Goal: Task Accomplishment & Management: Use online tool/utility

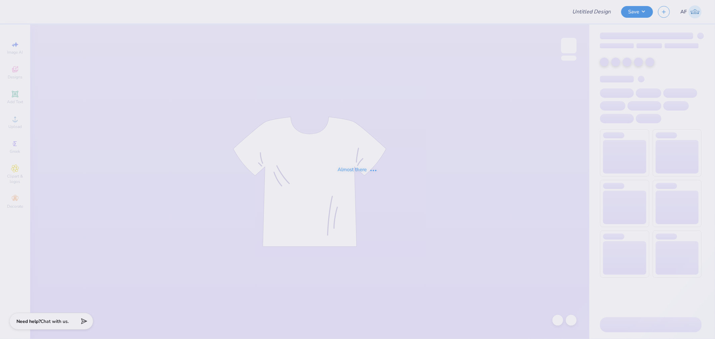
type input "Dchi Dads Wknd"
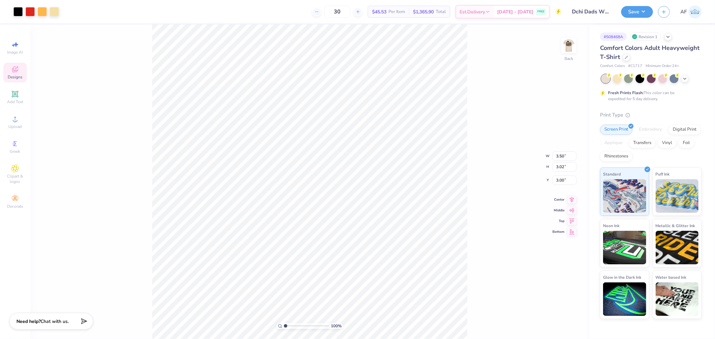
click at [19, 75] on span "Designs" at bounding box center [15, 76] width 15 height 5
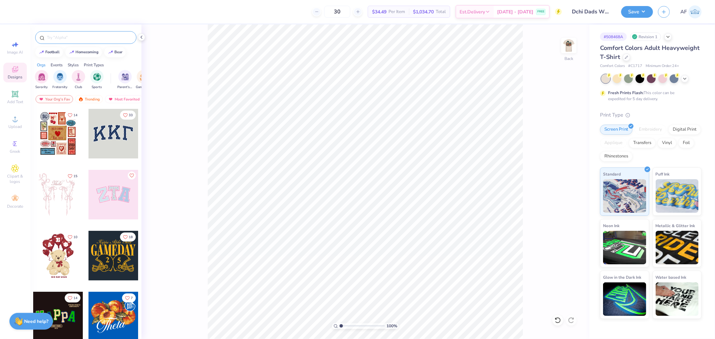
click at [68, 36] on input "text" at bounding box center [89, 37] width 86 height 7
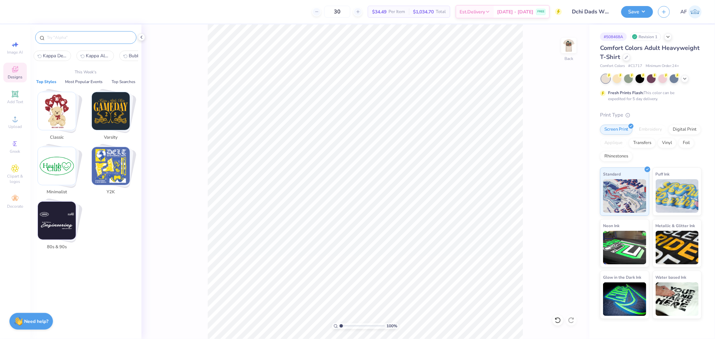
paste input "Signature Text in Red"
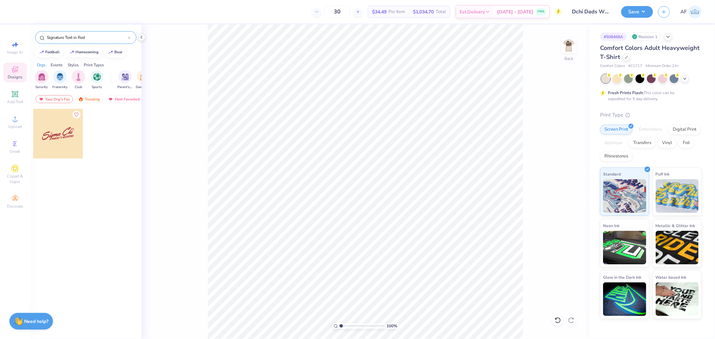
click at [62, 132] on div at bounding box center [58, 134] width 50 height 50
click at [576, 43] on img at bounding box center [569, 45] width 27 height 27
click at [57, 36] on input "Signature Text in Red" at bounding box center [87, 37] width 82 height 7
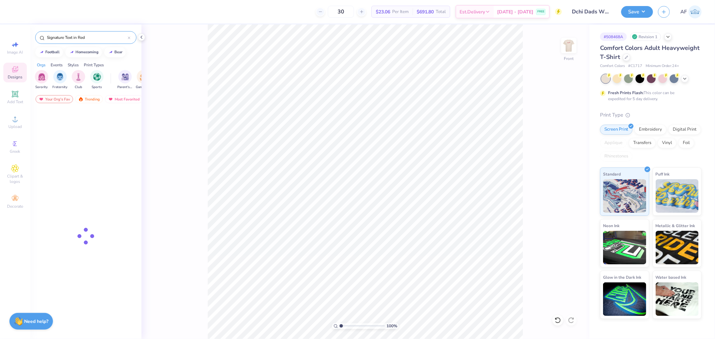
click at [57, 36] on input "Signature Text in Red" at bounding box center [87, 37] width 82 height 7
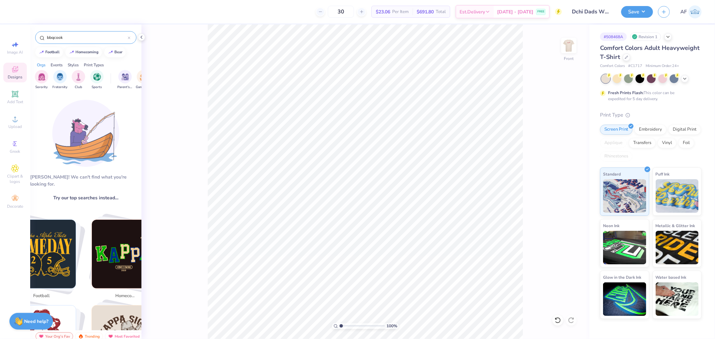
click at [55, 36] on input "bbqcook" at bounding box center [87, 37] width 82 height 7
click at [53, 36] on input "bbqcook" at bounding box center [87, 37] width 82 height 7
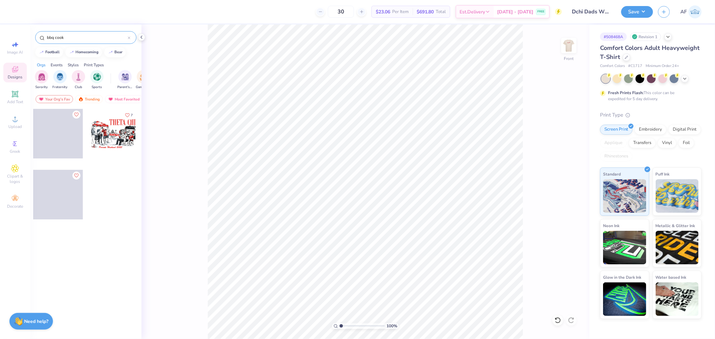
type input "bbq cook"
click at [107, 133] on div at bounding box center [114, 134] width 50 height 50
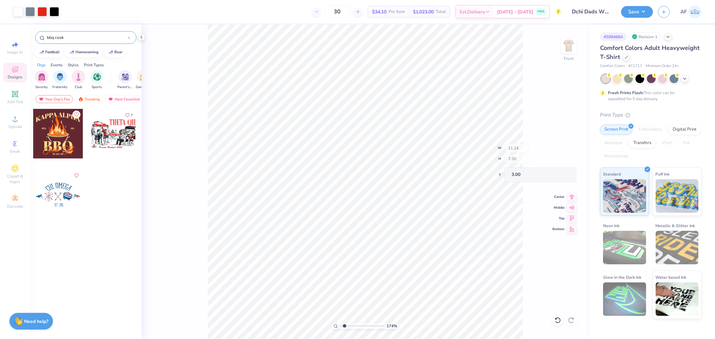
type input "1.74339349688841"
type input "6.61"
type input "1.50"
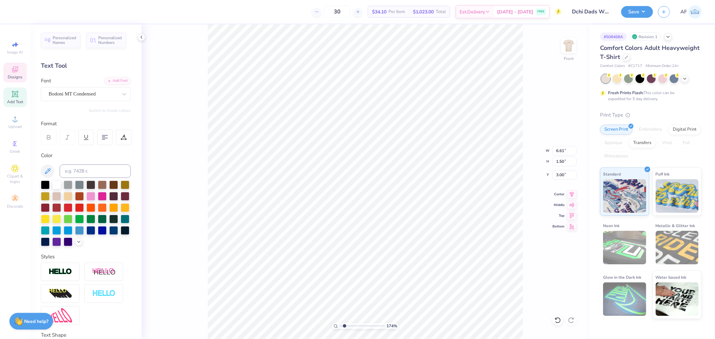
scroll to position [6, 1]
click at [193, 65] on div "174 % Front W 6.61 6.61 " H 1.50 1.50 " Y 3.00 3.00 " Center Middle Top Bottom" at bounding box center [366, 181] width 448 height 315
type input "1.74339349688841"
type textarea "D CHI"
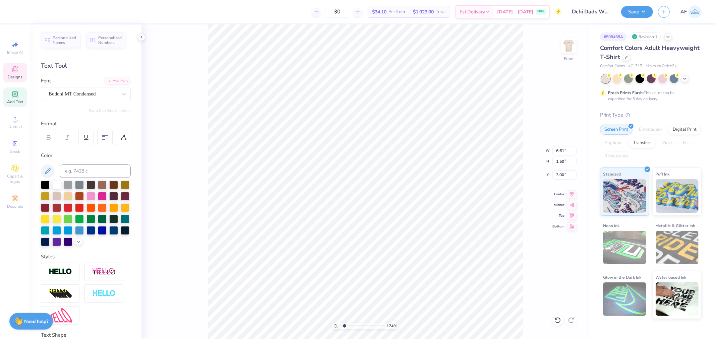
type input "1.74339349688841"
type textarea "DE CHI"
type input "1.74339349688841"
type textarea "DEL CHI"
type input "1.74339349688841"
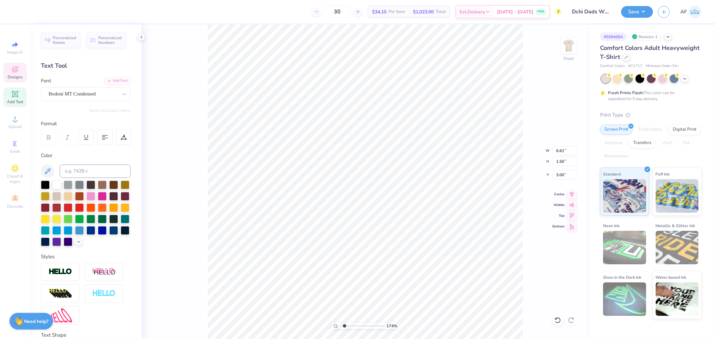
type textarea "DELT CHI"
type input "1.74339349688841"
type textarea "DELTA CHI"
type input "1.74339349688841"
type input "5.94"
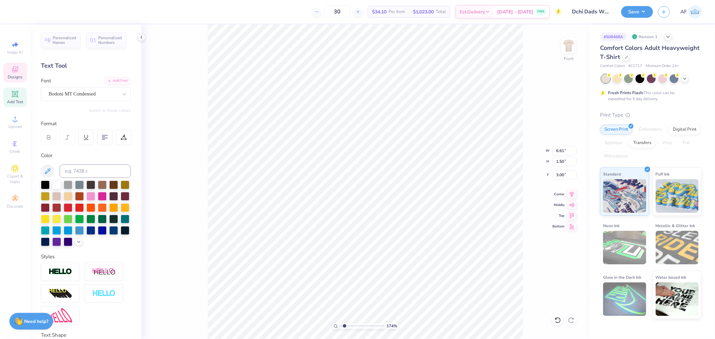
type input "0.47"
type input "9.83"
type input "1.74339349688841"
type textarea "D Weekend 2025"
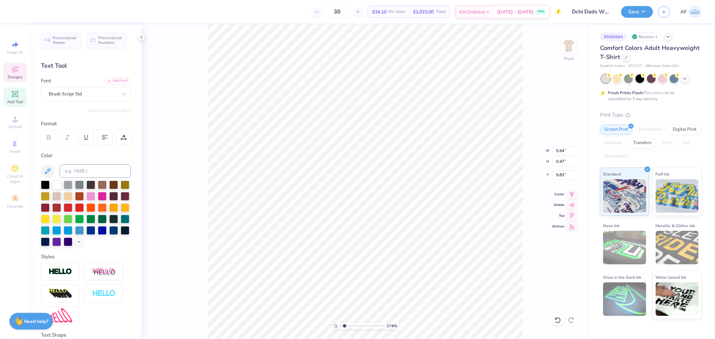
type input "1.74339349688841"
type textarea "Da Weekend 2025"
type input "1.74339349688841"
type textarea "Dad Weekend 2025"
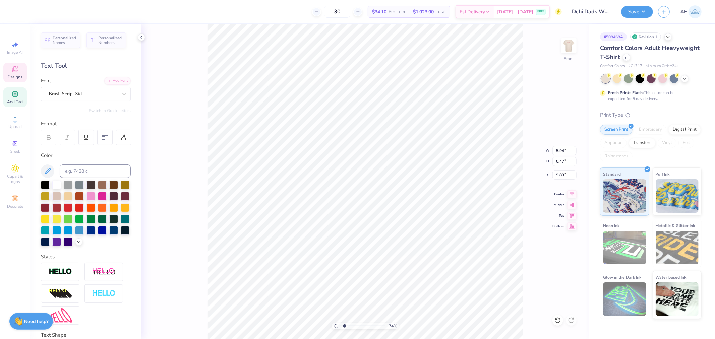
type input "1.74339349688841"
type textarea "Dads Weekend 2025"
click at [200, 282] on div "189 % Front" at bounding box center [366, 181] width 448 height 315
type input "1.8871817801394"
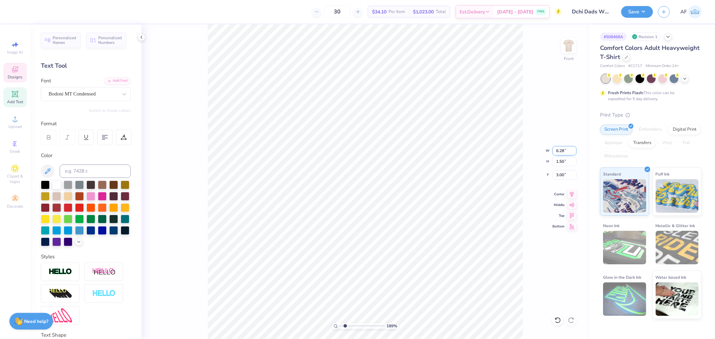
click at [557, 151] on input "6.28" at bounding box center [565, 150] width 24 height 9
type input "6.5"
type input "1.8871817801394"
type input "6.50"
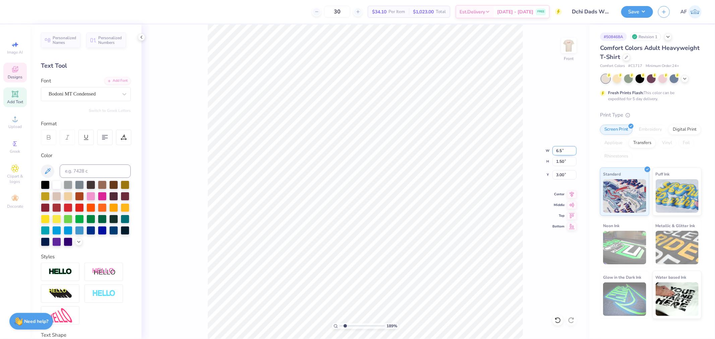
type input "1.55"
type input "2.97"
type input "4.76583977791626"
type input "3.00"
type input "8.30873407603133"
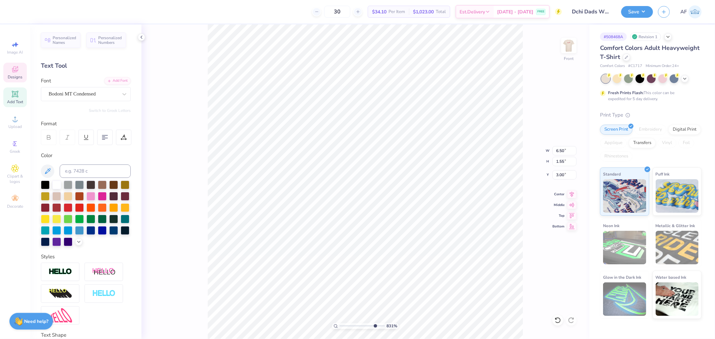
type input "2.96"
type input "2.27132287887689"
click at [561, 153] on input "11.24" at bounding box center [565, 150] width 24 height 9
type input "12"
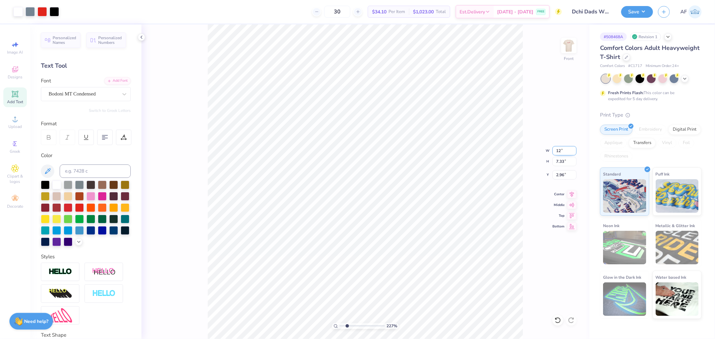
type input "2.27132287887689"
type input "12.00"
type input "7.83"
click at [562, 174] on input "2.71" at bounding box center [565, 174] width 24 height 9
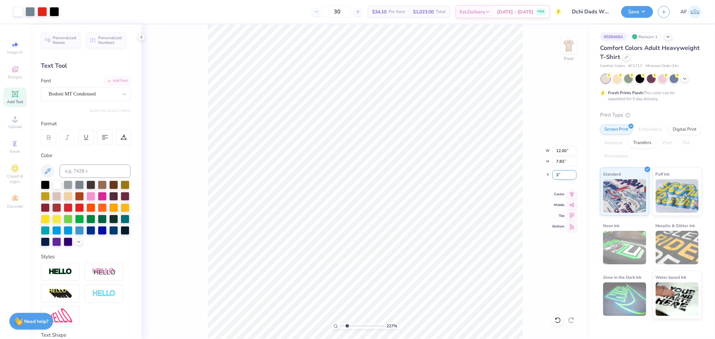
type input "3"
type input "2.27132287887689"
type input "3.00"
click at [569, 55] on img at bounding box center [569, 45] width 27 height 27
type input "1.8871817801394"
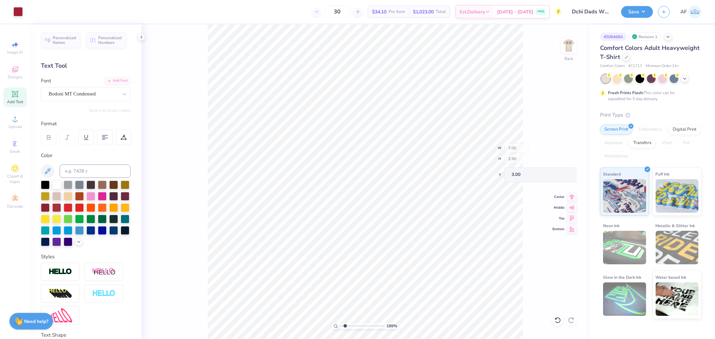
type input "5.49"
type input "2.69"
type input "3.21"
type input "1.8871817801394"
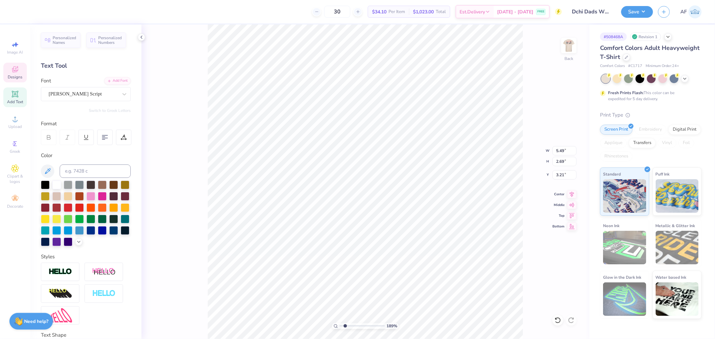
type textarea "e hi"
type input "1.8871817801394"
type textarea "el hi"
type input "1.8871817801394"
type textarea "elt hi"
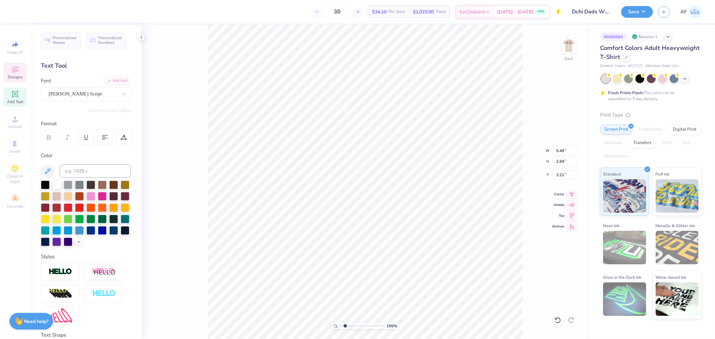
type input "1.8871817801394"
type textarea "elta hi"
type input "1.8871817801394"
type textarea "D"
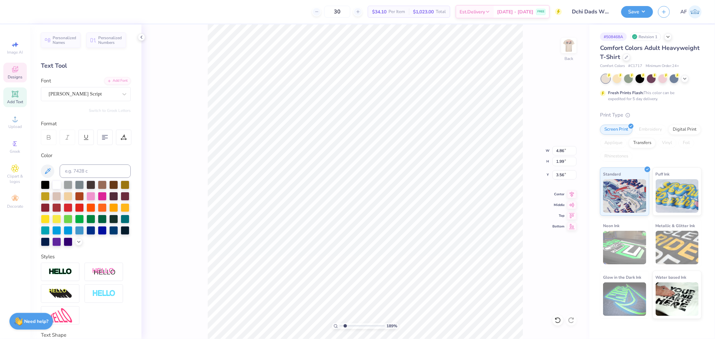
type input "1.8871817801394"
type input "3.29"
type input "8.30873407603133"
type input "1.84"
type input "1.90"
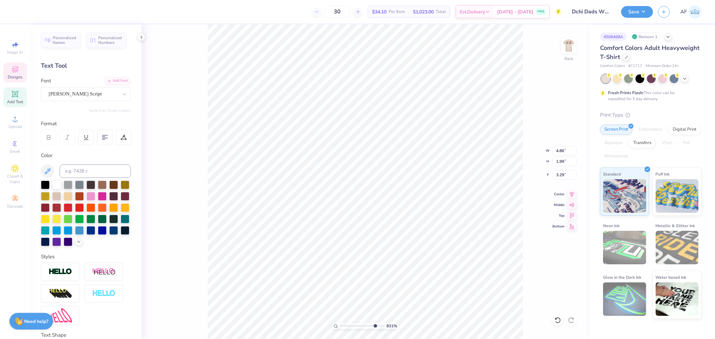
type input "3.00"
type input "8.30873407603133"
type input "4.86"
type input "1.99"
type input "3.29"
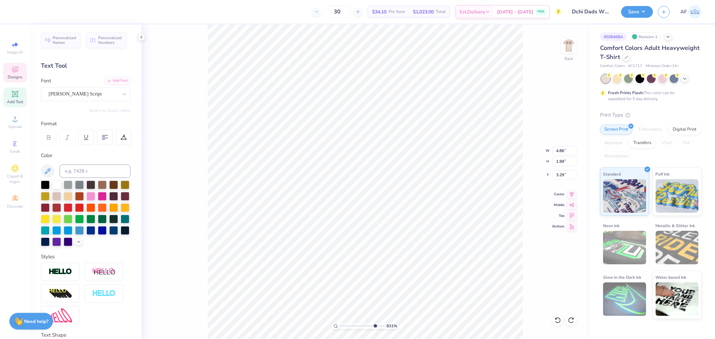
type input "8.30873407603133"
type input "3.56"
type input "5.73593971633362"
type input "1.84"
type input "1.90"
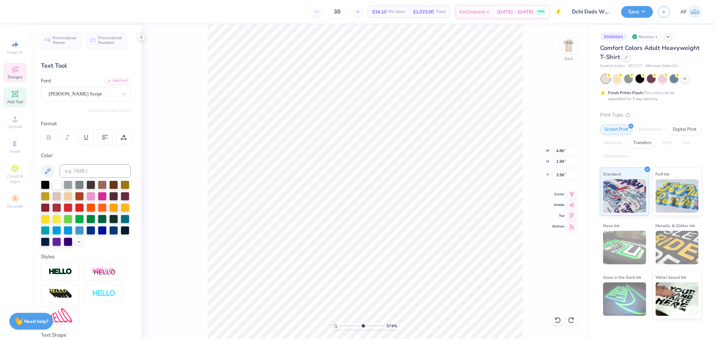
type input "3.00"
type input "5.73593971633362"
type input "4.86"
type input "1.99"
type input "3.56"
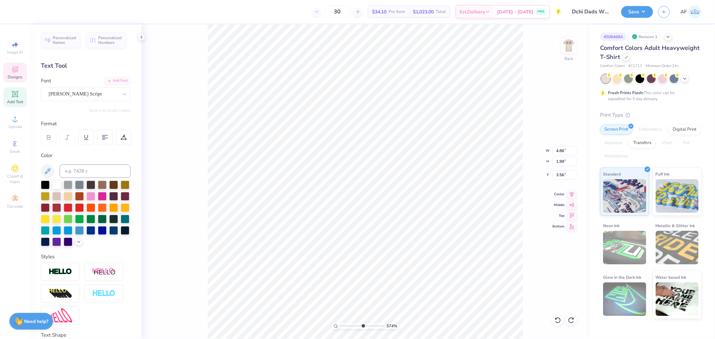
type input "5.73593971633362"
type input "3.34"
type input "5.73593971633362"
type input "3.29"
type input "3.29010044294134"
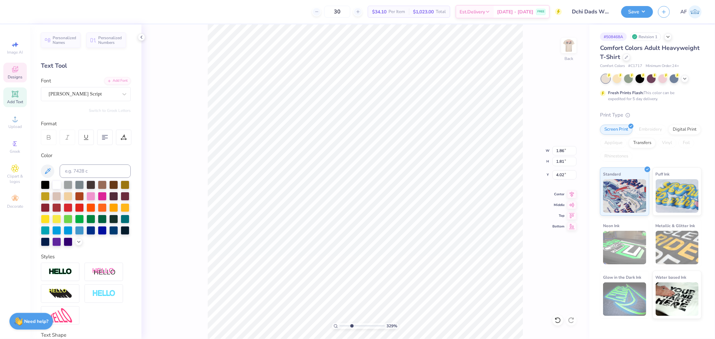
type input "3.74"
type input "2.27132287887689"
type textarea "d WEEKEND"
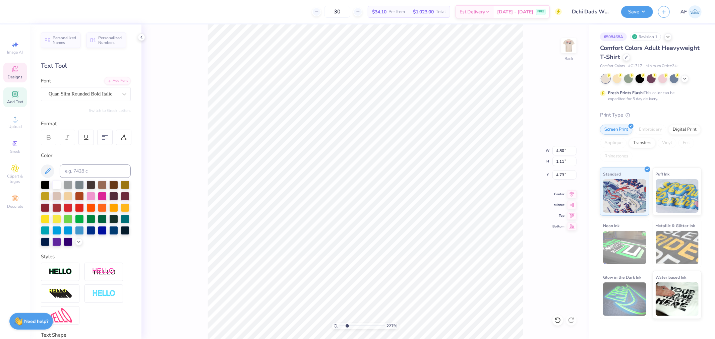
type input "2.27132287887689"
type textarea "da WEEKEND"
type input "2.27132287887689"
type textarea "d WEEKEND"
type input "2.27132287887689"
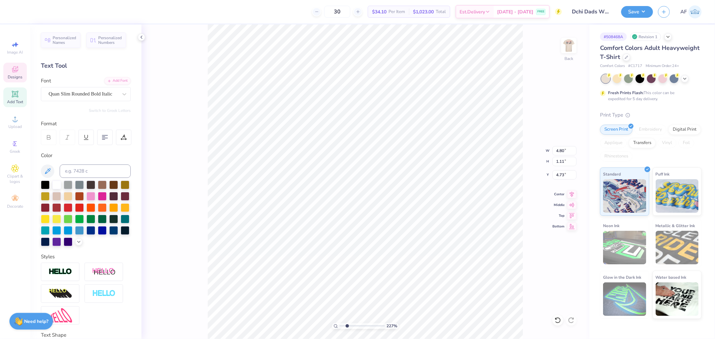
type textarea "WEEKEND"
type input "2.27132287887689"
type textarea "D WEEKEND"
type input "2.27132287887689"
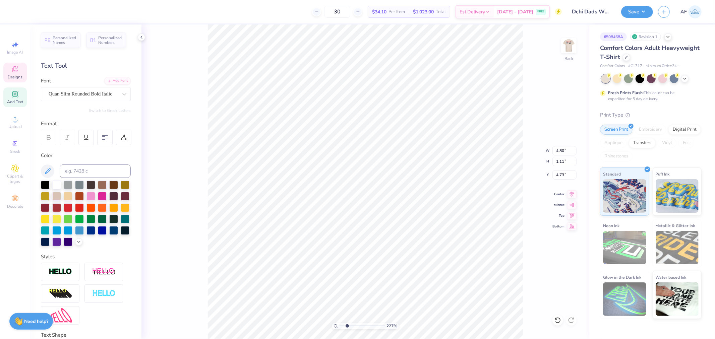
type textarea "DA WEEKEND"
type input "2.27132287887689"
type textarea "DAD WEEKEND"
type input "2.27132287887689"
type textarea "DADs WEEKEND"
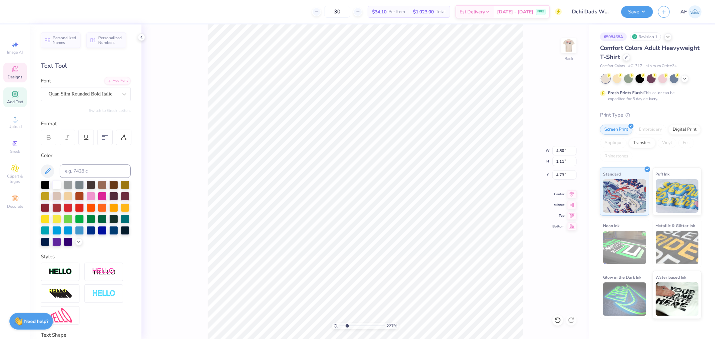
type input "2.27132287887689"
type textarea "DAD WEEKEND"
type input "2.27132287887689"
type textarea "DADS WEEKEND"
click at [572, 196] on icon at bounding box center [572, 194] width 4 height 6
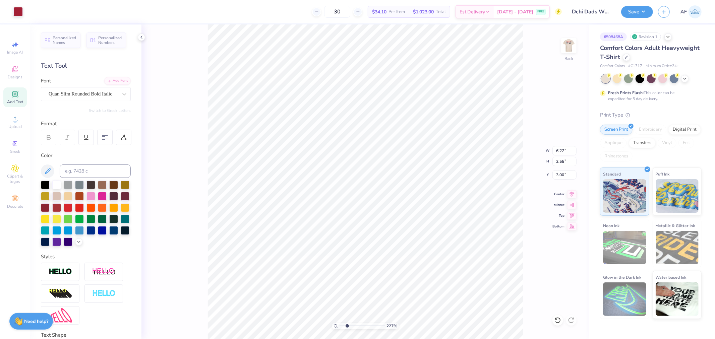
type input "1"
click at [450, 267] on li "Group" at bounding box center [453, 265] width 53 height 13
click at [572, 196] on icon at bounding box center [572, 194] width 4 height 6
type input "11.36"
type input "6.22"
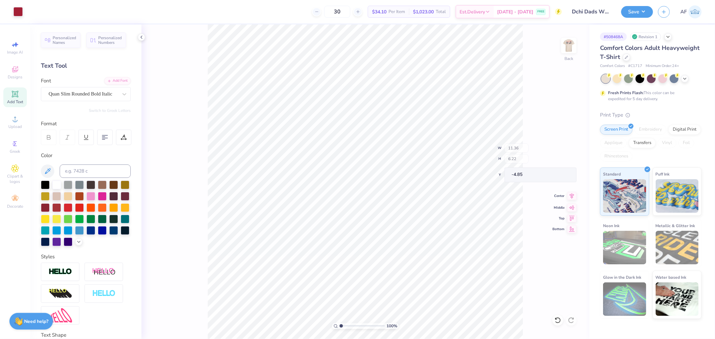
type input "-4.85"
type input "2.52537398785411"
type input "4.86"
type input "2.28"
type input "2.52537398785411"
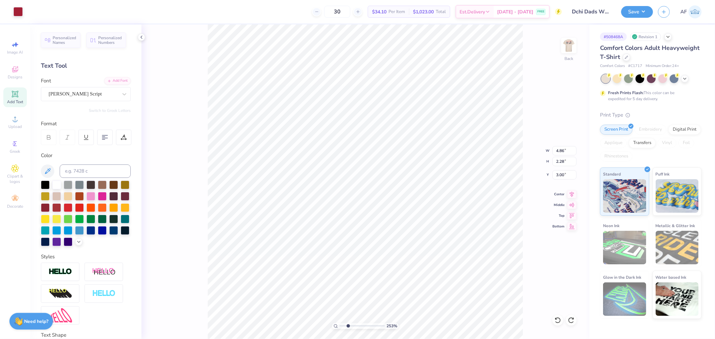
type input "1.84"
type input "1.90"
type input "2.83"
type input "2.52537398785411"
type input "1.86"
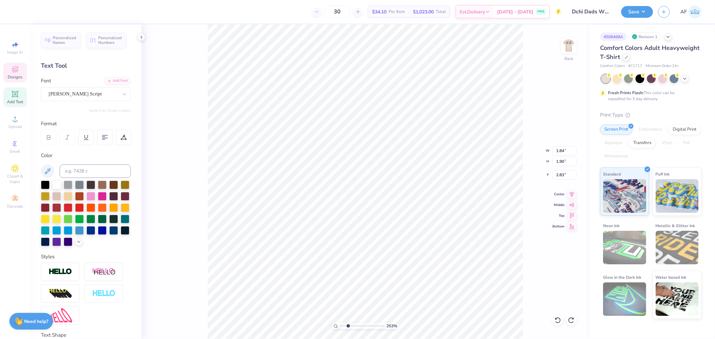
type input "1.81"
type input "3.74"
type input "2.52537398785411"
type input "1.84"
type input "1.90"
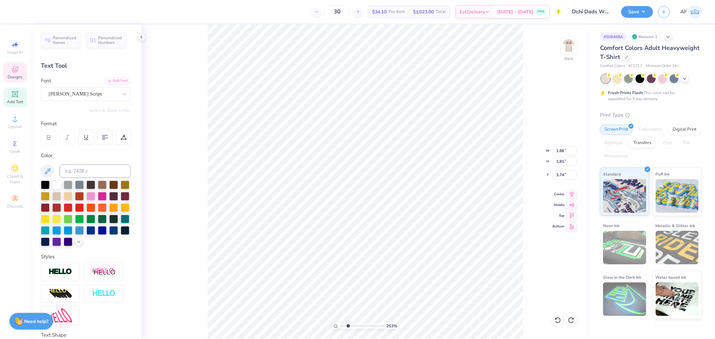
type input "3.00"
type input "2.52537398785411"
type input "5.68"
type input "2.55"
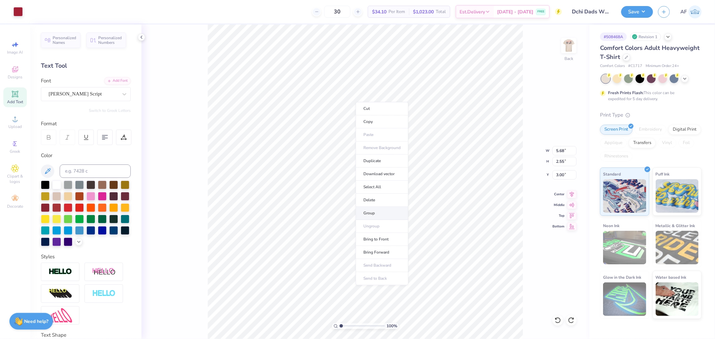
click at [371, 214] on li "Group" at bounding box center [382, 213] width 53 height 13
type input "3.03942088499281"
type input "6.27"
click at [575, 196] on icon at bounding box center [572, 194] width 9 height 8
type input "3.03942088499281"
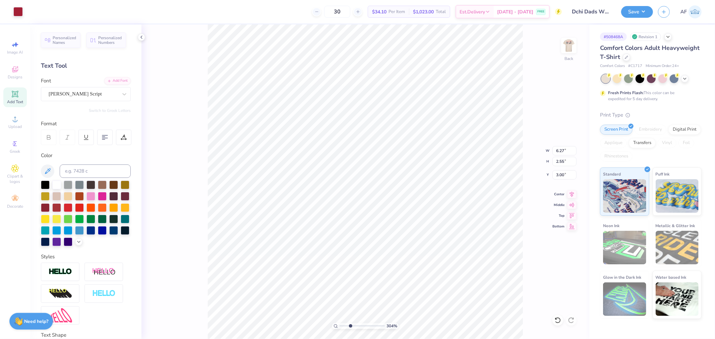
type input "2.86"
type input "2.09826609076066"
click at [559, 152] on input "6.27" at bounding box center [565, 150] width 24 height 9
type input "3.5"
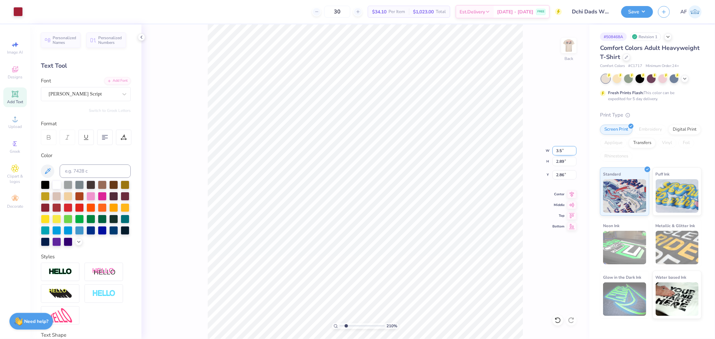
type input "2.09826609076066"
type input "3.50"
type input "1.61"
type input "3.50"
click at [557, 153] on input "3.50" at bounding box center [565, 150] width 24 height 9
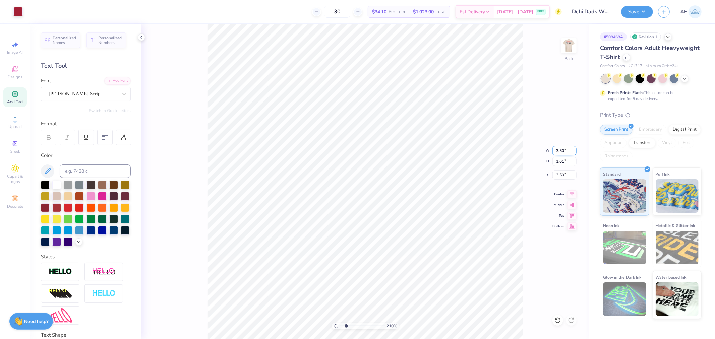
click at [557, 153] on input "3.50" at bounding box center [565, 150] width 24 height 9
type input "8"
type input "2.09826609076066"
type input "8.00"
type input "3.68"
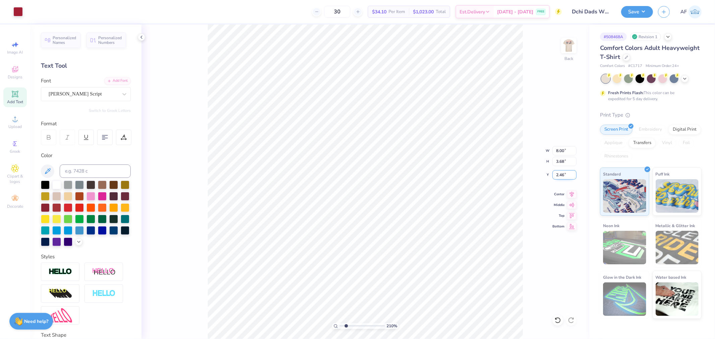
click at [556, 177] on input "2.46" at bounding box center [565, 174] width 24 height 9
type input "3"
type input "2.09826609076066"
type input "3.00"
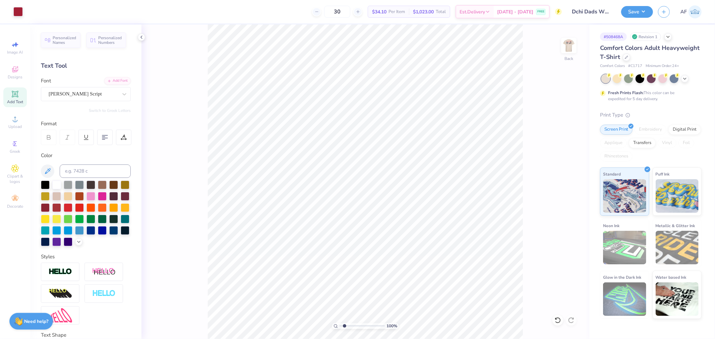
type input "1"
click at [564, 147] on input "8.00" at bounding box center [565, 150] width 24 height 9
type input "9.00"
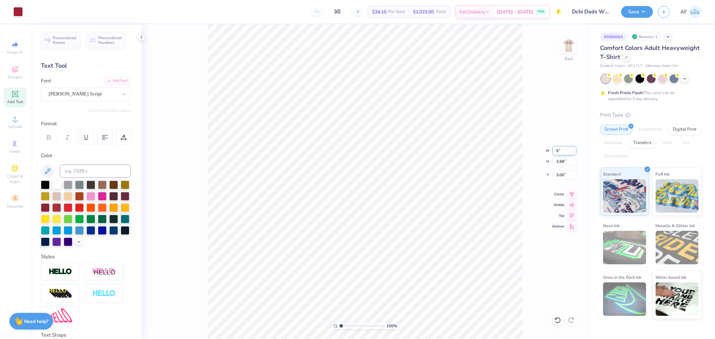
type input "4.14"
click at [561, 177] on input "2.77" at bounding box center [565, 174] width 24 height 9
type input "3.00"
click at [571, 192] on icon at bounding box center [572, 194] width 9 height 8
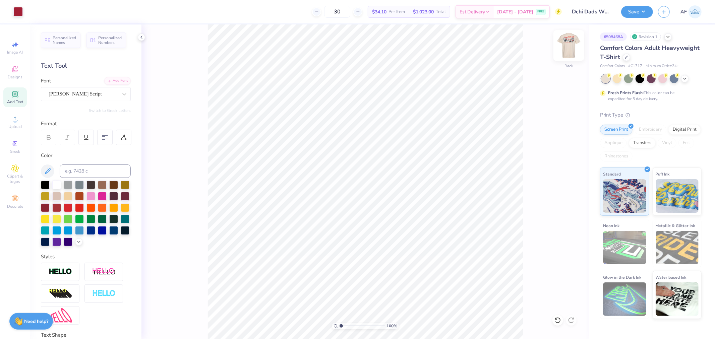
click at [574, 51] on img at bounding box center [569, 45] width 27 height 27
click at [17, 12] on div at bounding box center [17, 10] width 9 height 9
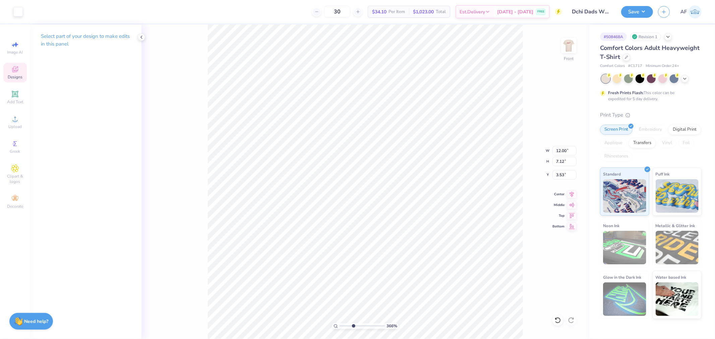
type input "2.09826609076066"
type input "10.19"
type input "1.74339349688841"
type input "3.53"
type input "1.88718178013941"
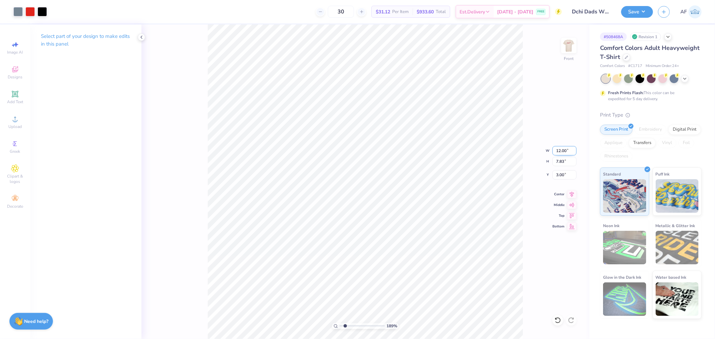
click at [562, 152] on input "12.00" at bounding box center [565, 150] width 24 height 9
type input "12.5"
type input "1.88718178013941"
type input "12.50"
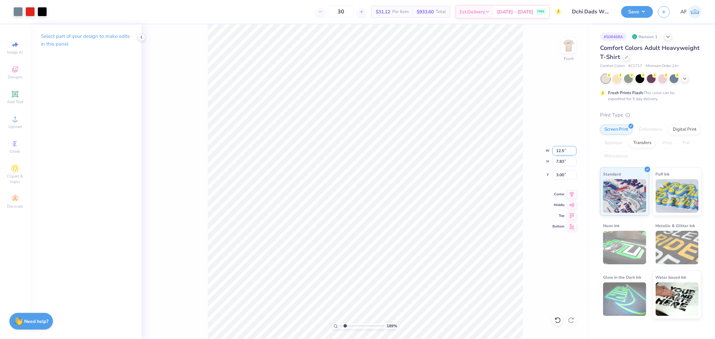
type input "8.16"
type input "2.84"
click at [552, 170] on div "189 % Front W 12.50 12.50 " H 8.16 8.16 " Y 2.84 2.84 " Center Middle Top Bottom" at bounding box center [366, 181] width 448 height 315
type input "1.88718178013941"
click at [562, 176] on input "2.84" at bounding box center [565, 174] width 24 height 9
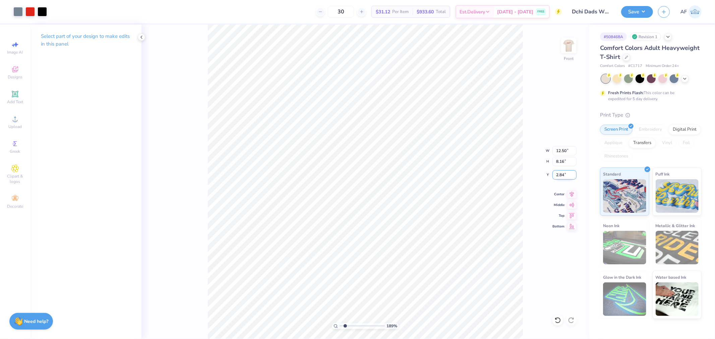
click at [562, 176] on input "2.84" at bounding box center [565, 174] width 24 height 9
type input "3"
type input "1.88718178013941"
type input "3.00"
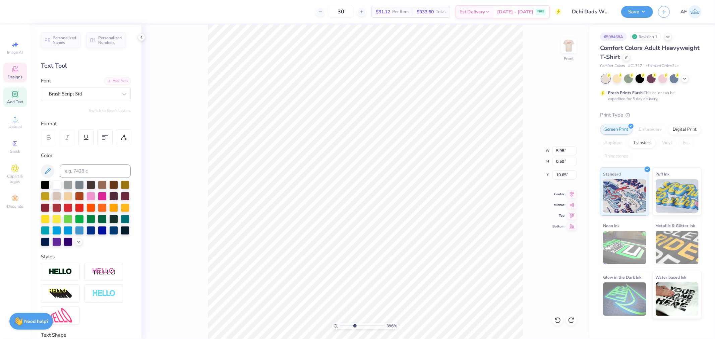
type input "3.95980953636785"
type input "10.64"
click at [570, 42] on img at bounding box center [569, 45] width 27 height 27
click at [181, 226] on div "157 % Back" at bounding box center [366, 181] width 448 height 315
click at [566, 48] on img at bounding box center [569, 45] width 27 height 27
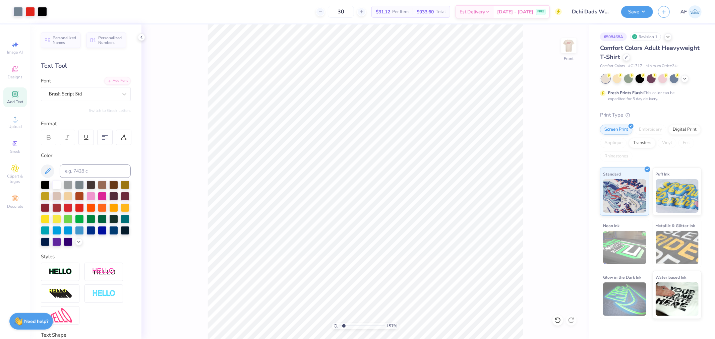
click at [548, 269] on div "157 % Front" at bounding box center [366, 181] width 448 height 315
click at [570, 49] on img at bounding box center [569, 45] width 27 height 27
click at [569, 45] on img at bounding box center [569, 45] width 27 height 27
click at [571, 43] on img at bounding box center [569, 45] width 27 height 27
click at [17, 11] on div at bounding box center [17, 10] width 9 height 9
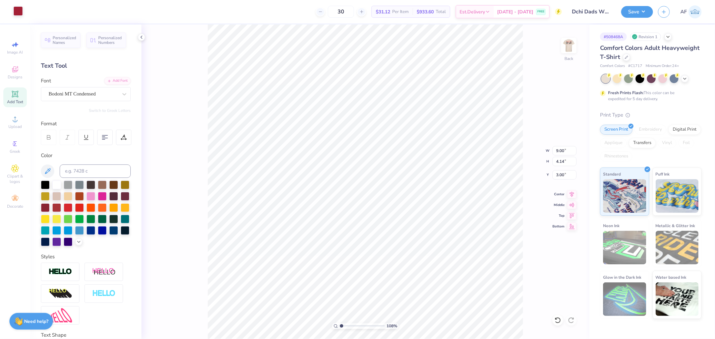
type input "1.08247609246428"
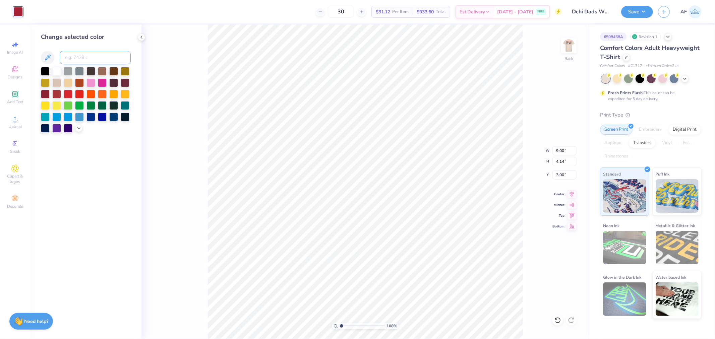
click at [87, 59] on input at bounding box center [95, 57] width 71 height 13
type input "485"
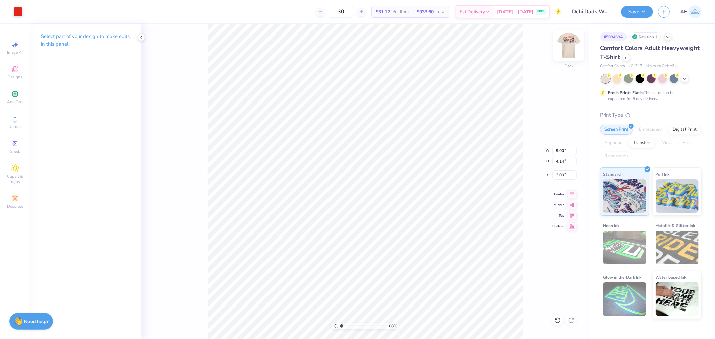
click at [572, 50] on img at bounding box center [569, 45] width 27 height 27
click at [569, 48] on img at bounding box center [569, 45] width 27 height 27
type input "1"
click at [576, 44] on img at bounding box center [569, 45] width 27 height 27
click at [647, 12] on button "Save" at bounding box center [638, 11] width 32 height 12
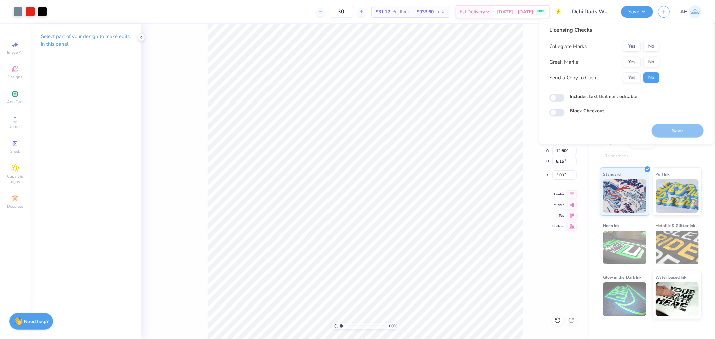
click at [632, 62] on button "Yes" at bounding box center [632, 62] width 17 height 11
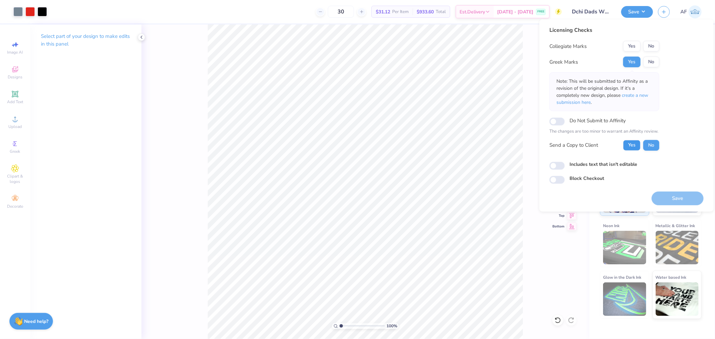
click at [629, 143] on button "Yes" at bounding box center [632, 145] width 17 height 11
click at [654, 45] on button "No" at bounding box center [652, 46] width 16 height 11
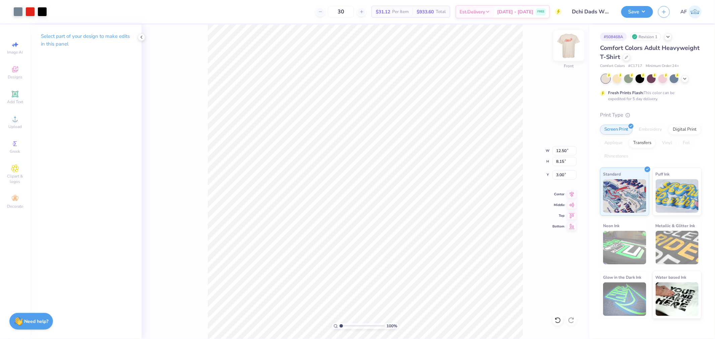
click at [573, 48] on img at bounding box center [569, 45] width 27 height 27
click at [207, 184] on div "100 % Back" at bounding box center [366, 181] width 448 height 315
click at [649, 15] on button "Save" at bounding box center [638, 11] width 32 height 12
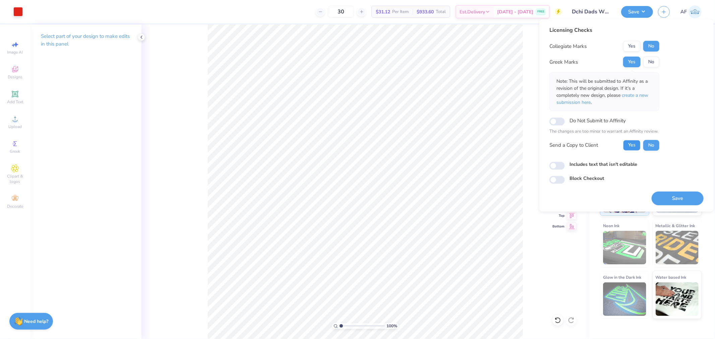
click at [635, 148] on button "Yes" at bounding box center [632, 145] width 17 height 11
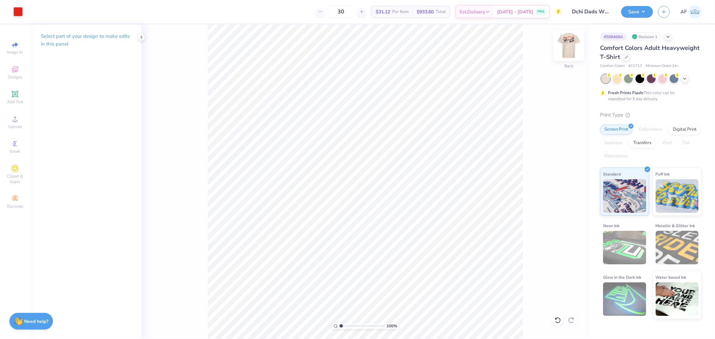
click at [571, 42] on img at bounding box center [569, 45] width 27 height 27
click at [649, 14] on button "Save" at bounding box center [638, 11] width 32 height 12
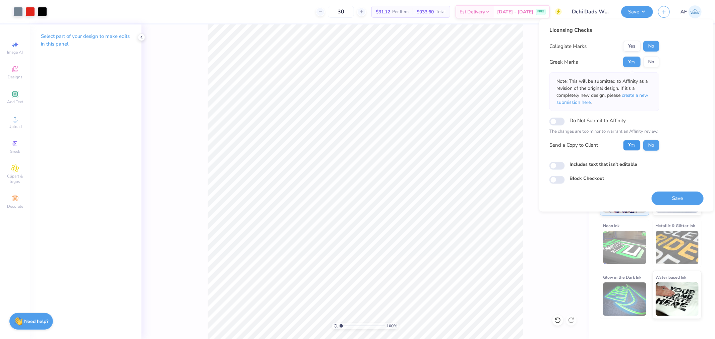
click at [629, 146] on button "Yes" at bounding box center [632, 145] width 17 height 11
click at [679, 197] on button "Save" at bounding box center [678, 199] width 52 height 14
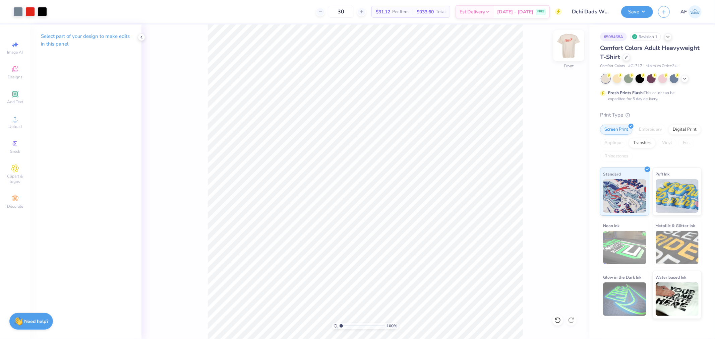
click at [569, 48] on img at bounding box center [569, 45] width 27 height 27
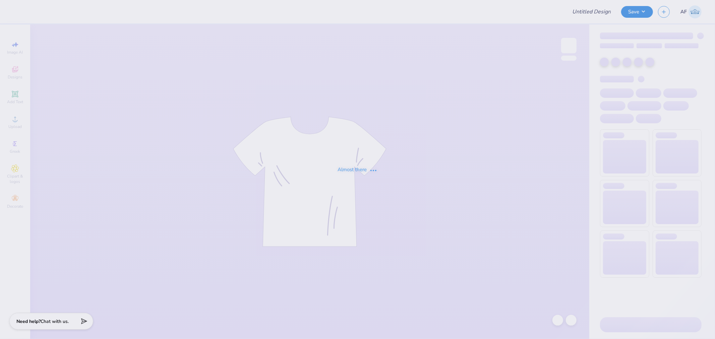
type input "Shirts for EMS"
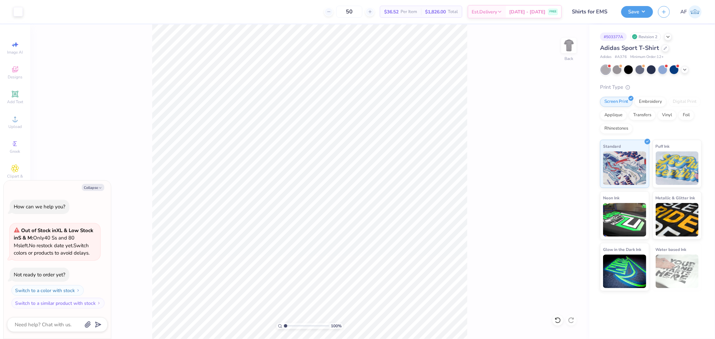
click at [10, 92] on div "Add Text" at bounding box center [14, 98] width 23 height 20
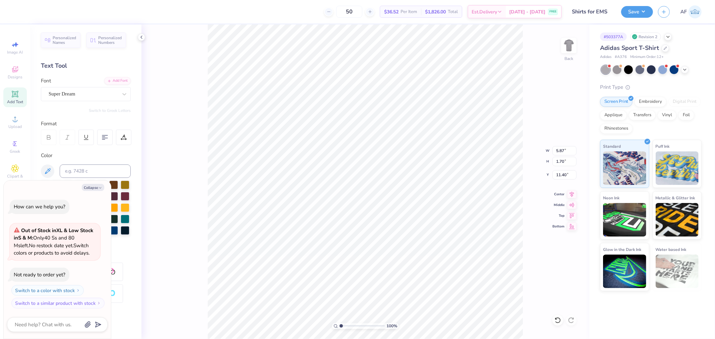
scroll to position [6, 1]
type textarea "x"
type textarea "H"
type textarea "x"
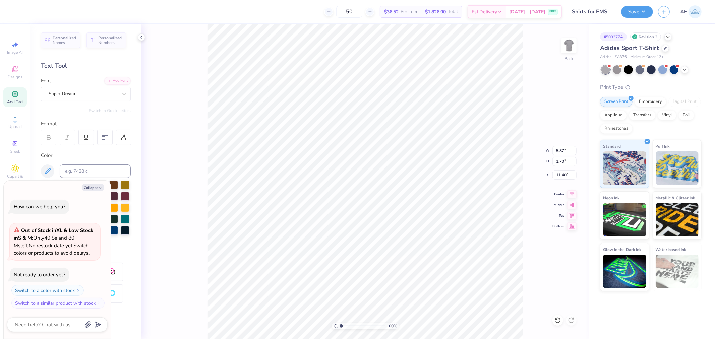
type textarea "HE"
type textarea "x"
type textarea "H"
type textarea "x"
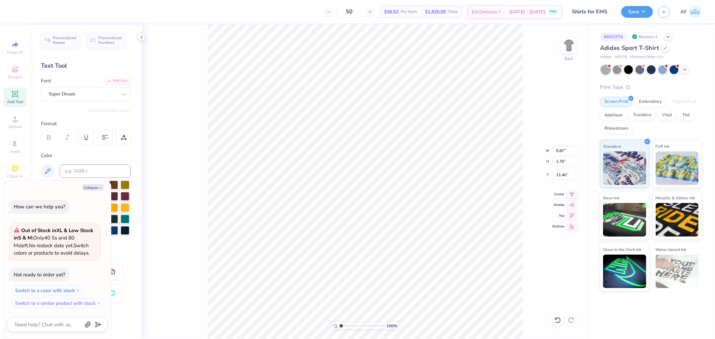
type textarea "F"
type textarea "x"
type textarea "FOR"
type textarea "x"
type textarea "FORD"
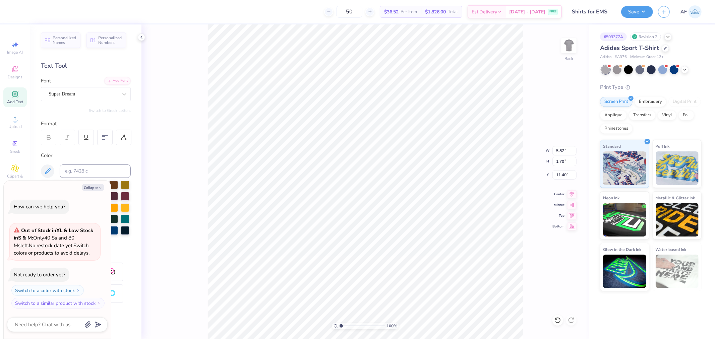
type textarea "x"
type textarea "FORDH"
type textarea "x"
type textarea "FORDHA"
type textarea "x"
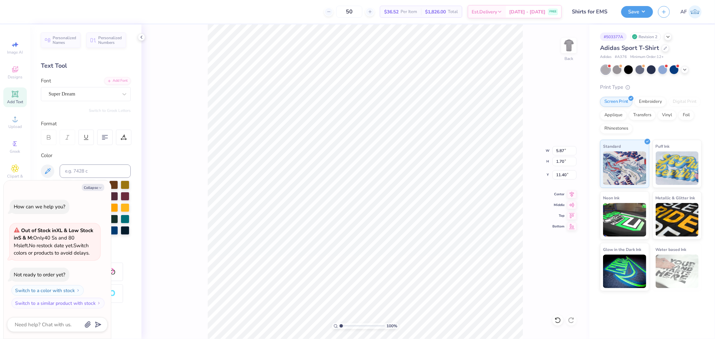
type textarea "FORDHAM"
type textarea "x"
type textarea "FORDHAM"
type textarea "x"
type textarea "FORDHAM U"
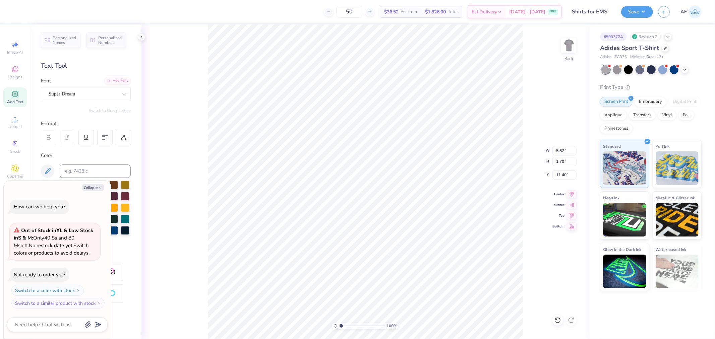
type textarea "x"
type textarea "FORDHAM UN"
type textarea "x"
type textarea "FORDHAM UNI"
type textarea "x"
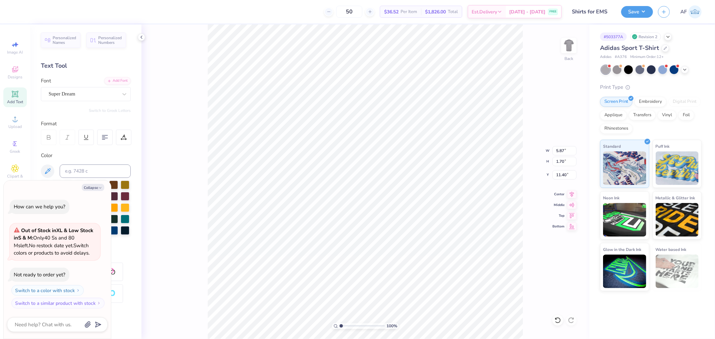
type textarea "FORDHAM UNIV"
type textarea "x"
type textarea "FORDHAM UNIVE"
type textarea "x"
type textarea "FORDHAM UNIVER"
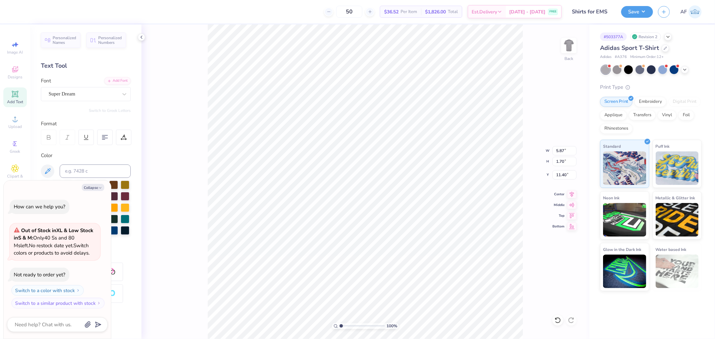
type textarea "x"
type textarea "FORDHAM UNIVERS"
type textarea "x"
type textarea "FORDHAM UNIVERSI"
type textarea "x"
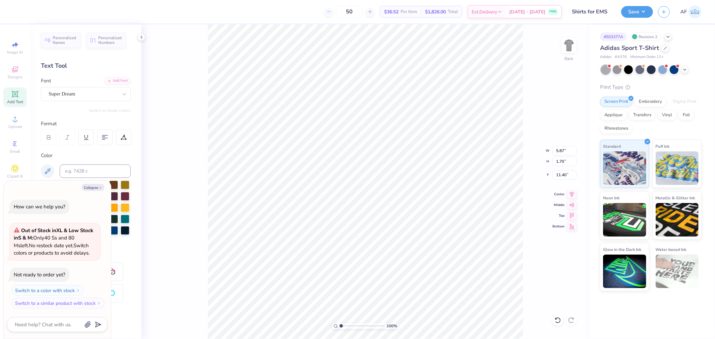
type textarea "FORDHAM UNIVERSIT"
type textarea "x"
type textarea "FORDHAM UNIVERSITY"
type textarea "x"
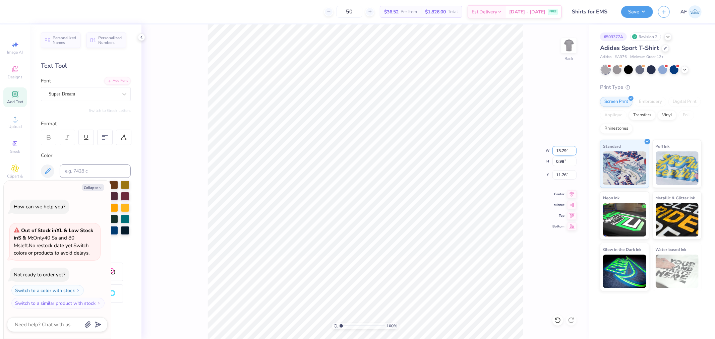
click at [564, 153] on input "13.79" at bounding box center [565, 150] width 24 height 9
type input "12.5"
type textarea "x"
type input "12.50"
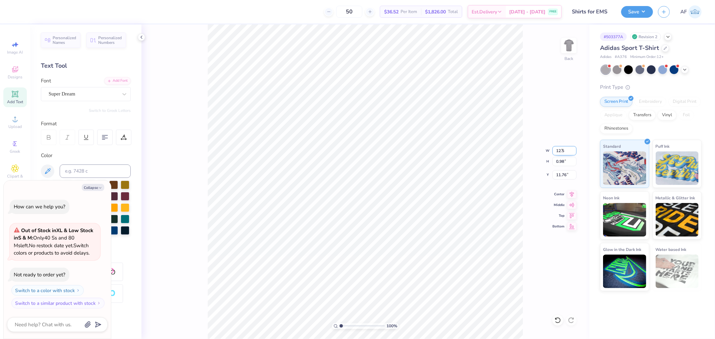
type input "0.89"
type input "11.81"
type textarea "x"
type input "4.50"
click at [121, 94] on icon at bounding box center [124, 94] width 7 height 7
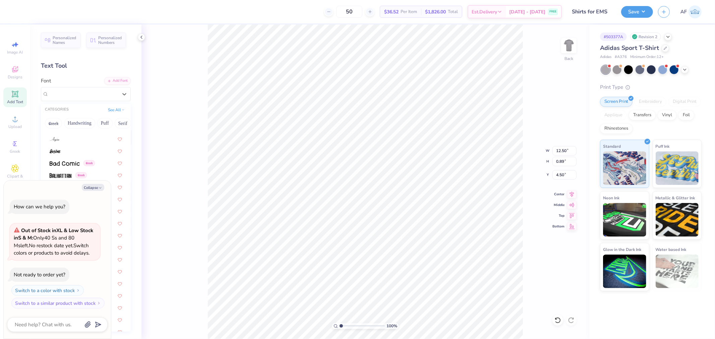
scroll to position [284, 0]
click at [54, 155] on img at bounding box center [61, 153] width 22 height 5
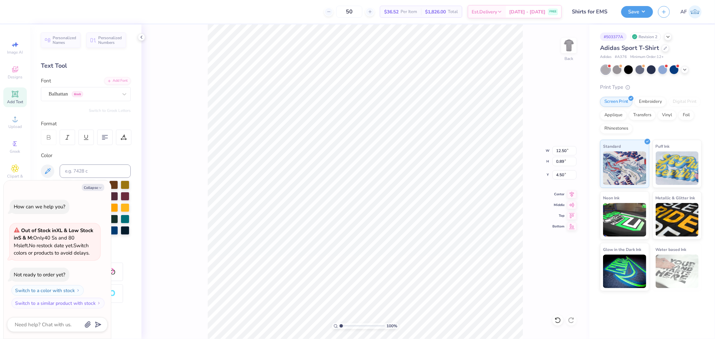
type textarea "x"
type input "8.83"
type input "0.99"
type input "4.45"
type textarea "x"
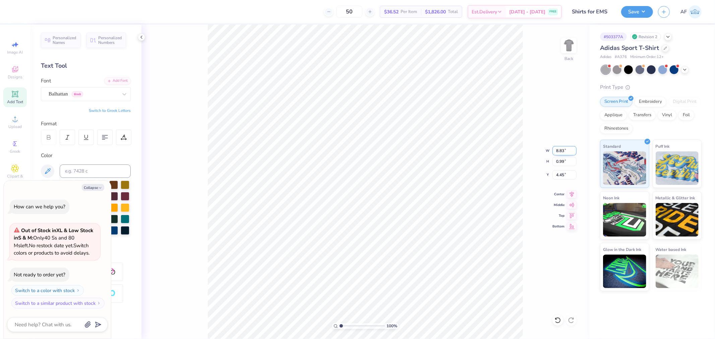
click at [560, 150] on input "8.83" at bounding box center [565, 150] width 24 height 9
click at [575, 148] on input "8.96" at bounding box center [565, 150] width 24 height 9
click at [575, 148] on input "8.97" at bounding box center [565, 150] width 24 height 9
click at [575, 148] on input "8.98" at bounding box center [565, 150] width 24 height 9
type input "8.99"
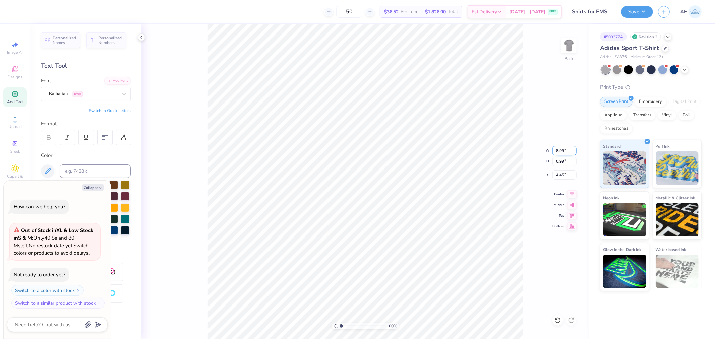
click at [575, 148] on input "8.99" at bounding box center [565, 150] width 24 height 9
type textarea "x"
type input "1.01"
type input "4.44"
click at [559, 148] on input "8.99" at bounding box center [565, 150] width 24 height 9
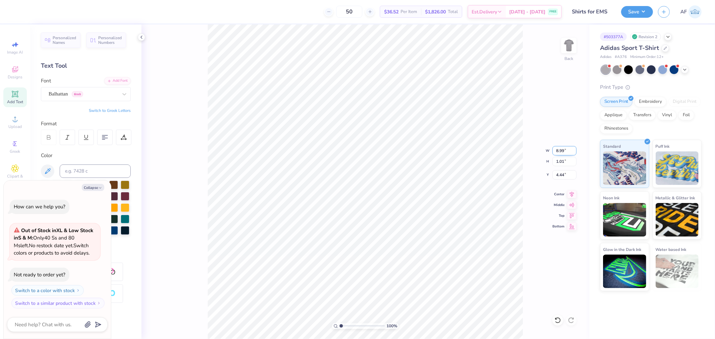
click at [559, 148] on input "8.99" at bounding box center [565, 150] width 24 height 9
type input "2"
type input "12.5"
type textarea "x"
type input "12.50"
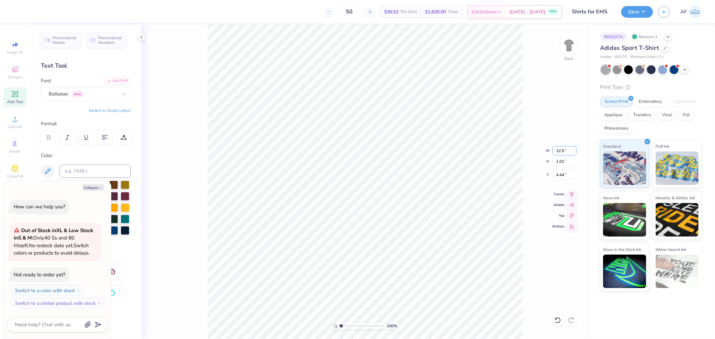
type input "1.40"
type input "4.25"
type textarea "x"
type input "4.08"
click at [121, 95] on icon at bounding box center [124, 94] width 7 height 7
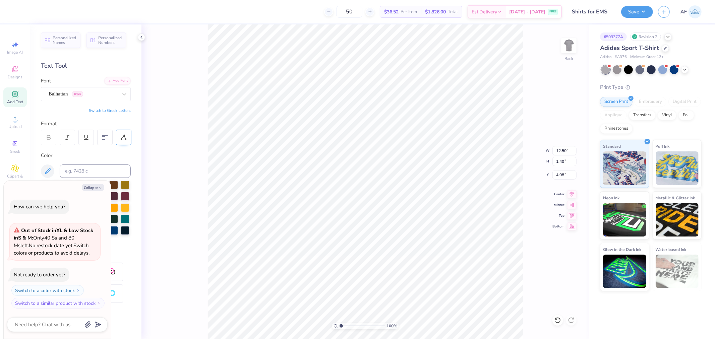
click at [125, 141] on div at bounding box center [123, 137] width 15 height 15
click at [126, 141] on div at bounding box center [123, 137] width 15 height 15
click at [92, 94] on div "Balhattan Greek" at bounding box center [83, 94] width 70 height 10
click at [121, 95] on icon at bounding box center [124, 94] width 7 height 7
click at [122, 93] on icon at bounding box center [124, 94] width 4 height 2
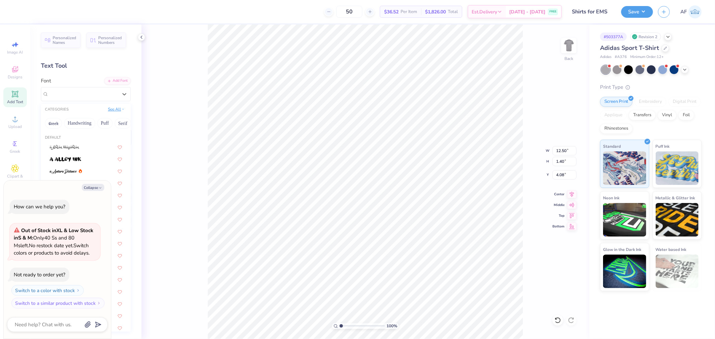
click at [108, 109] on button "See All" at bounding box center [116, 109] width 21 height 7
click at [71, 146] on button "Sans Serif" at bounding box center [79, 149] width 29 height 11
click at [98, 187] on icon "button" at bounding box center [100, 188] width 4 height 4
type textarea "x"
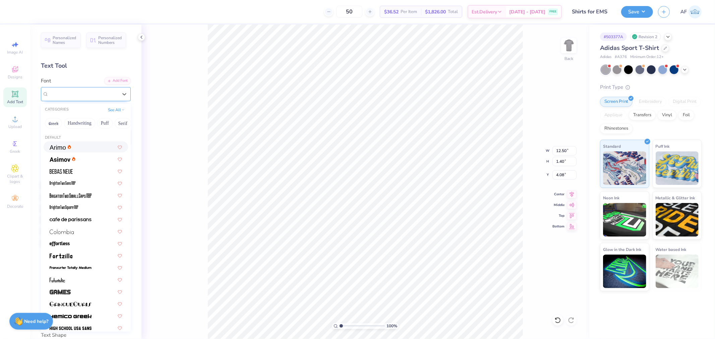
click at [104, 94] on div "Balhattan Greek" at bounding box center [83, 94] width 70 height 10
click at [112, 112] on button "See All" at bounding box center [116, 109] width 21 height 7
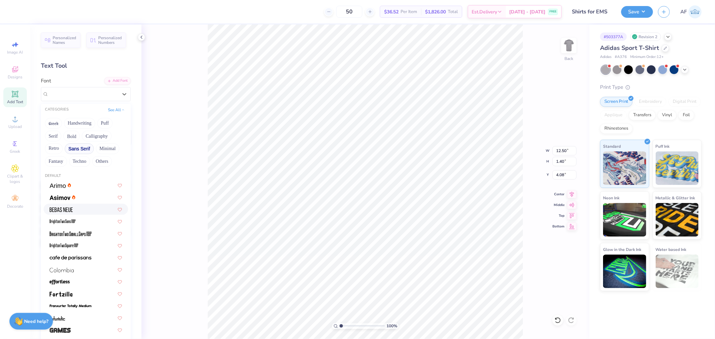
click at [83, 209] on div at bounding box center [86, 209] width 72 height 7
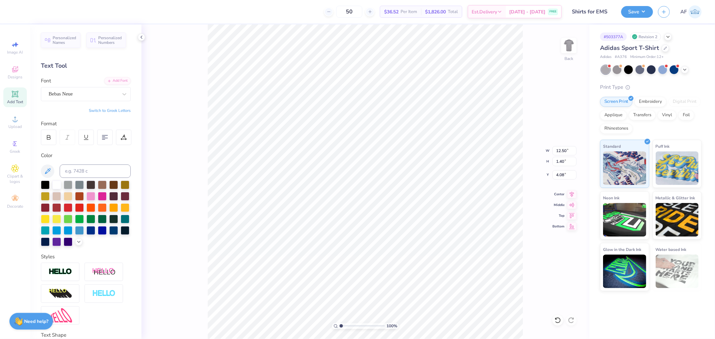
type input "11.03"
type input "1.23"
type input "4.16"
click at [48, 139] on icon at bounding box center [48, 139] width 3 height 2
type input "11.27"
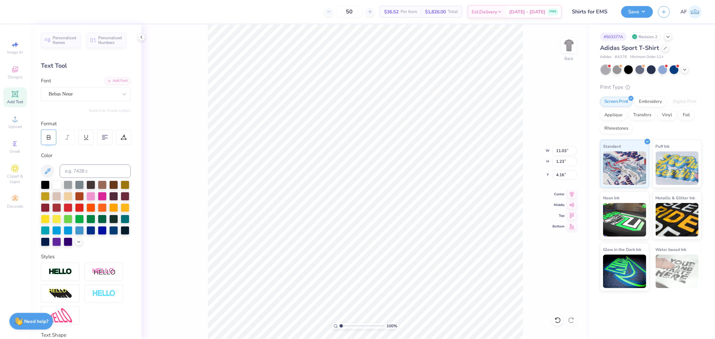
type input "1.24"
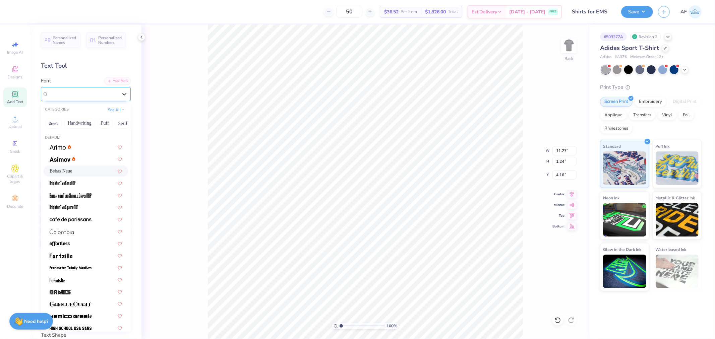
click at [118, 90] on div at bounding box center [124, 94] width 12 height 12
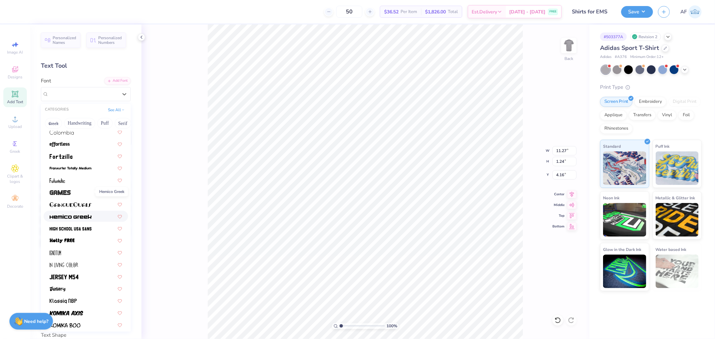
scroll to position [124, 0]
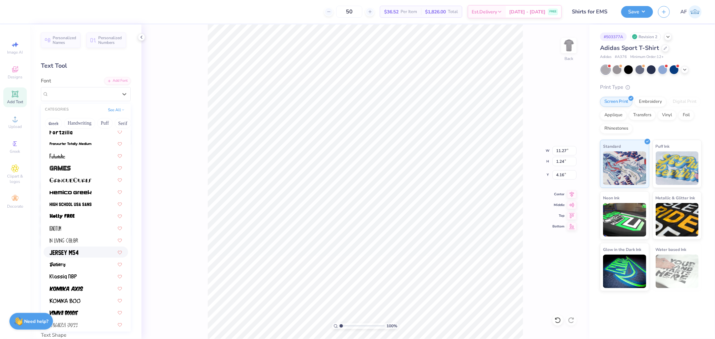
click at [79, 249] on div at bounding box center [86, 252] width 72 height 7
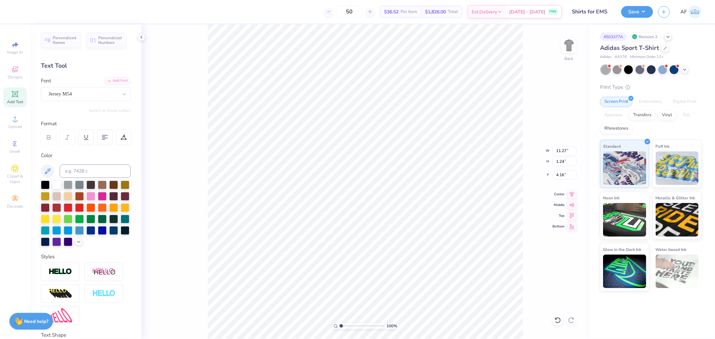
type input "13.79"
type input "1.27"
type input "4.15"
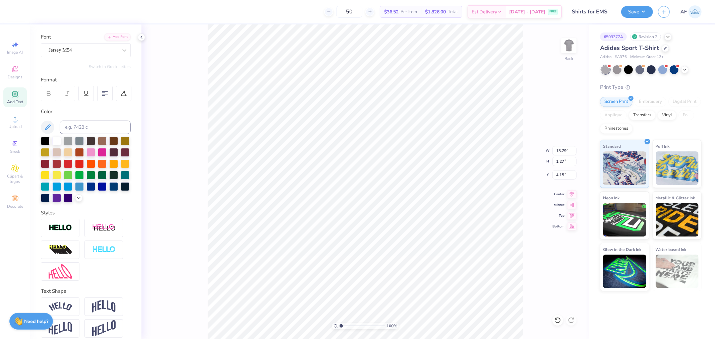
scroll to position [62, 0]
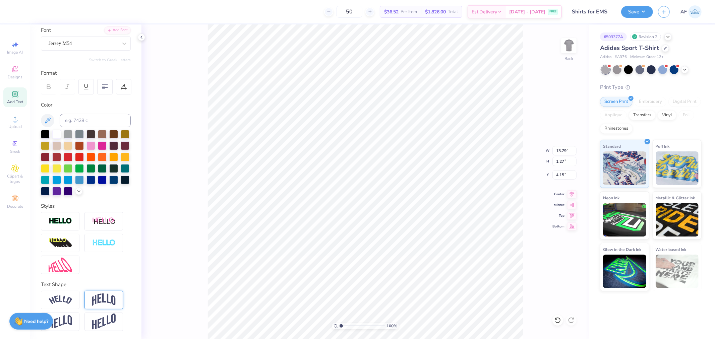
click at [100, 301] on img at bounding box center [103, 300] width 23 height 13
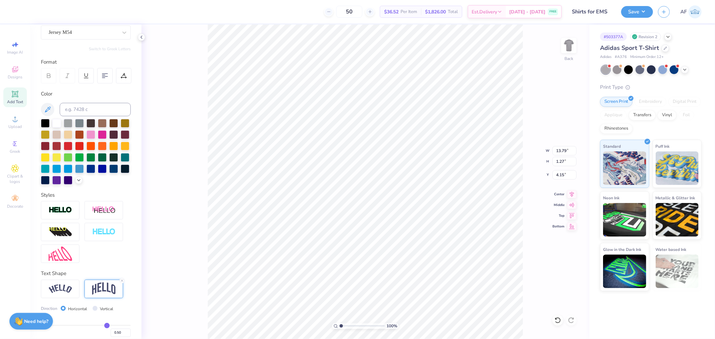
type input "4.12"
type input "2.72"
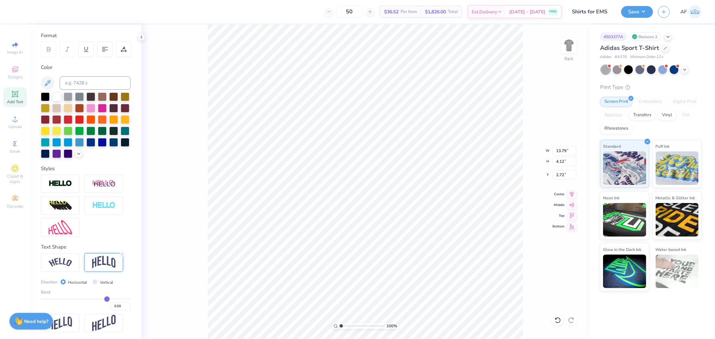
scroll to position [101, 0]
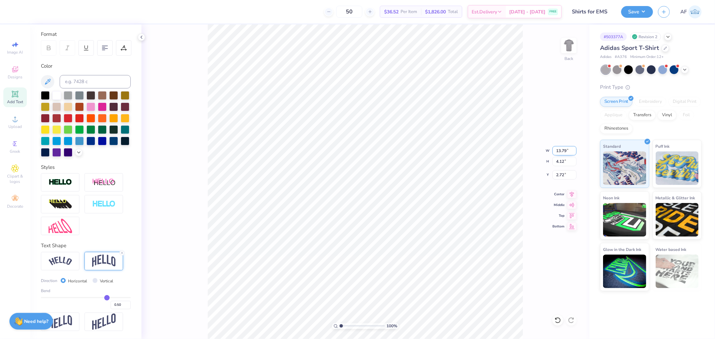
click at [558, 149] on input "13.79" at bounding box center [565, 150] width 24 height 9
type input "12.00"
type input "3.59"
type input "2.99"
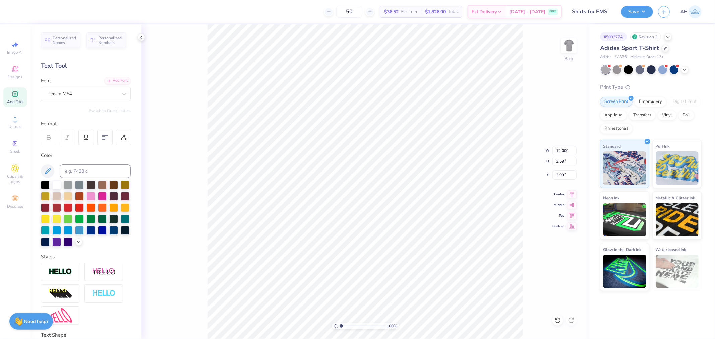
scroll to position [6, 1]
click at [113, 79] on div "Add Font" at bounding box center [117, 80] width 26 height 8
click at [106, 78] on div "Add Font" at bounding box center [117, 80] width 26 height 8
click at [120, 82] on div "Add Font" at bounding box center [117, 80] width 26 height 8
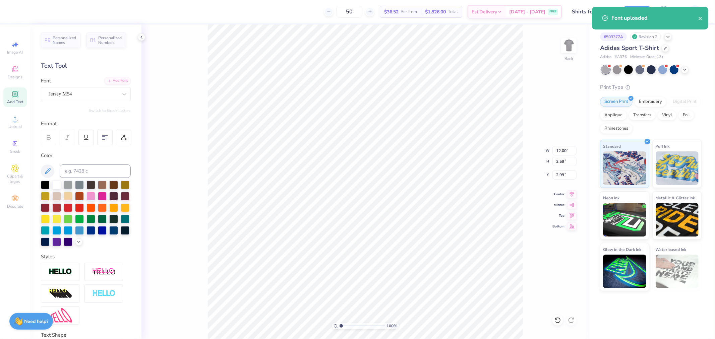
type input "10.00"
type input "2.89"
type input "3.33"
click at [561, 147] on input "10.00" at bounding box center [565, 150] width 24 height 9
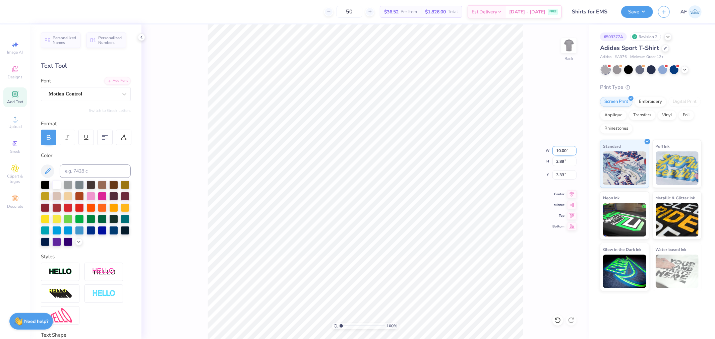
click at [561, 147] on input "10.00" at bounding box center [565, 150] width 24 height 9
type input "12.50"
type input "3.61"
type input "2.97"
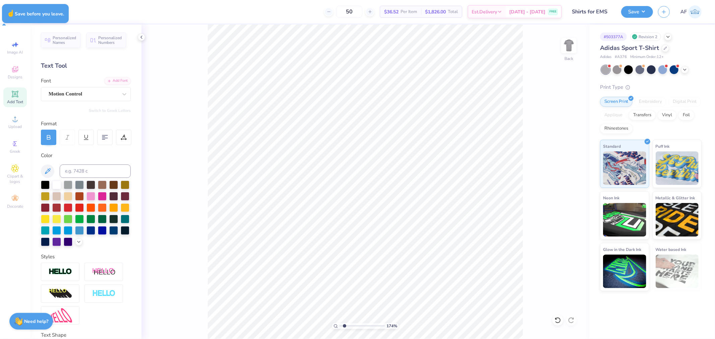
type input "1.74339349688841"
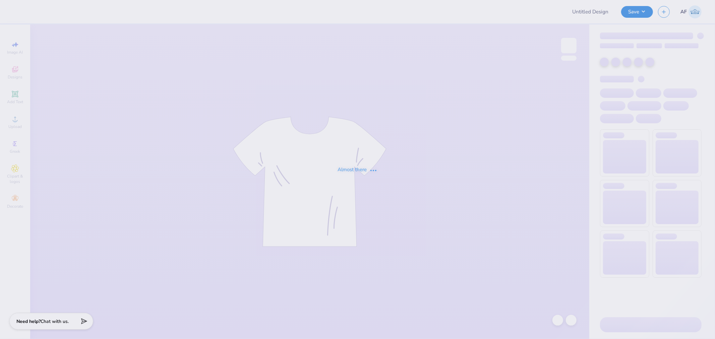
type input "Shirts for EMS"
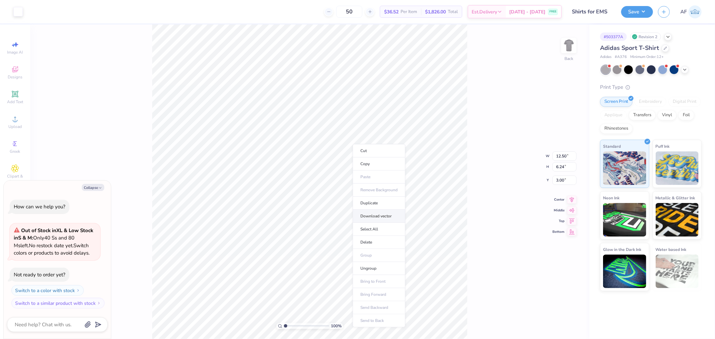
click at [388, 213] on li "Download vector" at bounding box center [379, 216] width 53 height 13
click at [142, 199] on div "100 % Back" at bounding box center [309, 181] width 559 height 315
click at [16, 126] on span "Upload" at bounding box center [14, 126] width 13 height 5
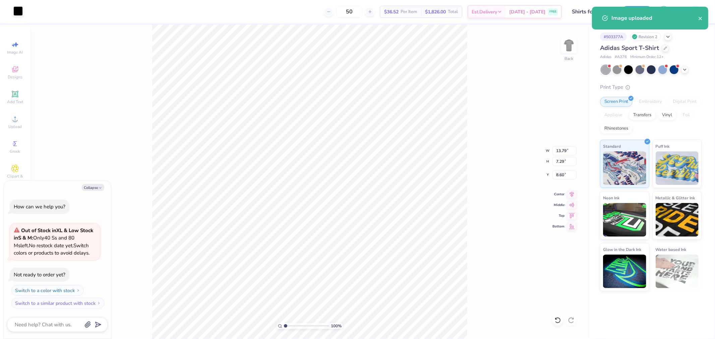
click at [17, 9] on div at bounding box center [17, 10] width 9 height 9
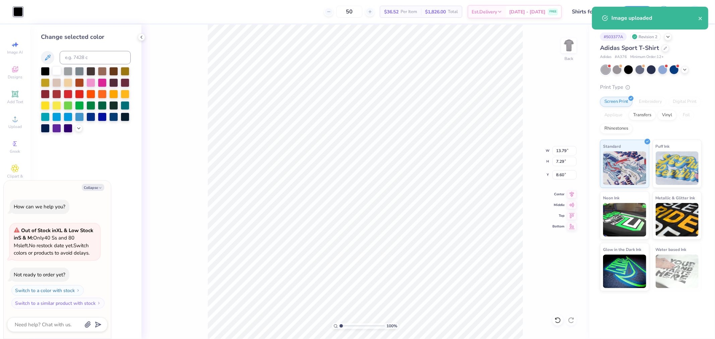
click at [53, 69] on div at bounding box center [56, 70] width 9 height 9
type textarea "x"
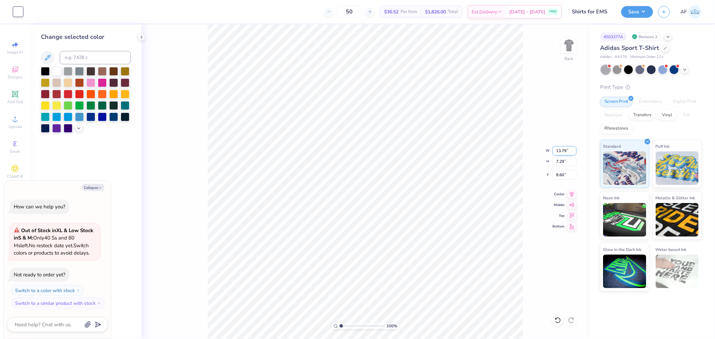
click at [562, 152] on input "13.79" at bounding box center [565, 150] width 24 height 9
type input "12.50"
type textarea "x"
type input "6.61"
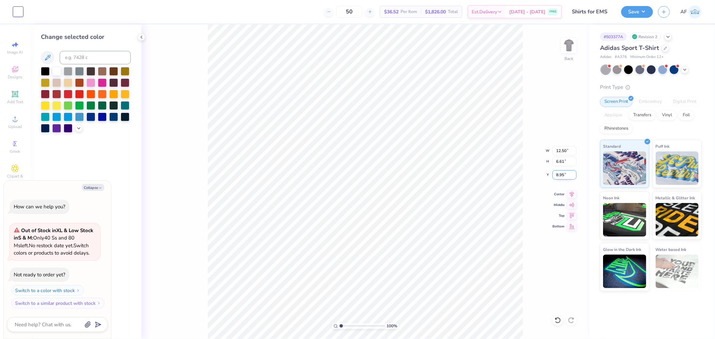
click at [557, 174] on input "8.95" at bounding box center [565, 174] width 24 height 9
type input "3"
type textarea "x"
type input "3.00"
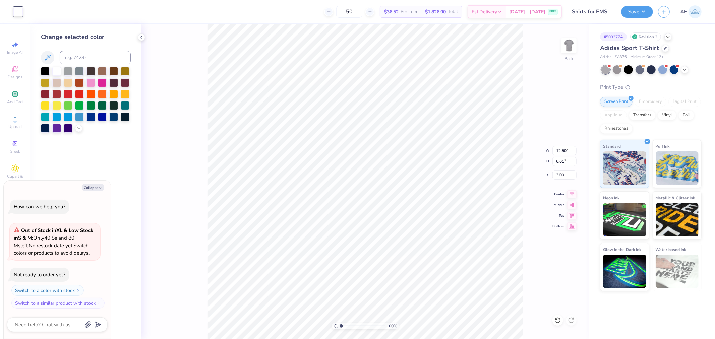
click at [532, 203] on div "100 % Back W 12.50 12.50 " H 6.61 6.61 " Y 3.00 3 " Center Middle Top Bottom" at bounding box center [366, 181] width 448 height 315
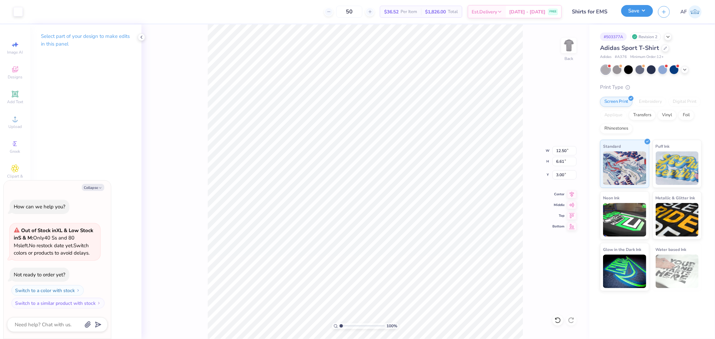
click at [647, 13] on button "Save" at bounding box center [638, 11] width 32 height 12
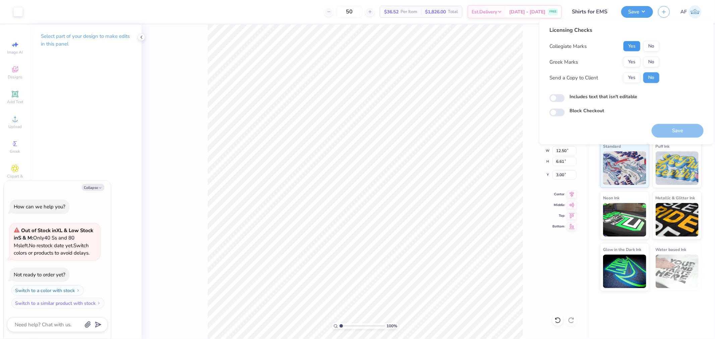
click at [634, 49] on button "Yes" at bounding box center [632, 46] width 17 height 11
click at [647, 64] on button "No" at bounding box center [652, 62] width 16 height 11
click at [634, 78] on button "Yes" at bounding box center [632, 77] width 17 height 11
click at [679, 133] on button "Save" at bounding box center [678, 131] width 52 height 14
type textarea "x"
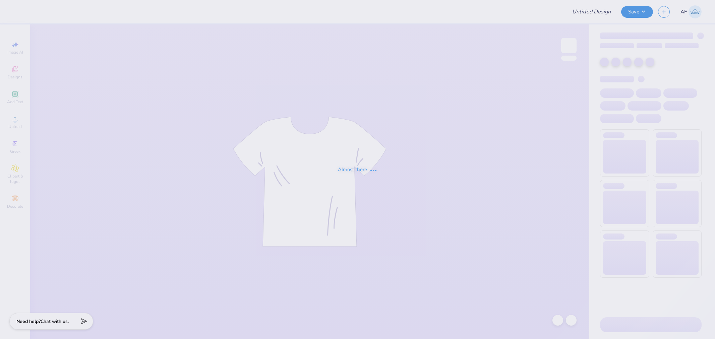
type input "Shirts for EMS"
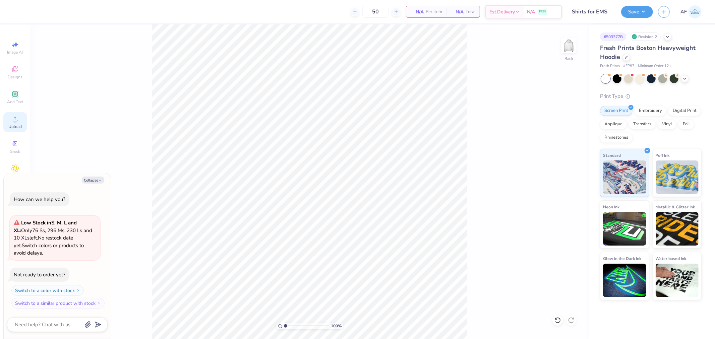
click at [19, 123] on div "Upload" at bounding box center [14, 122] width 23 height 20
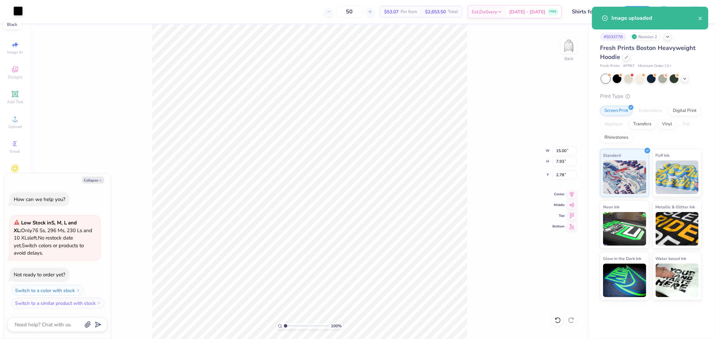
click at [17, 12] on div at bounding box center [17, 10] width 9 height 9
type textarea "x"
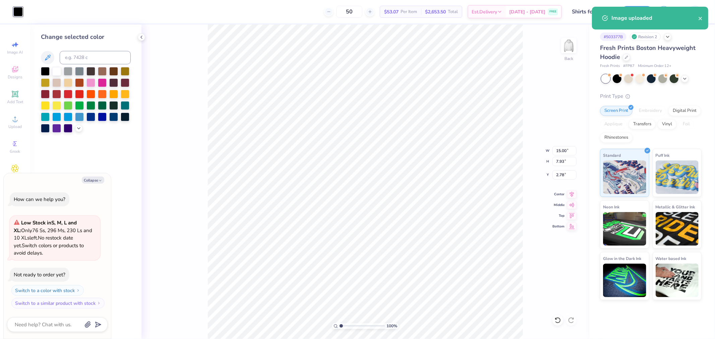
click at [76, 50] on div "Change selected color" at bounding box center [86, 83] width 90 height 100
click at [76, 52] on input at bounding box center [95, 57] width 71 height 13
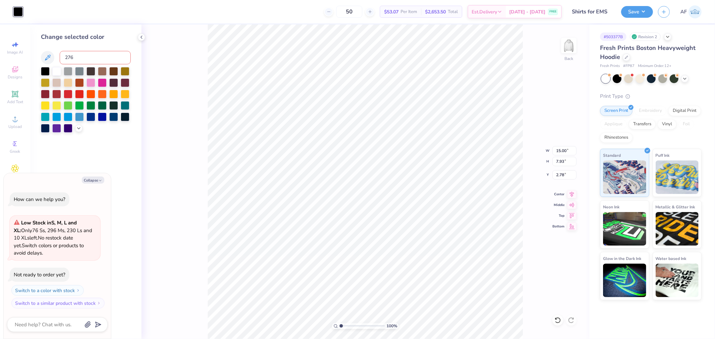
type input "2768"
type textarea "x"
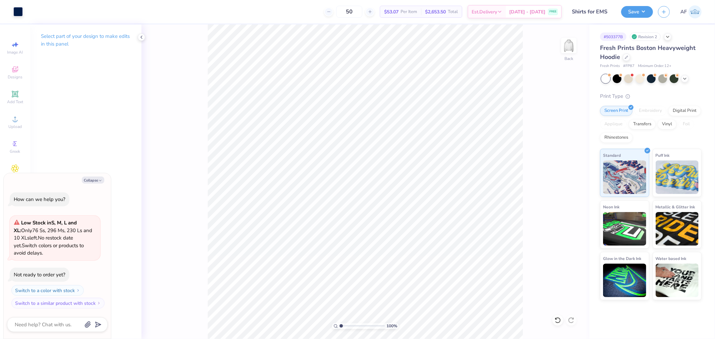
type textarea "x"
click at [562, 150] on input "15.00" at bounding box center [565, 150] width 24 height 9
type input "12.5"
type textarea "x"
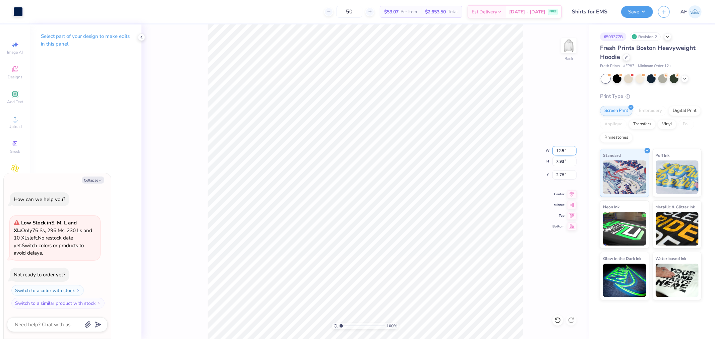
type input "12.50"
type input "6.61"
click at [562, 178] on input "3.44" at bounding box center [565, 174] width 24 height 9
type input "3.00"
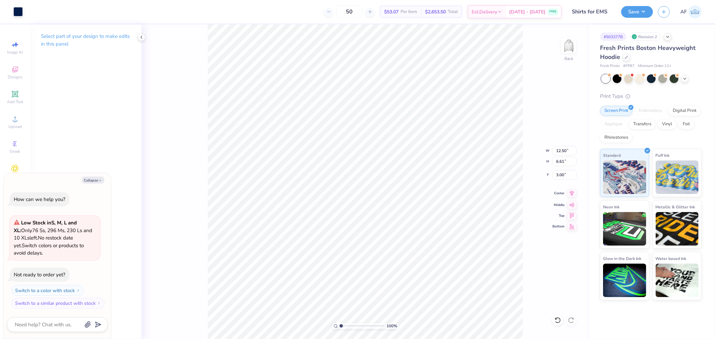
click at [571, 193] on icon at bounding box center [572, 194] width 4 height 6
type textarea "x"
type input "2.09826609076066"
type textarea "x"
type input "2.09826609076066"
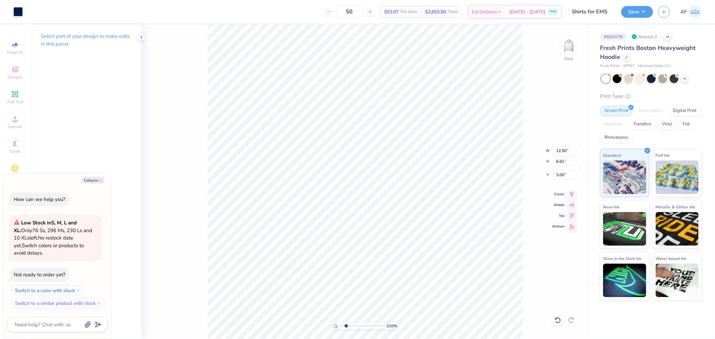
type textarea "x"
type input "2.09826609076066"
type textarea "x"
type input "2.09826609076066"
type textarea "x"
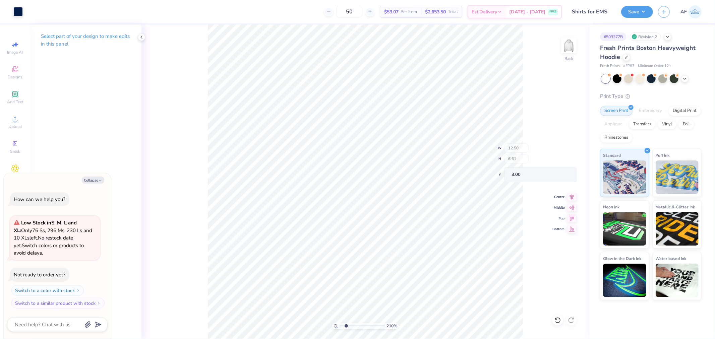
type input "2.09826609076066"
type textarea "x"
type input "1.20355278054301"
type textarea "x"
type input "1.20355278054301"
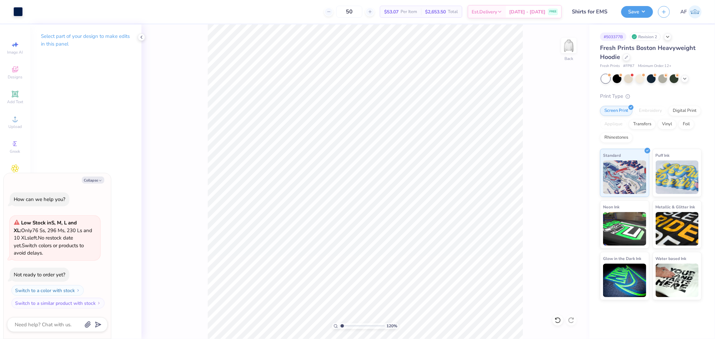
type textarea "x"
type input "1.20355278054301"
type textarea "x"
type input "1.20355278054301"
type textarea "x"
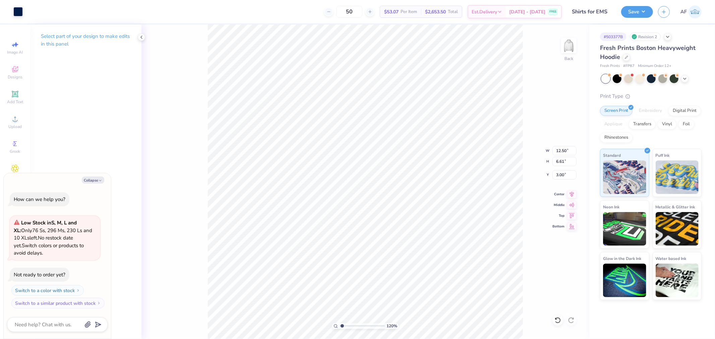
type input "1.20355278054301"
type textarea "x"
type input "1.20355278054301"
type textarea "x"
type input "1.20355278054301"
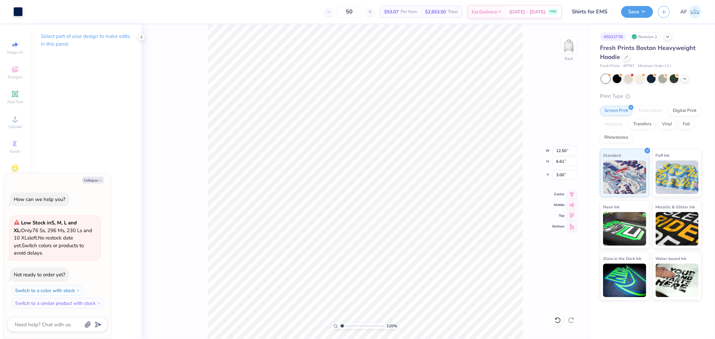
type textarea "x"
type input "1.44853929555282"
type textarea "x"
type input "1.44853929555282"
type textarea "x"
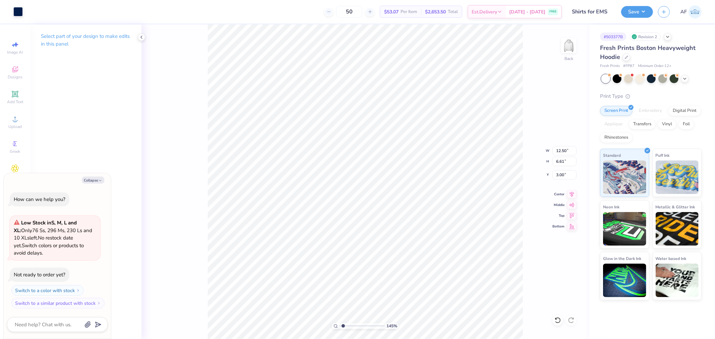
type input "1.44853929555282"
type textarea "x"
type input "3.65810345737361"
type textarea "x"
type input "3.65810345737361"
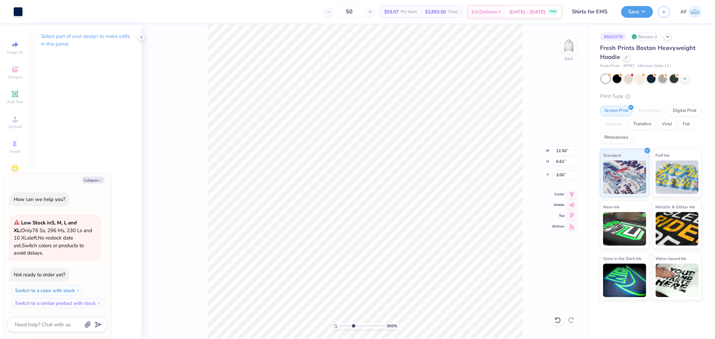
type textarea "x"
type input "3.65810345737361"
type textarea "x"
type input "3.65810345737361"
type textarea "x"
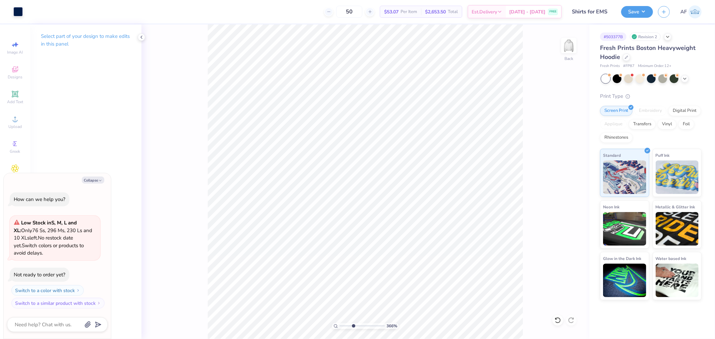
type input "3.65810345737361"
type textarea "x"
type input "3.03942088499281"
type textarea "x"
type input "1.20355278054301"
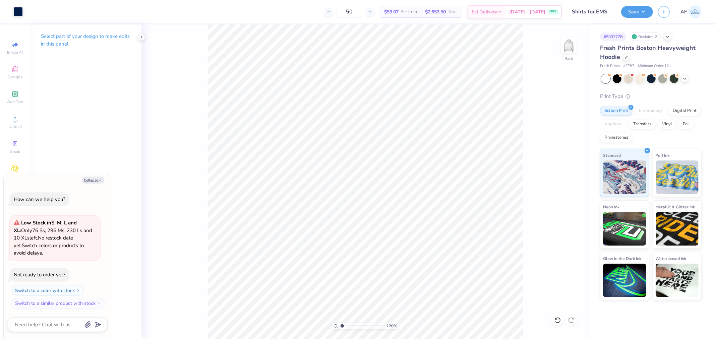
type textarea "x"
type input "1.20355278054301"
type textarea "x"
type input "1.20355278054301"
type textarea "x"
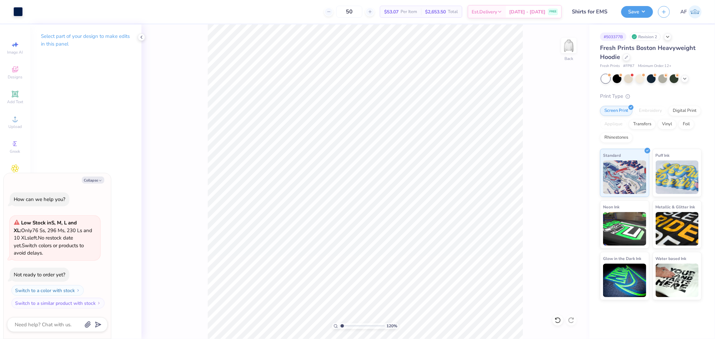
type input "1.20355278054301"
type textarea "x"
type input "3.6581034573736"
type textarea "x"
type input "3.6581034573736"
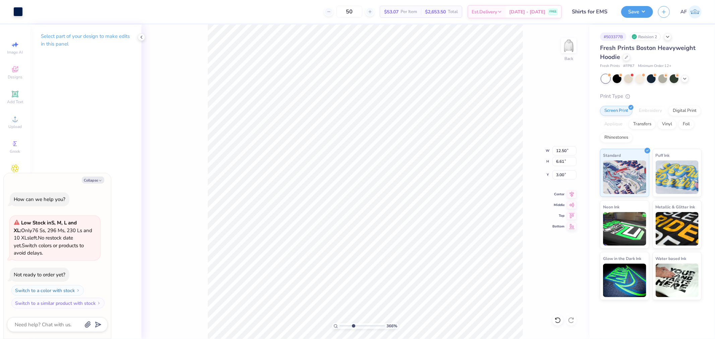
type textarea "x"
type input "3.6581034573736"
type textarea "x"
type input "3.6581034573736"
type textarea "x"
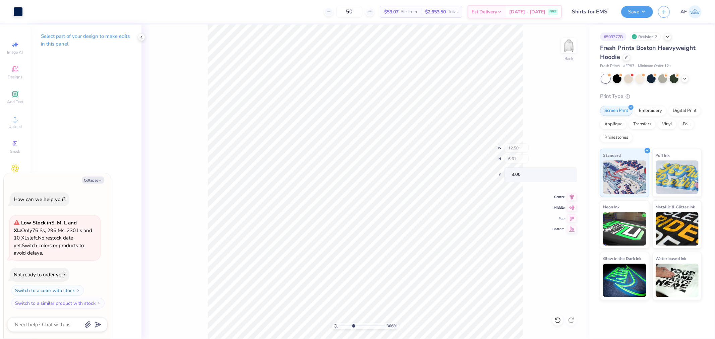
type input "3.6581034573736"
type textarea "x"
type input "0.15"
type input "0.19"
type input "6.84"
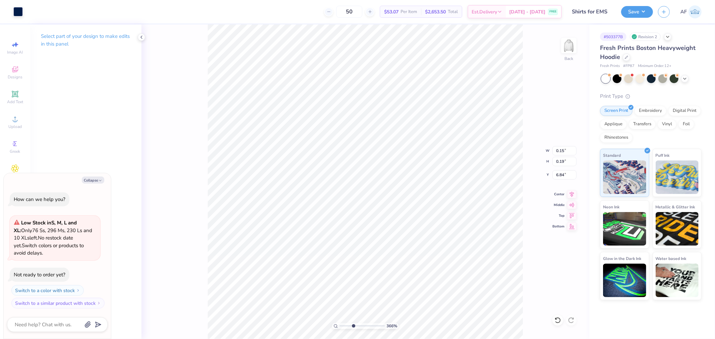
type input "3.6581034573736"
type textarea "x"
type input "3.6581034573736"
type textarea "x"
type input "0.36"
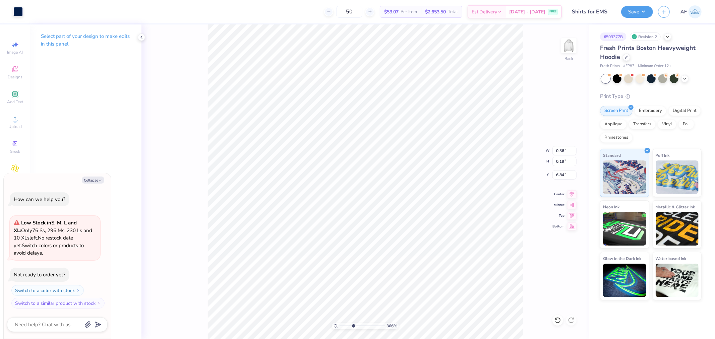
type input "3.6581034573736"
type textarea "x"
type input "3.6581034573736"
type textarea "x"
type input "3.6581034573736"
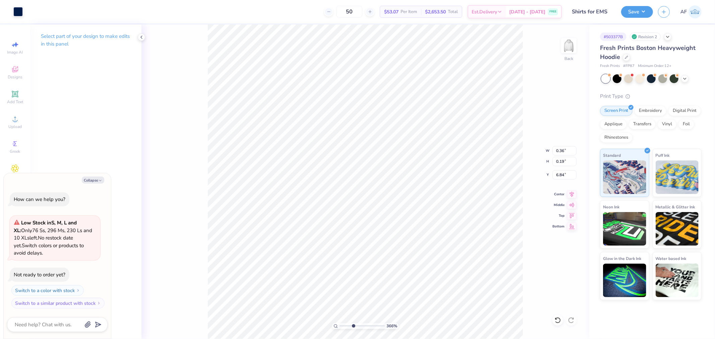
type textarea "x"
type input "5.05"
type input "3.6581034573736"
type textarea "x"
type input "3.6581034573736"
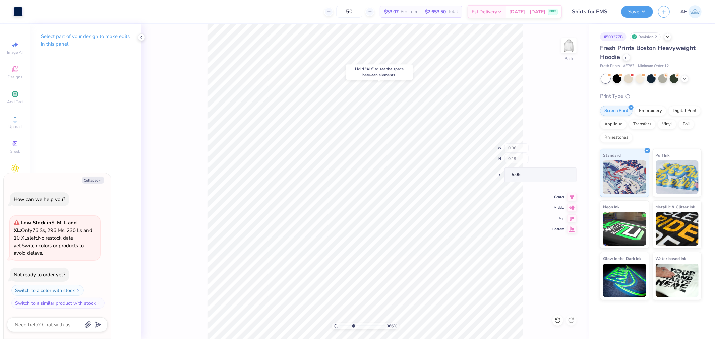
type textarea "x"
type input "3.6581034573736"
type textarea "x"
type input "1.74339349688841"
type textarea "x"
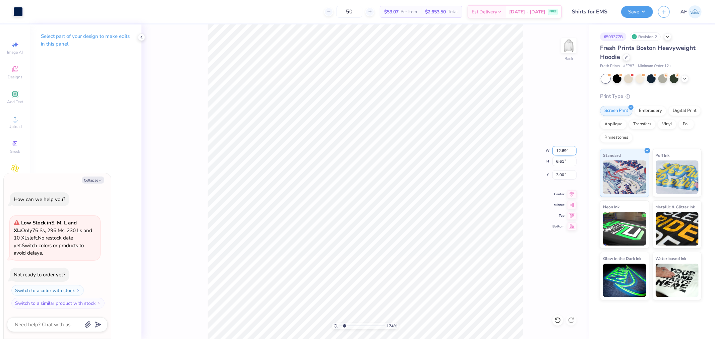
click at [556, 150] on input "12.69" at bounding box center [565, 150] width 24 height 9
type input "12.50"
type input "1.74339349688841"
type textarea "x"
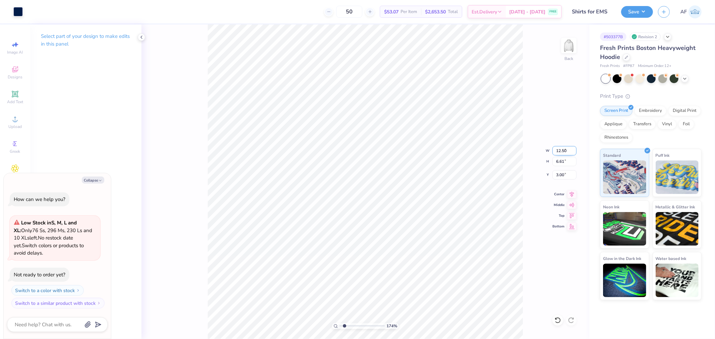
type input "6.51"
type input "3.05"
click at [573, 195] on icon at bounding box center [572, 194] width 4 height 6
type input "1.74339349688841"
type textarea "x"
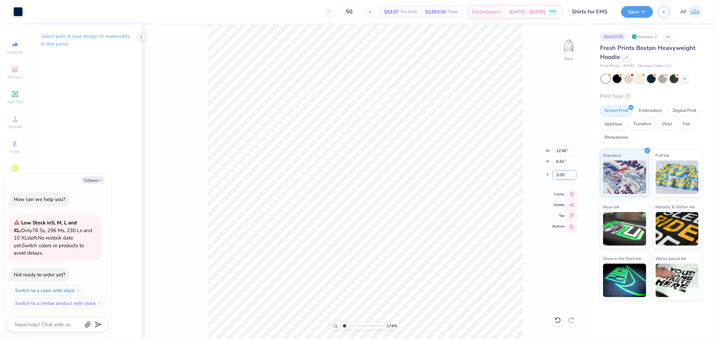
click at [561, 173] on input "3.05" at bounding box center [565, 174] width 24 height 9
type input "3"
type input "1.74339349688841"
type textarea "x"
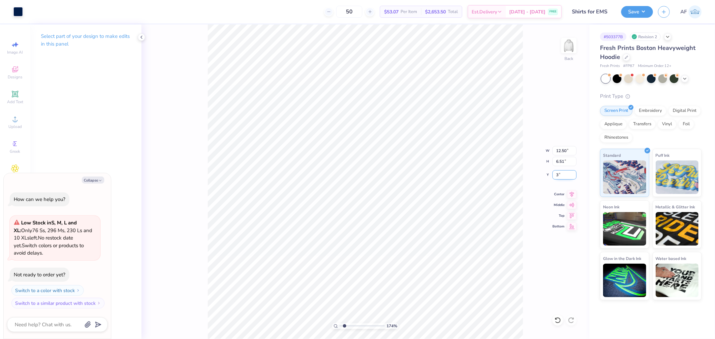
type input "3.00"
type input "6.37751377853016"
type textarea "x"
type input "6.37751377853016"
type textarea "x"
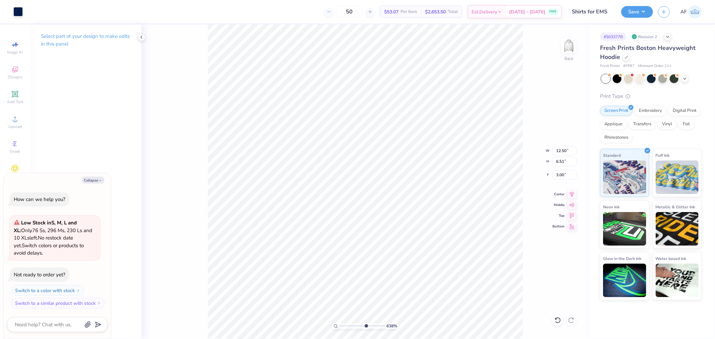
type input "6.37751377853016"
type textarea "x"
type input "6.37751377853016"
type textarea "x"
type input "6.37751377853016"
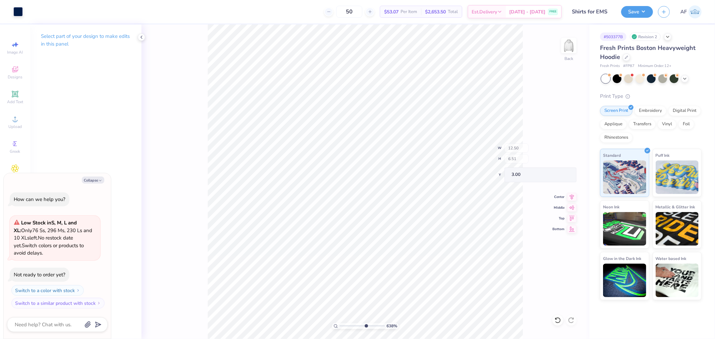
type textarea "x"
type input "6.37751377853016"
type textarea "x"
type input "1.44853929555282"
type textarea "x"
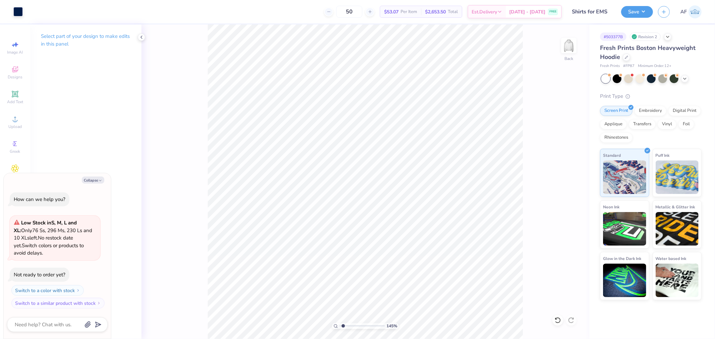
type input "1.44853929555282"
type textarea "x"
type input "1.44853929555282"
type textarea "x"
click at [566, 287] on div "145 % Back" at bounding box center [366, 181] width 448 height 315
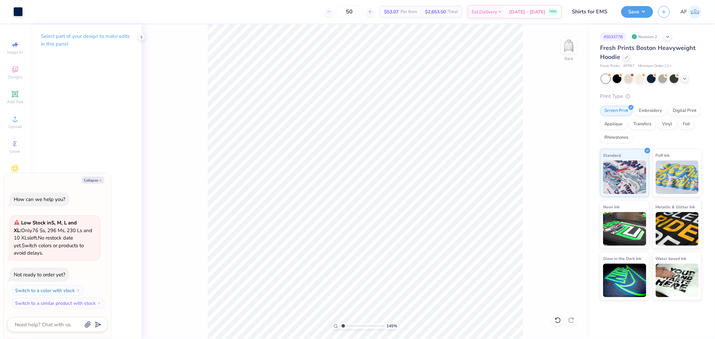
type input "1.44853929555282"
type textarea "x"
type input "1.44853929555282"
type textarea "x"
type input "1"
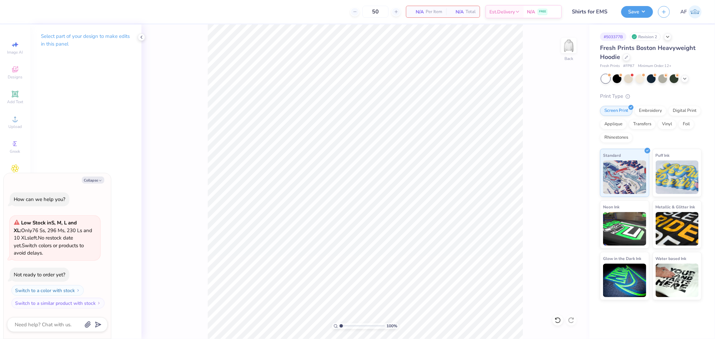
click at [551, 204] on div "100 % Back" at bounding box center [366, 181] width 448 height 315
click at [14, 121] on circle at bounding box center [15, 121] width 4 height 4
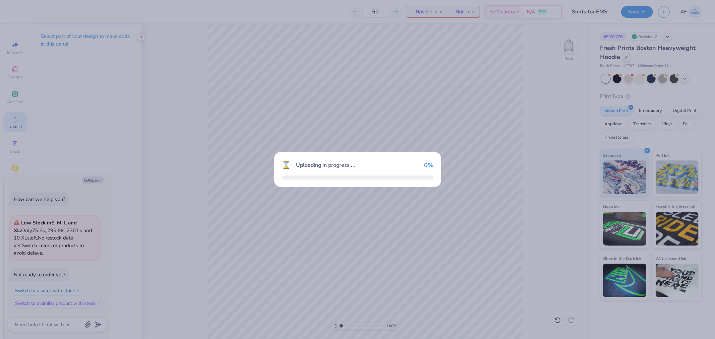
type textarea "x"
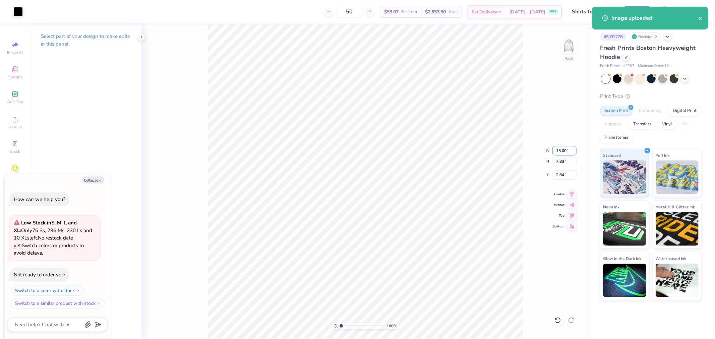
click at [561, 148] on input "15.00" at bounding box center [565, 150] width 24 height 9
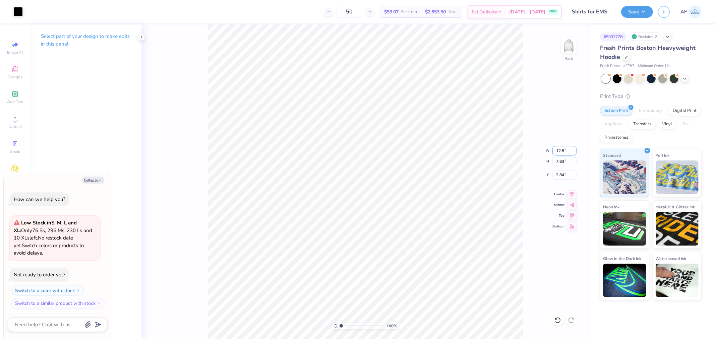
type input "12.5"
type textarea "x"
type input "12.50"
type input "6.52"
click at [557, 177] on input "3.49" at bounding box center [565, 174] width 24 height 9
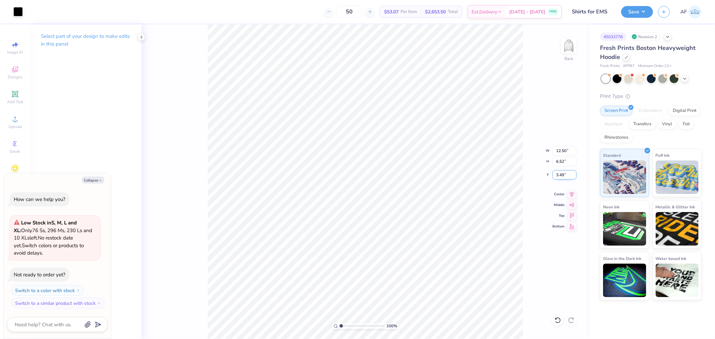
click at [557, 177] on input "3.49" at bounding box center [565, 174] width 24 height 9
type input "3"
type textarea "x"
type input "3.00"
click at [574, 193] on icon at bounding box center [572, 194] width 9 height 8
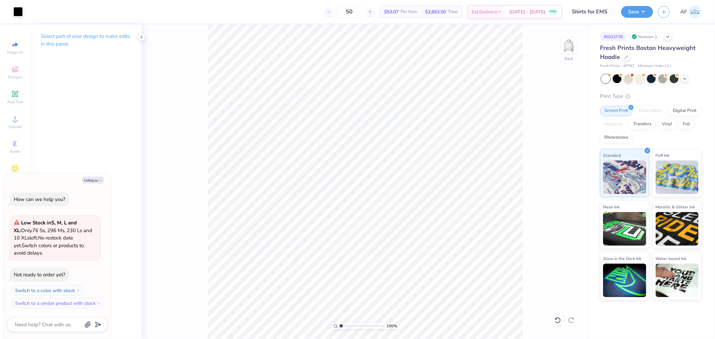
type textarea "x"
type input "1.74339349688841"
type textarea "x"
type input "1.74339349688841"
type textarea "x"
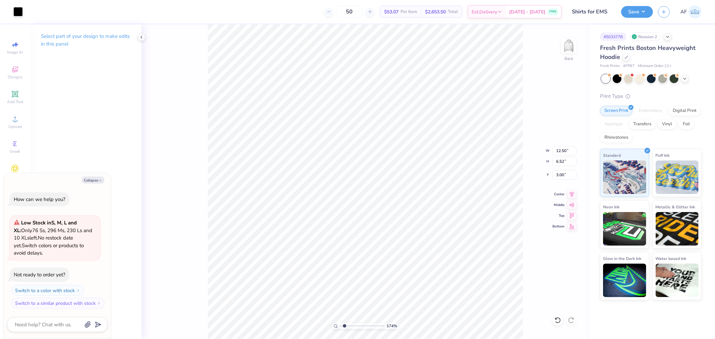
type input "1.74339349688841"
type textarea "x"
type input "1.74339349688841"
type textarea "x"
type input "1.74339349688841"
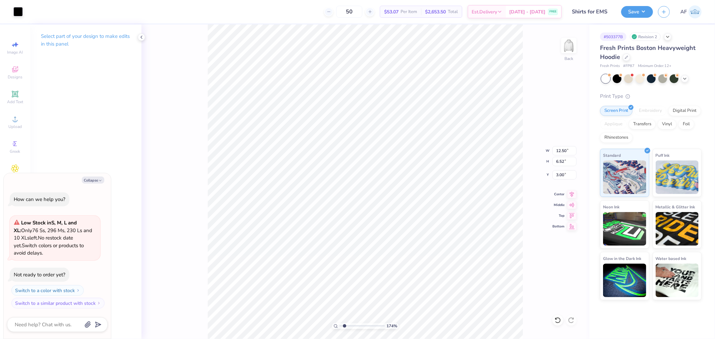
type textarea "x"
type input "1.74339349688841"
type textarea "x"
type input "1.74339349688841"
type textarea "x"
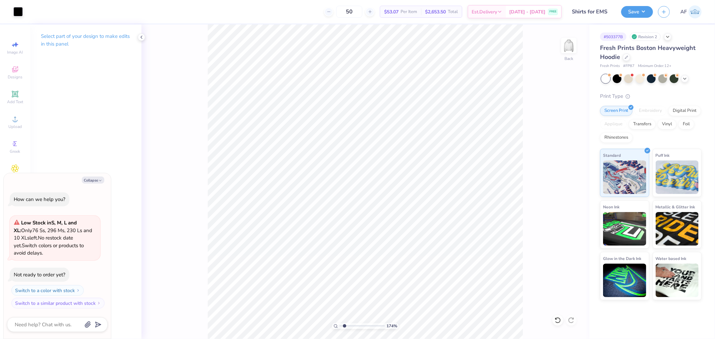
type input "1.74339349688841"
type textarea "x"
type input "1.74339349688841"
type textarea "x"
type input "1.74339349688841"
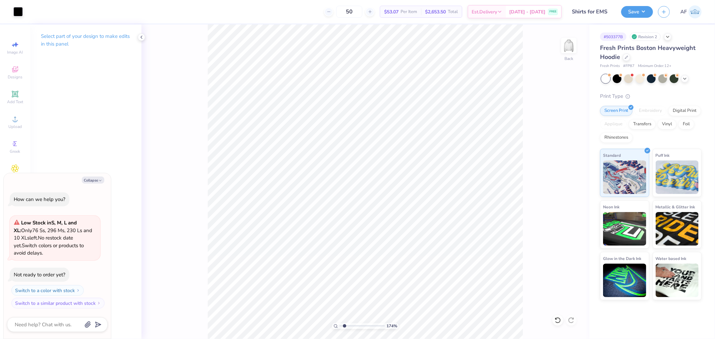
type textarea "x"
type input "1.74339349688841"
type textarea "x"
type input "1.74339349688841"
type textarea "x"
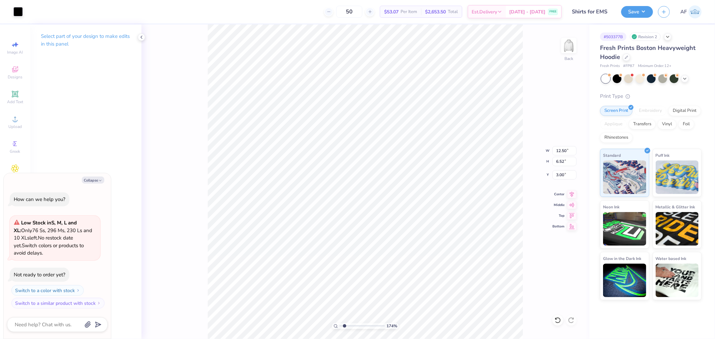
type input "1.74339349688841"
type textarea "x"
type input "0.36"
type input "1.06"
type input "8.47"
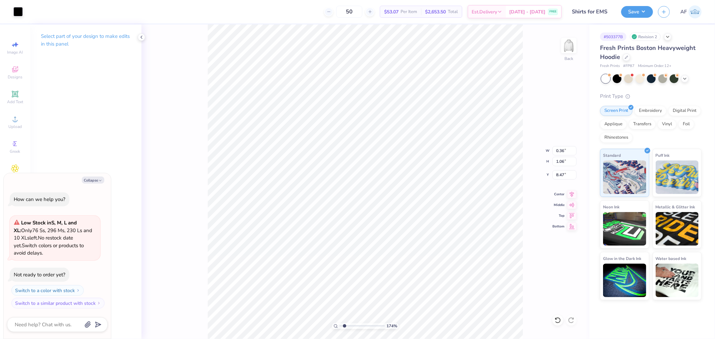
type input "1.74339349688841"
type textarea "x"
type input "1.74339349688841"
type textarea "x"
type input "1.74339349688841"
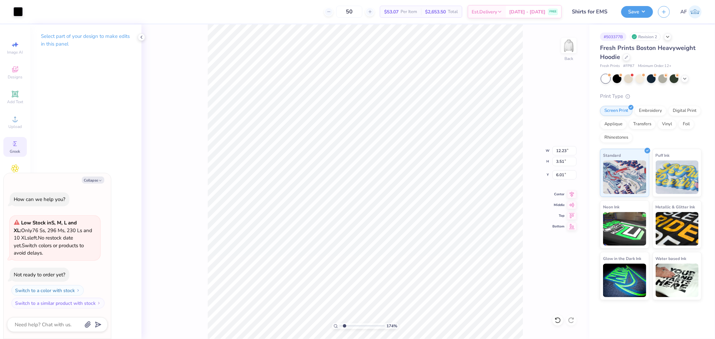
type textarea "x"
type input "1.74339349688841"
type textarea "x"
type input "1.74339349688841"
type textarea "x"
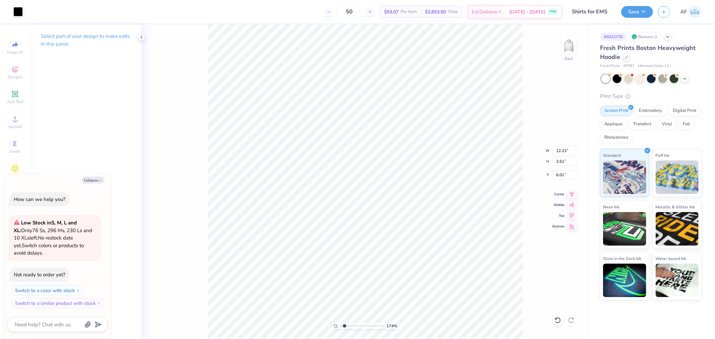
type input "1.74339349688841"
type textarea "x"
type input "1.74339349688841"
type textarea "x"
type input "1.74339349688841"
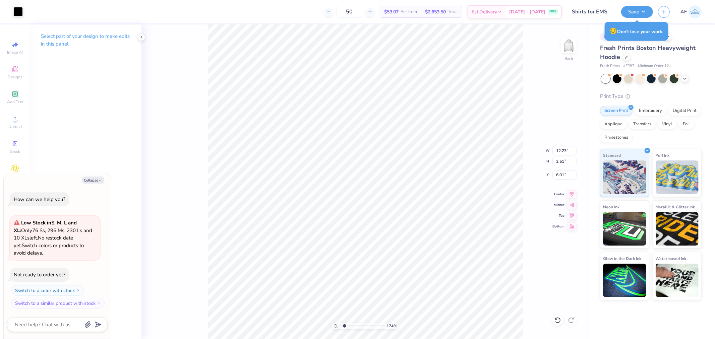
type textarea "x"
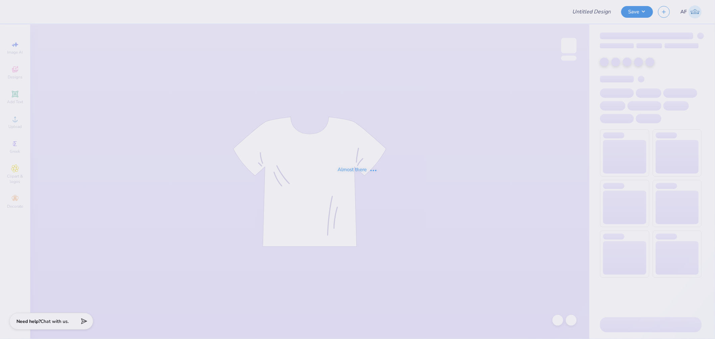
type input "Shirts for EMS"
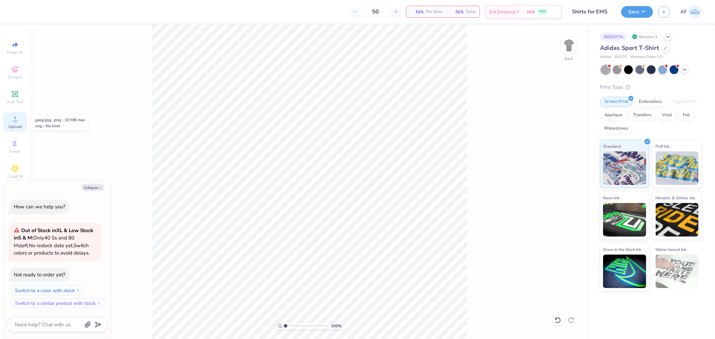
click at [20, 125] on span "Upload" at bounding box center [14, 126] width 13 height 5
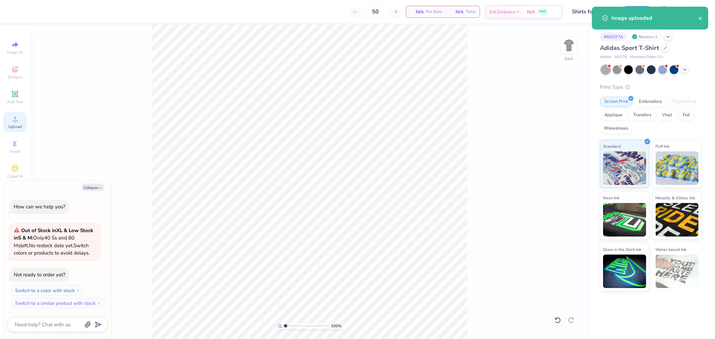
click at [21, 122] on div "Upload" at bounding box center [14, 122] width 23 height 20
type textarea "x"
click at [561, 151] on input "13.79" at bounding box center [565, 150] width 24 height 9
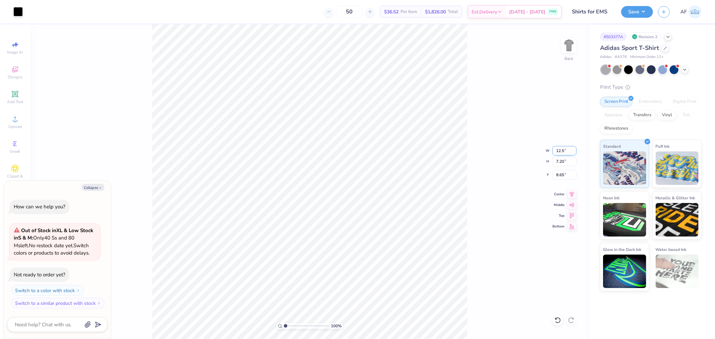
type input "12.5"
type textarea "x"
type input "12.50"
type input "6.52"
click at [564, 178] on input "8.99" at bounding box center [565, 174] width 24 height 9
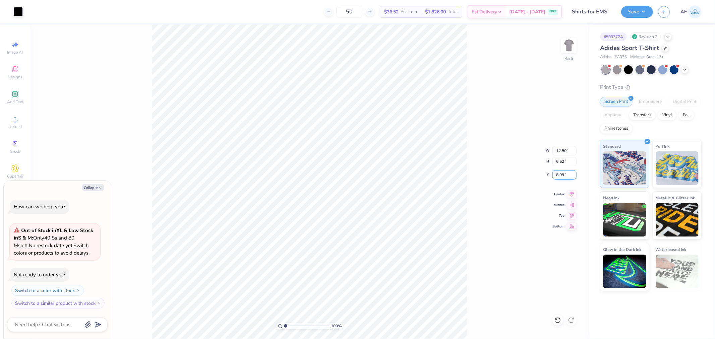
click at [564, 178] on input "8.99" at bounding box center [565, 174] width 24 height 9
click at [574, 195] on icon at bounding box center [572, 194] width 9 height 8
click at [560, 175] on input "8.99" at bounding box center [565, 174] width 24 height 9
type input "3"
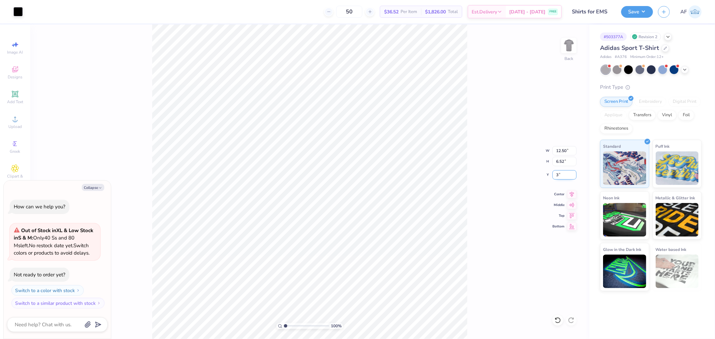
type textarea "x"
type input "3.00"
click at [17, 12] on div at bounding box center [17, 10] width 9 height 9
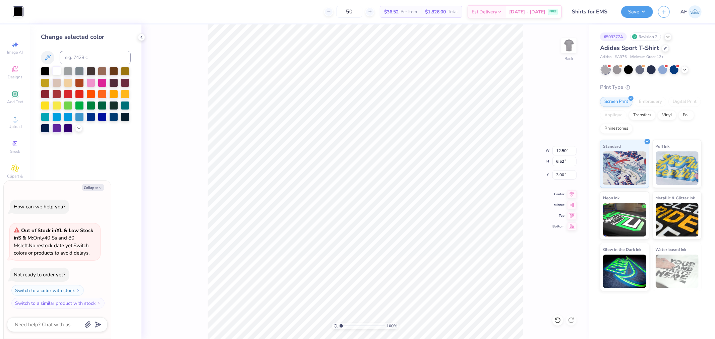
click at [54, 72] on div at bounding box center [56, 70] width 9 height 9
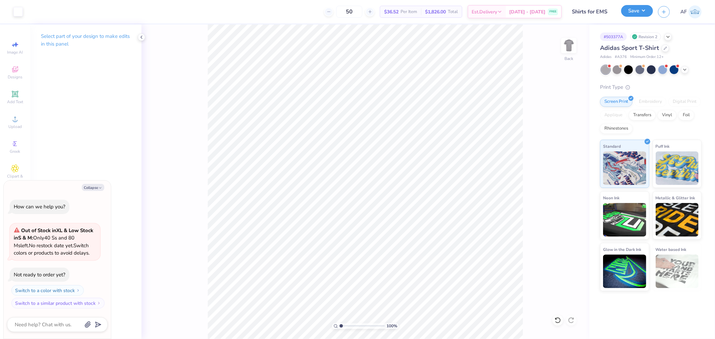
click at [650, 13] on button "Save" at bounding box center [638, 11] width 32 height 12
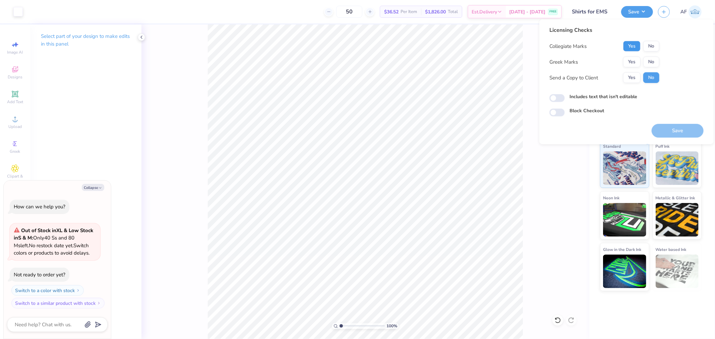
drag, startPoint x: 633, startPoint y: 49, endPoint x: 628, endPoint y: 48, distance: 5.1
click at [628, 48] on button "Yes" at bounding box center [632, 46] width 17 height 11
click at [648, 62] on button "No" at bounding box center [652, 62] width 16 height 11
click at [633, 76] on button "Yes" at bounding box center [632, 77] width 17 height 11
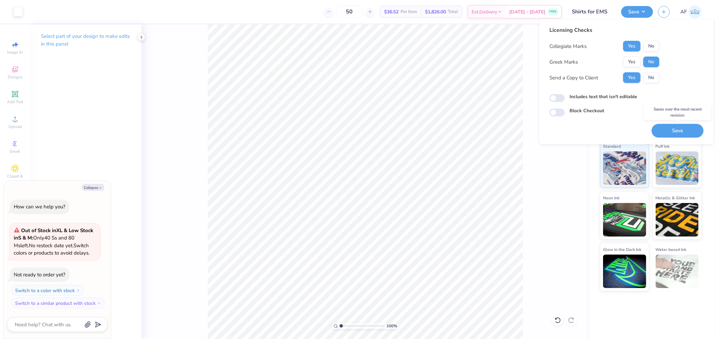
drag, startPoint x: 682, startPoint y: 130, endPoint x: -60, endPoint y: -43, distance: 761.4
click at [0, 0] on html "Art colors 50 $36.52 Per Item $1,826.00 Total Est. Delivery [DATE] - [DATE] FRE…" at bounding box center [357, 169] width 715 height 339
click at [676, 136] on button "Save" at bounding box center [678, 131] width 52 height 14
click at [676, 134] on div "Saving..." at bounding box center [678, 131] width 52 height 14
type textarea "x"
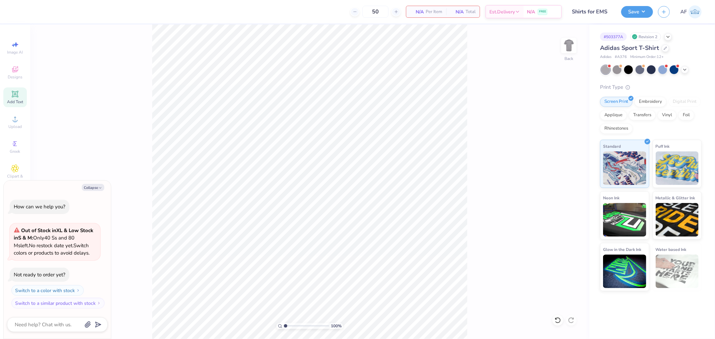
click at [17, 100] on span "Add Text" at bounding box center [15, 101] width 16 height 5
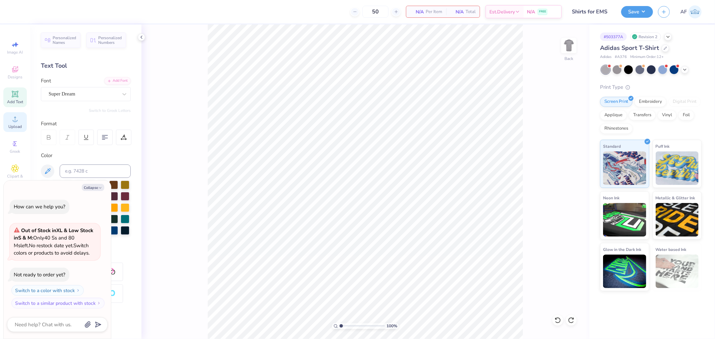
click at [10, 121] on div "Upload" at bounding box center [14, 122] width 23 height 20
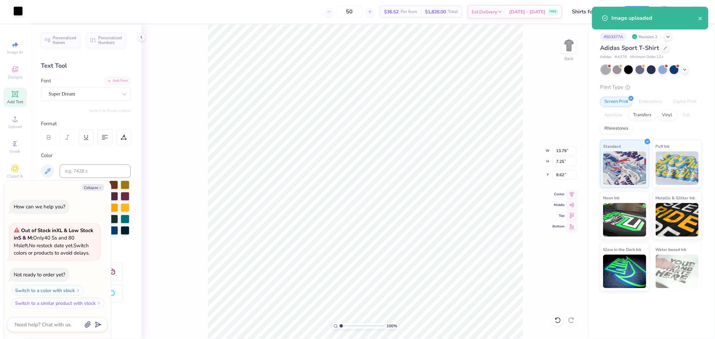
click at [18, 12] on div at bounding box center [17, 10] width 9 height 9
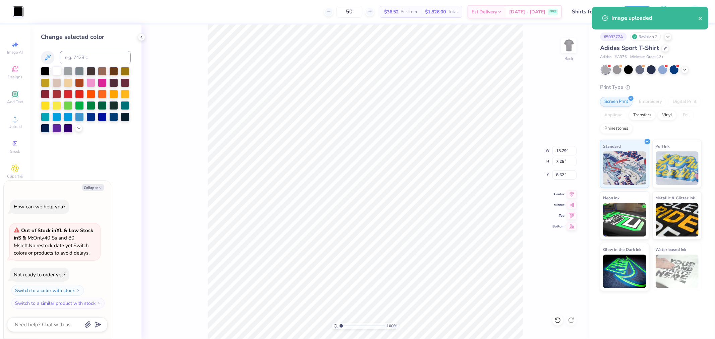
click at [53, 70] on div at bounding box center [56, 70] width 9 height 9
type textarea "x"
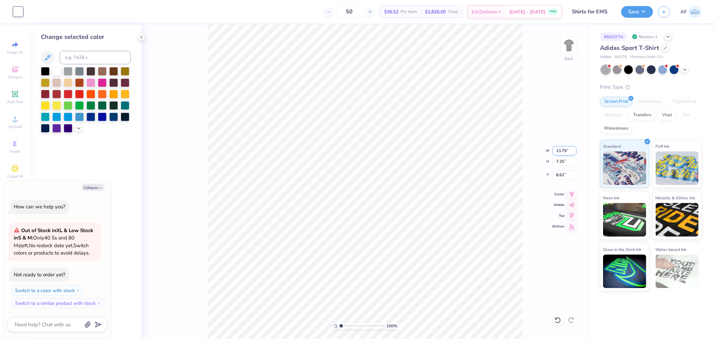
click at [557, 153] on input "13.79" at bounding box center [565, 150] width 24 height 9
type input "12.5"
type textarea "x"
type input "12.50"
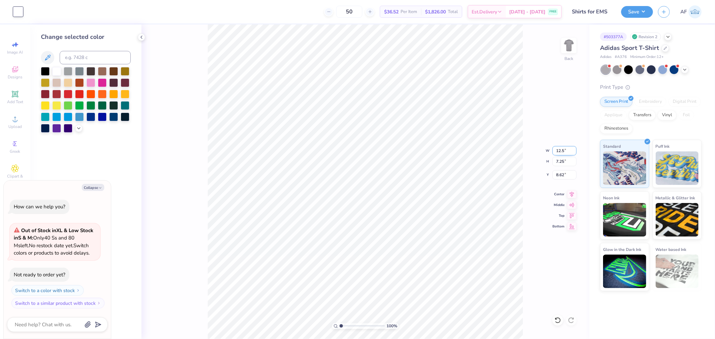
type input "6.57"
click at [564, 175] on input "8.96" at bounding box center [565, 174] width 24 height 9
type input "3"
type textarea "x"
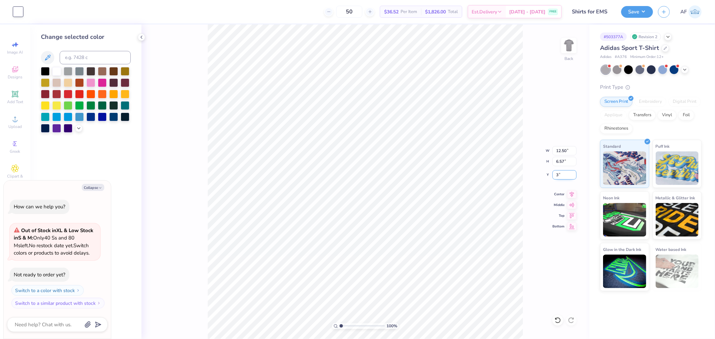
type input "3.00"
click at [573, 193] on icon at bounding box center [572, 194] width 9 height 8
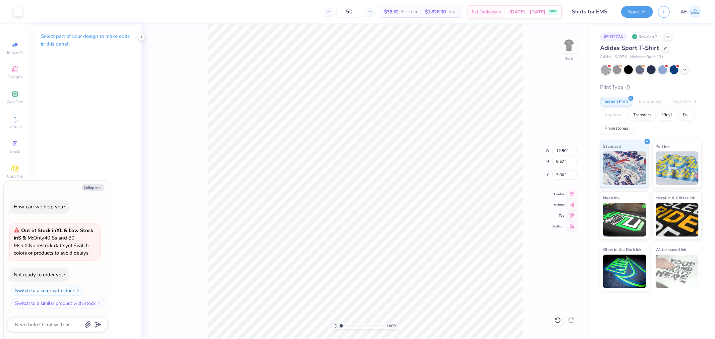
type textarea "x"
type input "2.52537398785411"
type textarea "x"
type input "2.52537398785411"
type textarea "x"
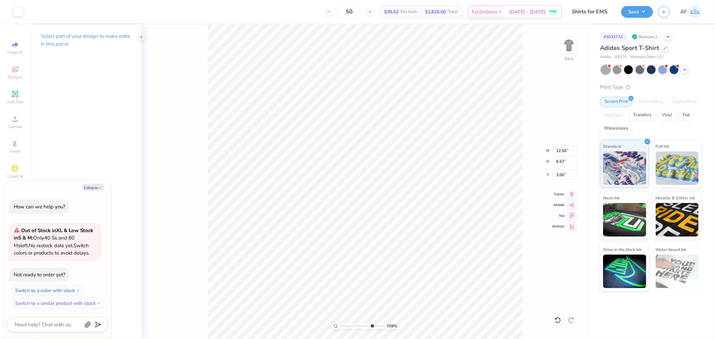
type input "7.67567444110136"
type textarea "x"
type input "7.67567444110136"
type textarea "x"
type input "7.67567444110136"
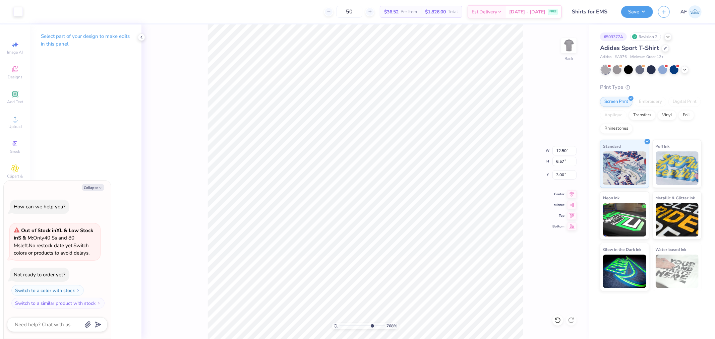
type textarea "x"
type input "7.67567444110136"
type textarea "x"
type input "6.37751377853016"
type textarea "x"
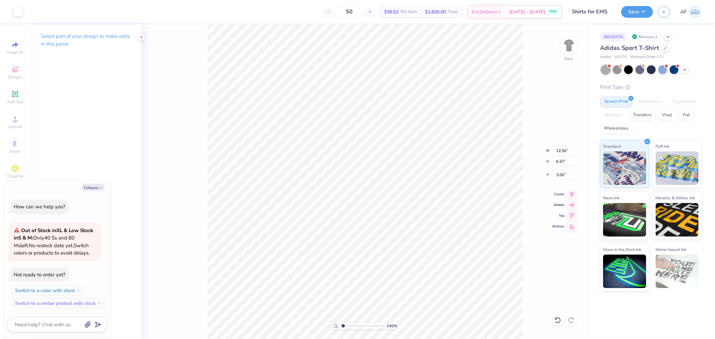
type input "1.44853929555282"
type textarea "x"
type input "1.44853929555282"
type textarea "x"
type input "1.44853929555282"
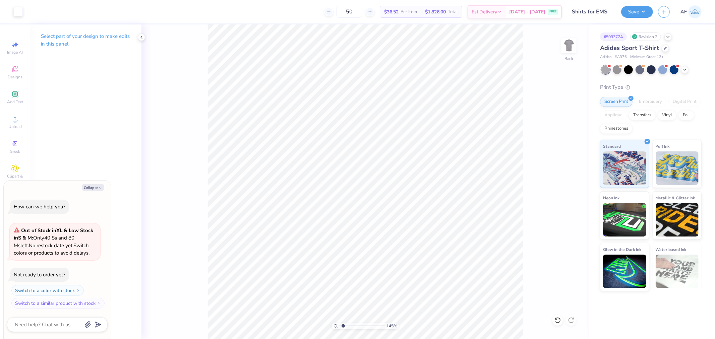
type textarea "x"
type input "1.44853929555282"
type textarea "x"
type input "1"
type textarea "x"
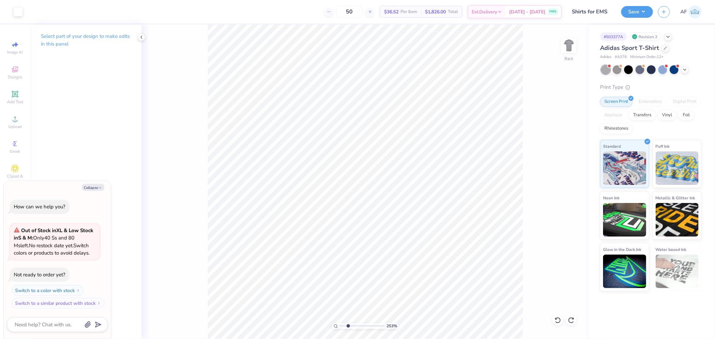
type input "2.52537398785411"
type textarea "x"
type input "2.52537398785411"
type textarea "x"
type input "2.52537398785411"
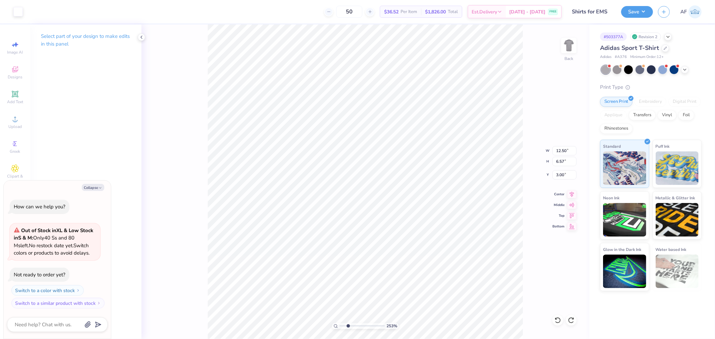
type textarea "x"
type input "2.52537398785411"
type textarea "x"
type input "2.52537398785411"
type textarea "x"
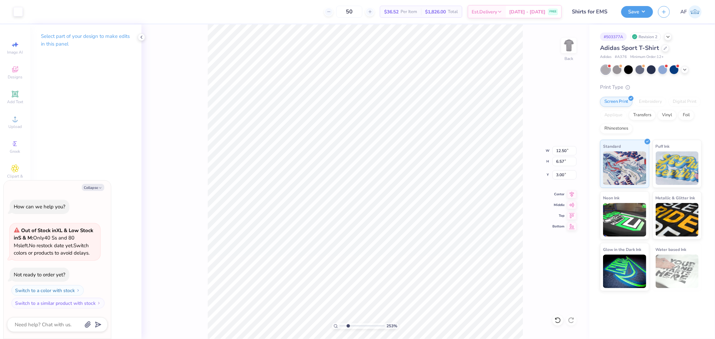
type input "2.52537398785411"
type textarea "x"
type input "2.52537398785411"
type textarea "x"
click at [645, 11] on button "Save" at bounding box center [638, 11] width 32 height 12
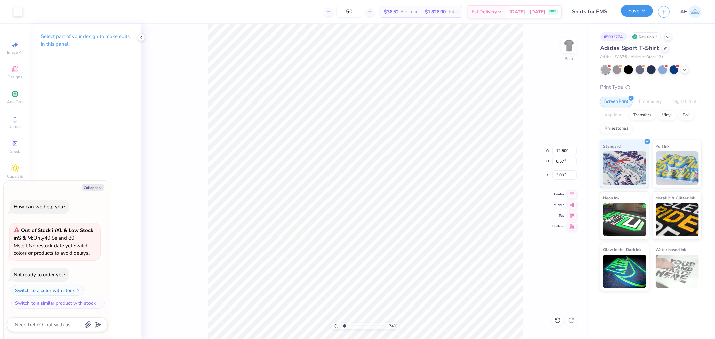
type input "1.74339349688841"
type textarea "x"
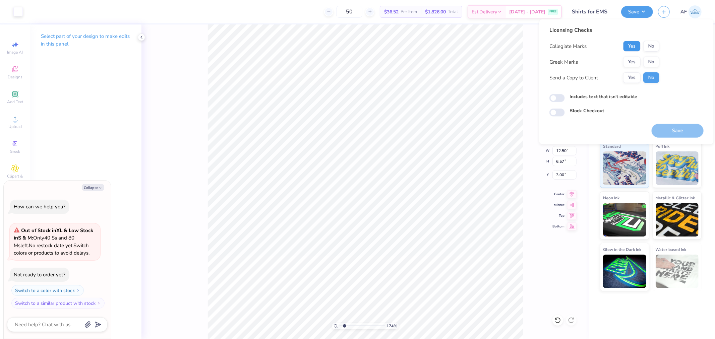
click at [636, 45] on button "Yes" at bounding box center [632, 46] width 17 height 11
click at [647, 59] on button "No" at bounding box center [652, 62] width 16 height 11
type input "1.74339349688841"
type textarea "x"
click at [663, 132] on button "Save" at bounding box center [678, 131] width 52 height 14
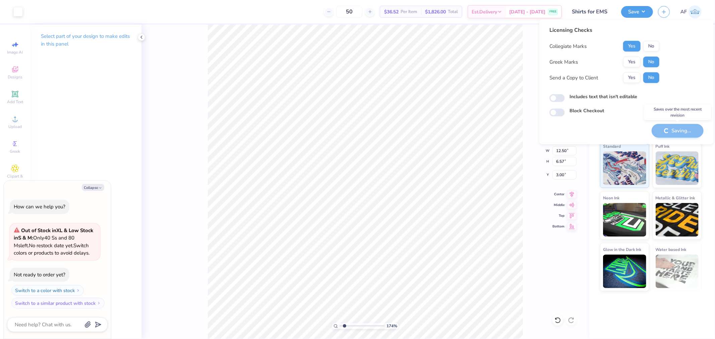
type input "1.74339349688841"
type textarea "x"
type input "1.74339349688841"
type textarea "x"
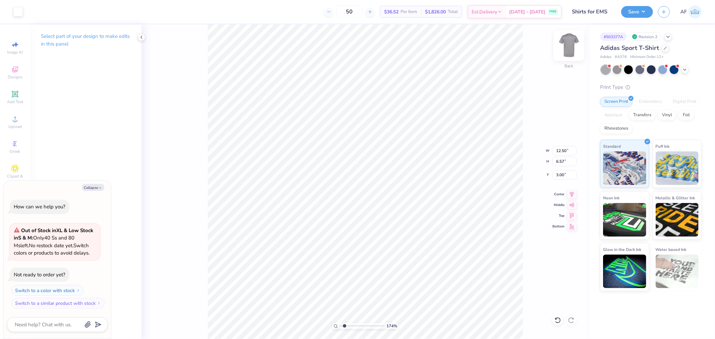
click at [572, 51] on img at bounding box center [569, 45] width 27 height 27
type input "1.74339349688841"
type textarea "x"
type input "1.74339349688841"
type textarea "x"
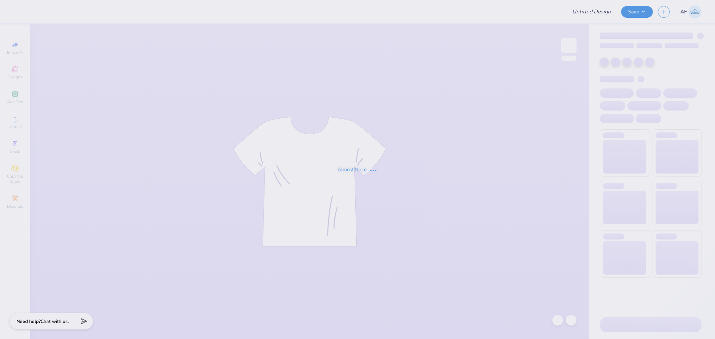
type input "Shirts for EMS"
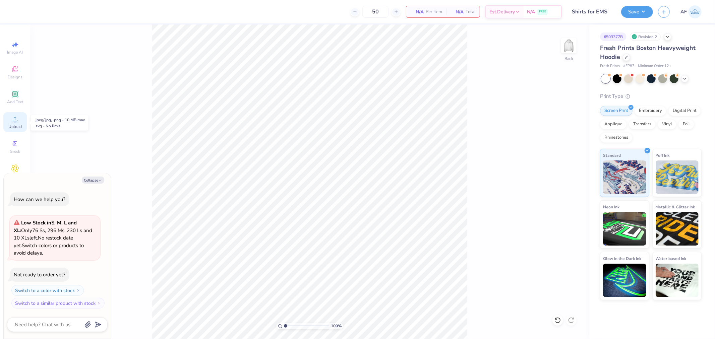
click at [14, 124] on span "Upload" at bounding box center [14, 126] width 13 height 5
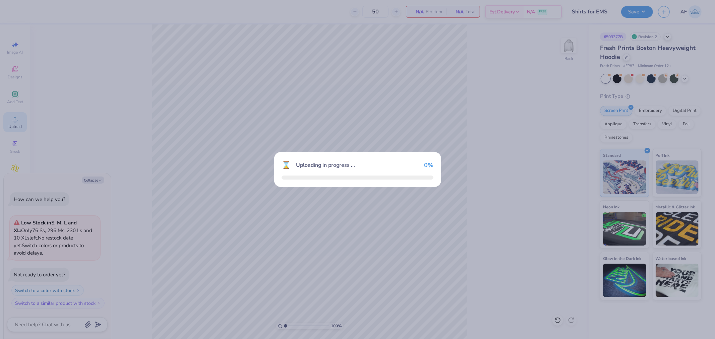
type textarea "x"
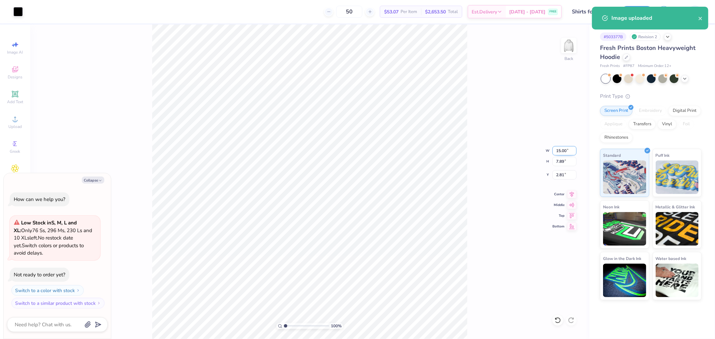
click at [562, 152] on input "15.00" at bounding box center [565, 150] width 24 height 9
type input "12.5"
type textarea "x"
type input "12.50"
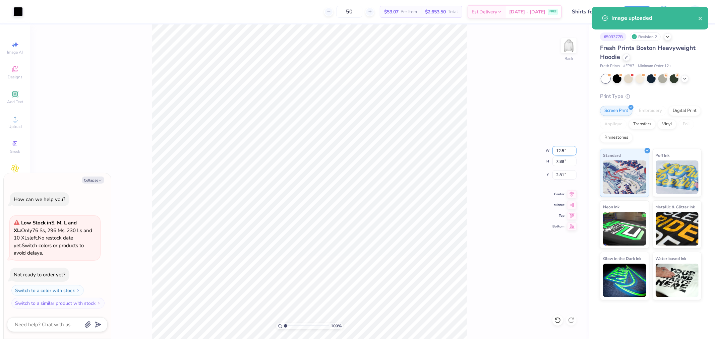
type input "6.57"
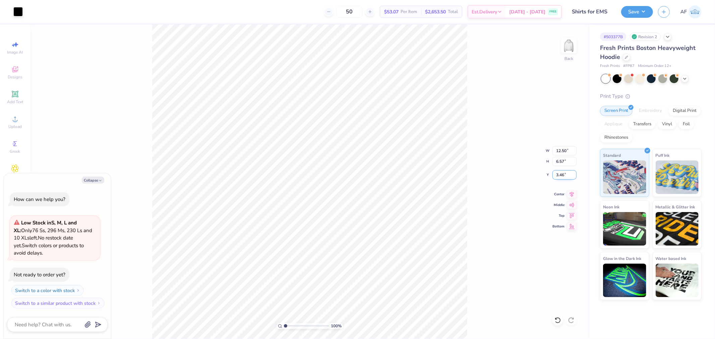
click at [563, 179] on input "3.46" at bounding box center [565, 174] width 24 height 9
type input "3"
type textarea "x"
type input "3.00"
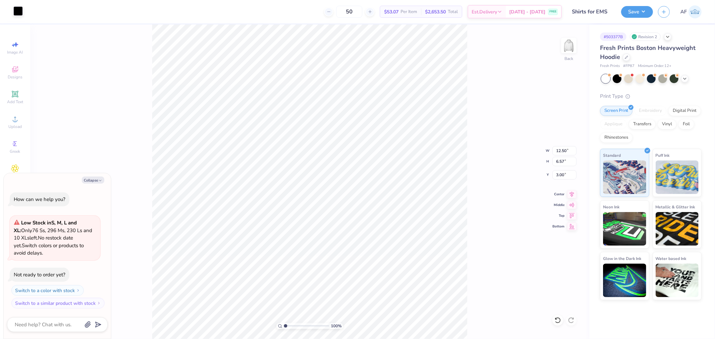
click at [13, 12] on div at bounding box center [17, 10] width 9 height 9
type textarea "x"
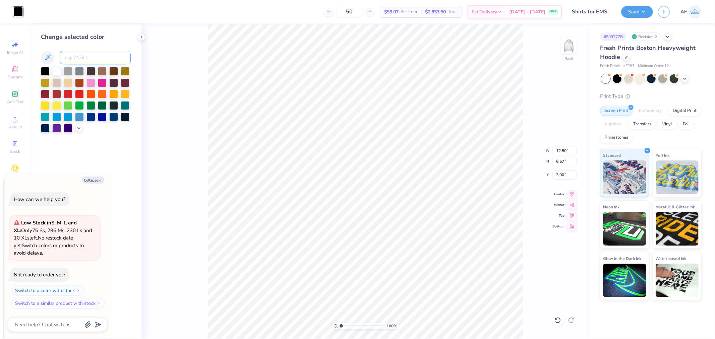
click at [88, 61] on input at bounding box center [95, 57] width 71 height 13
type input "2768"
type textarea "x"
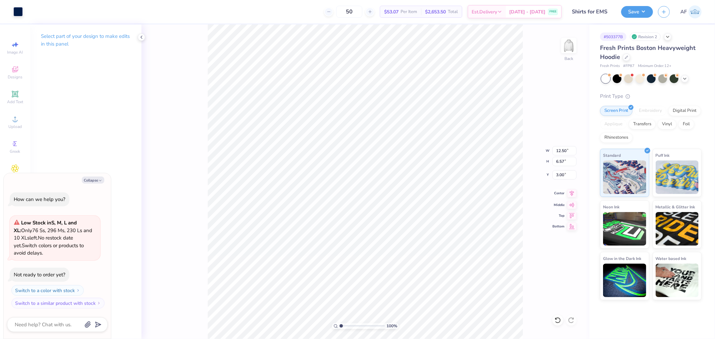
click at [576, 196] on icon at bounding box center [572, 194] width 9 height 8
click at [574, 196] on icon at bounding box center [572, 194] width 9 height 8
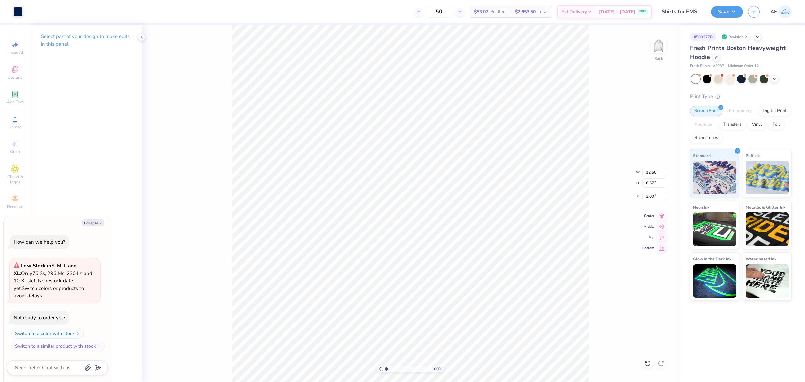
type textarea "x"
type input "2.8354134614948"
type textarea "x"
type input "2.8354134614948"
type textarea "x"
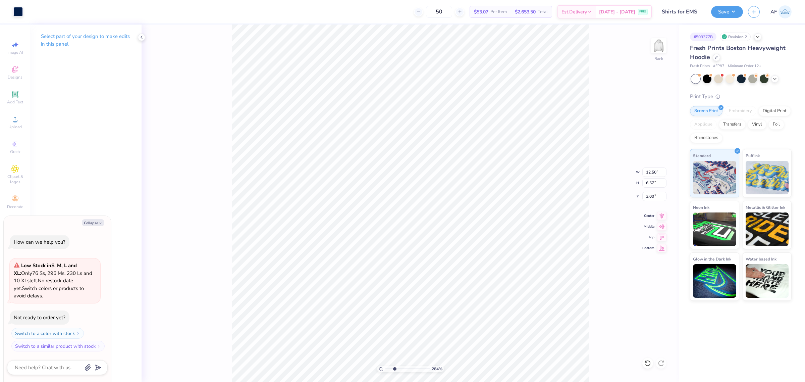
type input "2.8354134614948"
type textarea "x"
type input "4.3019261991114"
type textarea "x"
click at [611, 239] on div "430 % Back" at bounding box center [411, 202] width 538 height 357
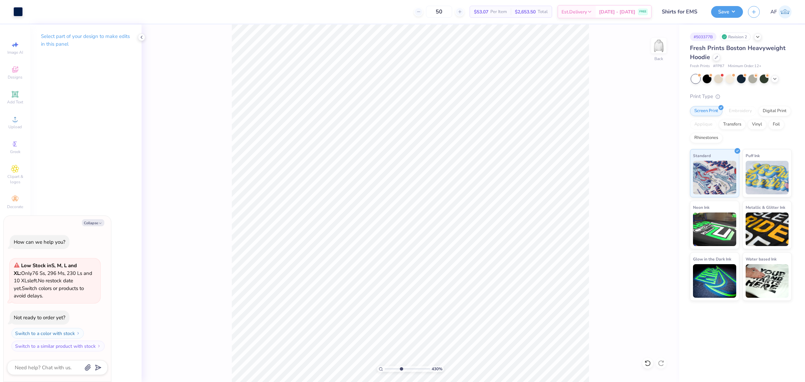
type input "4.3019261991114"
type textarea "x"
type input "4.3019261991114"
type textarea "x"
type input "4.3019261991114"
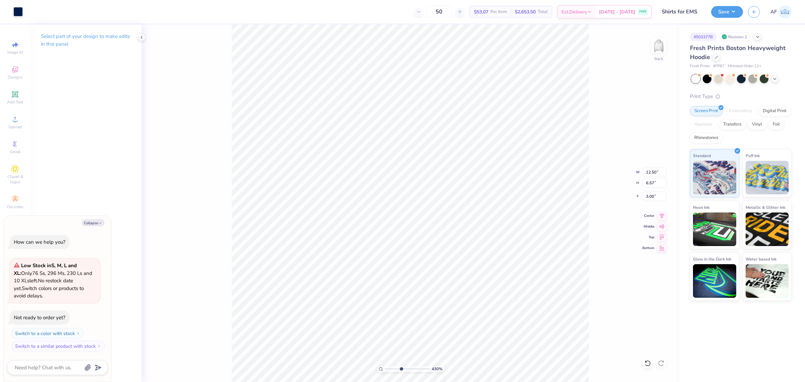
type textarea "x"
type input "4.3019261991114"
type textarea "x"
type input "4.3019261991114"
type textarea "x"
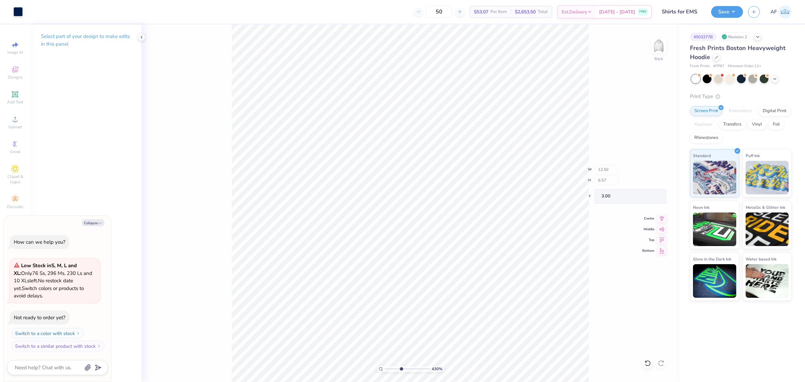
type input "4.3019261991114"
type textarea "x"
type input "4.3019261991114"
type textarea "x"
type input "4.3019261991114"
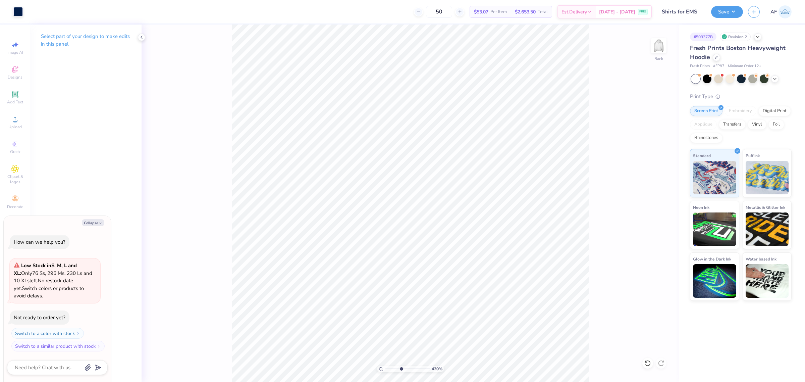
type textarea "x"
type input "4.3019261991114"
type textarea "x"
type input "4.3019261991114"
type textarea "x"
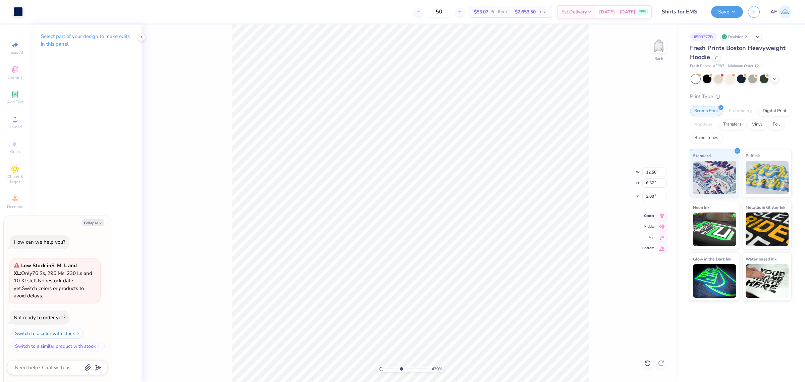
type input "4.3019261991114"
type textarea "x"
type input "4.3019261991114"
type textarea "x"
type input "1.51721301232853"
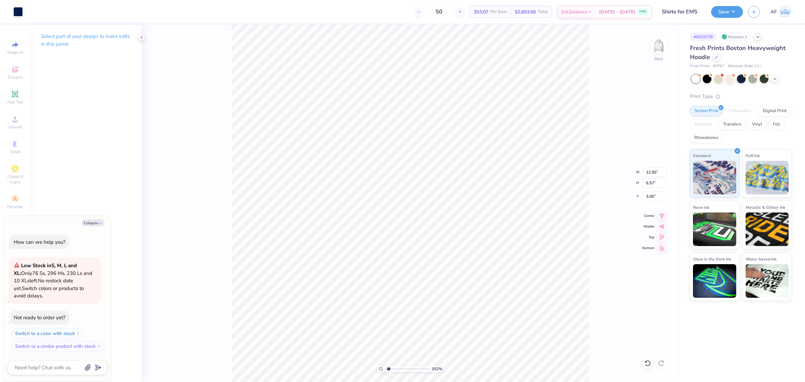
type textarea "x"
type input "1.51721301232853"
type textarea "x"
type input "1.51721301232853"
type textarea "x"
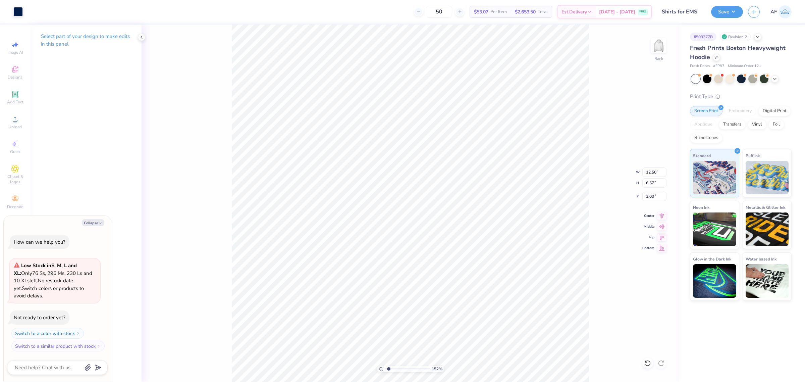
type input "5.73"
type input "1.51721301232853"
type textarea "x"
click at [648, 197] on input "5.73" at bounding box center [654, 196] width 24 height 9
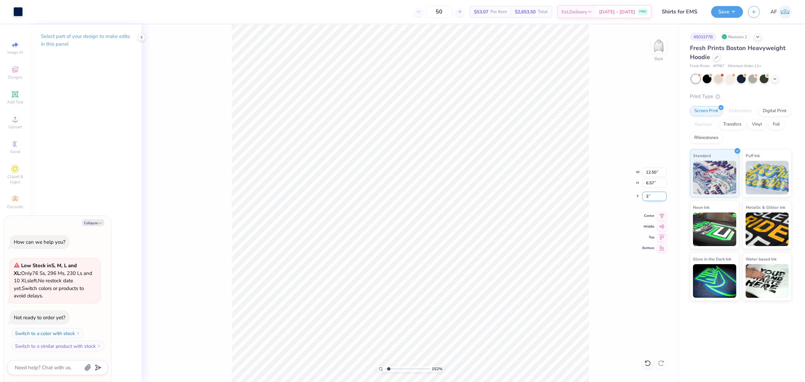
type input "3"
type input "1.51721301232853"
type textarea "x"
type input "3.00"
type input "1.51721301232853"
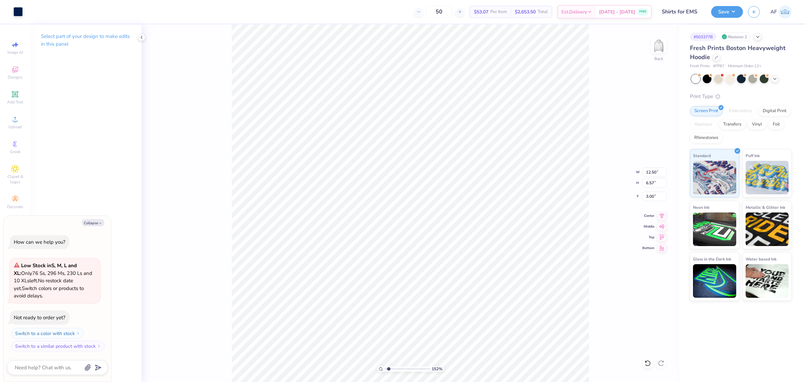
type textarea "x"
click at [602, 324] on div "152 % Back" at bounding box center [411, 202] width 538 height 357
type input "1.51721301232853"
type textarea "x"
type input "1.51721301232853"
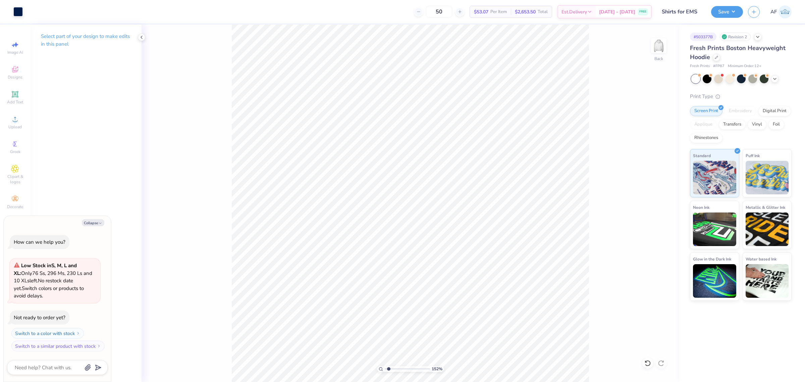
type textarea "x"
type input "1.51721301232853"
type textarea "x"
type input "1.51721301232853"
type textarea "x"
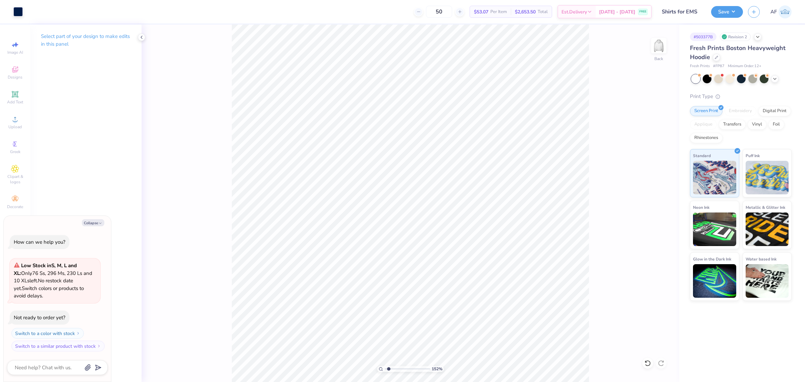
type input "1.51721301232853"
type textarea "x"
type input "1.51721301232853"
type textarea "x"
type input "1"
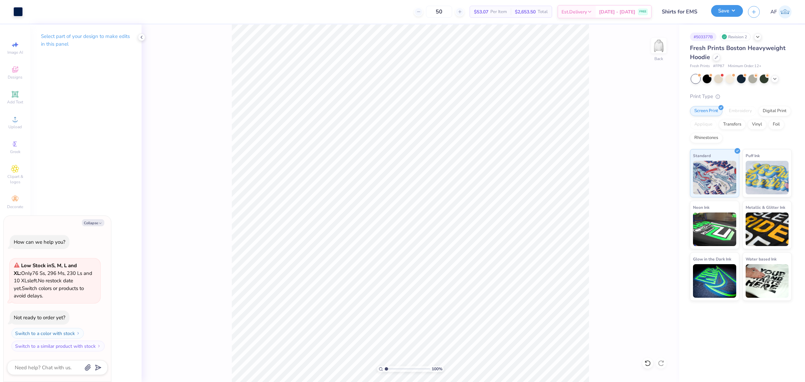
click at [715, 14] on button "Save" at bounding box center [727, 11] width 32 height 12
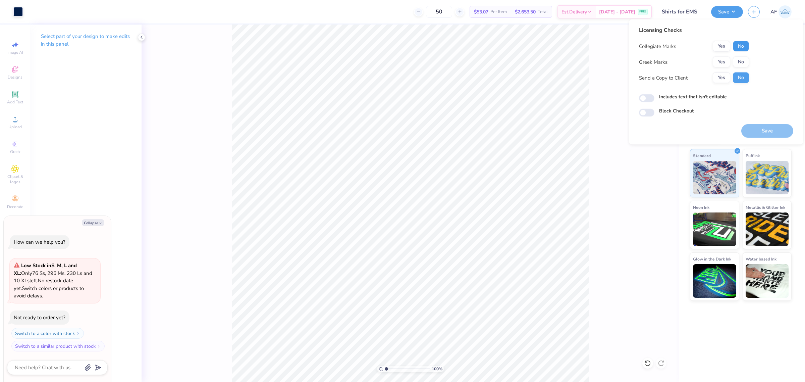
click at [715, 43] on button "No" at bounding box center [741, 46] width 16 height 11
click at [715, 42] on button "Yes" at bounding box center [721, 46] width 17 height 11
click at [715, 57] on button "No" at bounding box center [741, 62] width 16 height 11
click at [715, 75] on button "Yes" at bounding box center [721, 77] width 17 height 11
click at [715, 128] on button "Save" at bounding box center [767, 131] width 52 height 14
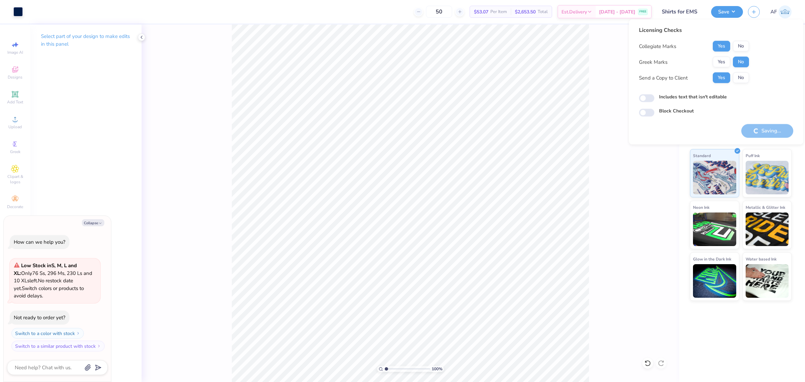
type textarea "x"
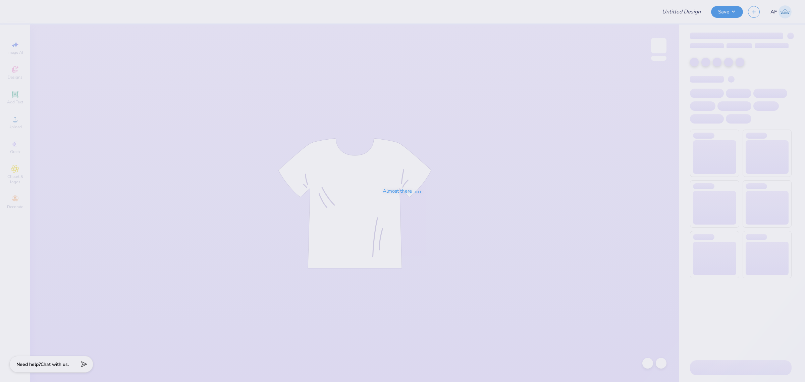
type input "Shirts for EMS"
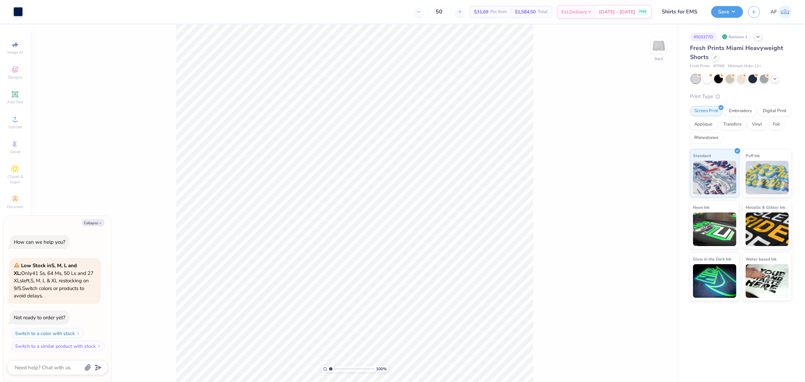
click at [580, 352] on div "100 % Back" at bounding box center [354, 202] width 649 height 357
click at [174, 175] on div "100 % Back" at bounding box center [354, 202] width 649 height 357
click at [14, 121] on circle at bounding box center [15, 121] width 4 height 4
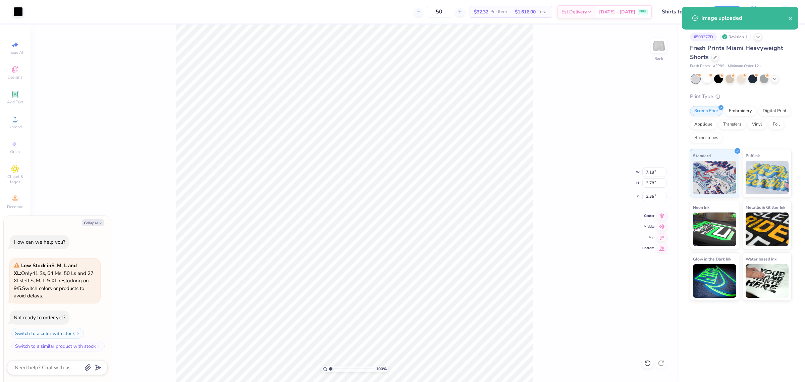
type textarea "x"
type input "0.97"
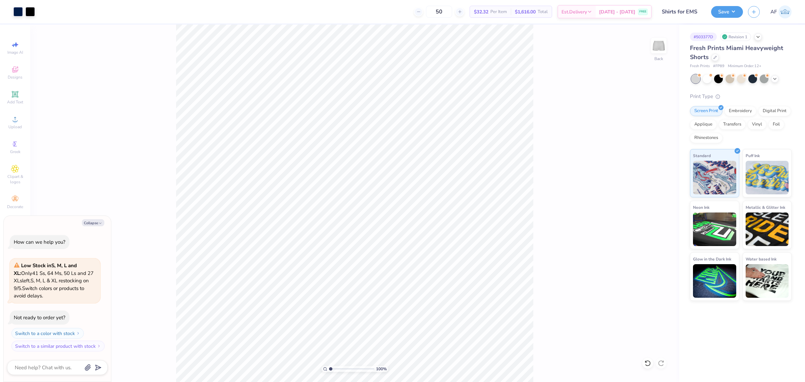
click at [612, 363] on div "100 % Back" at bounding box center [354, 202] width 649 height 357
click at [27, 12] on div at bounding box center [29, 10] width 9 height 9
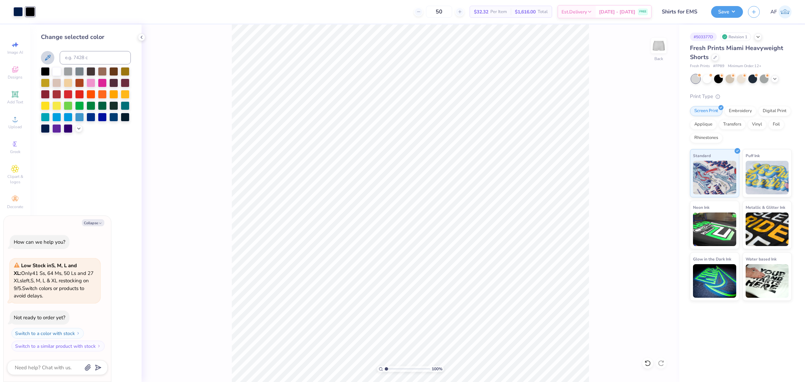
click at [44, 56] on icon at bounding box center [48, 58] width 8 height 8
click at [629, 321] on div "100 % Back" at bounding box center [411, 202] width 538 height 357
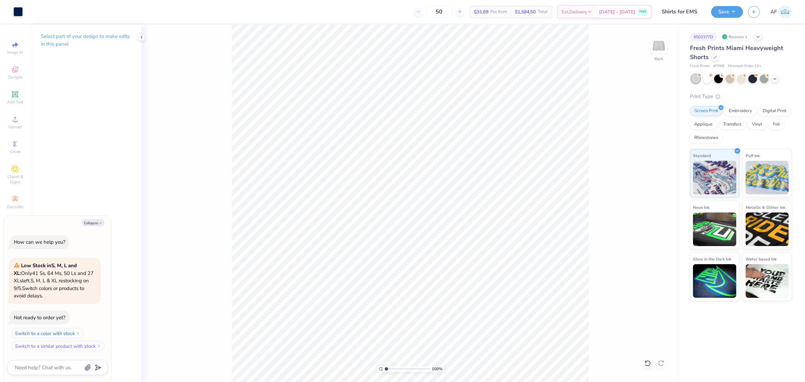
click at [353, 301] on div "100 % Back" at bounding box center [411, 202] width 538 height 357
drag, startPoint x: 590, startPoint y: 237, endPoint x: 590, endPoint y: 333, distance: 95.6
click at [593, 331] on div "100 % Back" at bounding box center [411, 202] width 538 height 357
type textarea "x"
click at [654, 175] on input "7.18" at bounding box center [654, 171] width 24 height 9
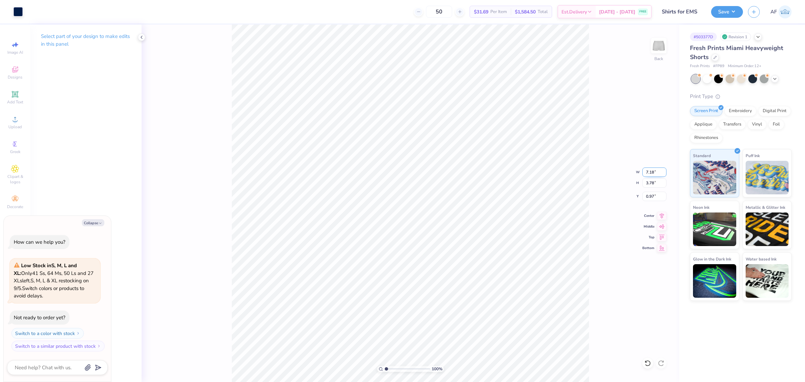
click at [654, 175] on input "7.18" at bounding box center [654, 171] width 24 height 9
type input "7.186"
type textarea "x"
click at [647, 170] on input "7.19" at bounding box center [654, 171] width 24 height 9
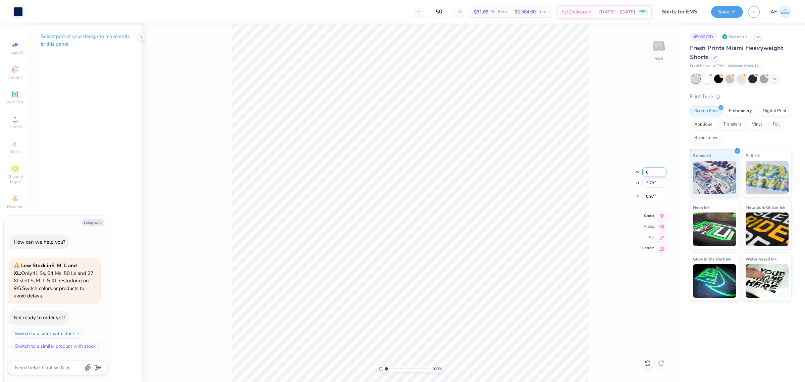
type input "6"
type textarea "x"
type input "6.00"
type input "3.16"
click at [650, 195] on input "1.28" at bounding box center [654, 196] width 24 height 9
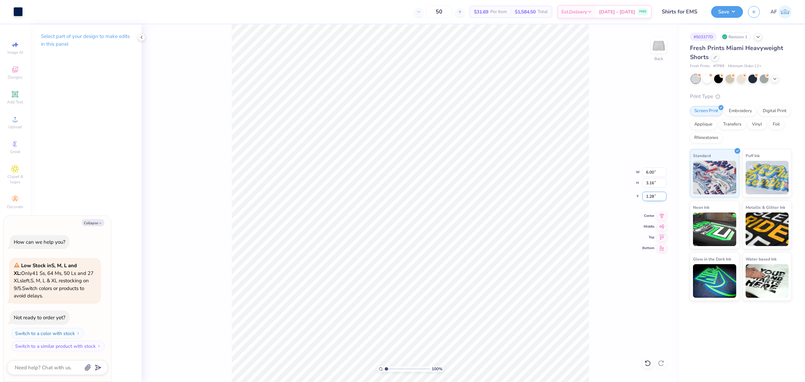
click at [650, 195] on input "1.28" at bounding box center [654, 196] width 24 height 9
type input "6"
type textarea "x"
type input "6.00"
click at [608, 328] on div "100 % Back W 6.00 H 3.16 Y 6.00 Center Middle Top Bottom" at bounding box center [411, 202] width 538 height 357
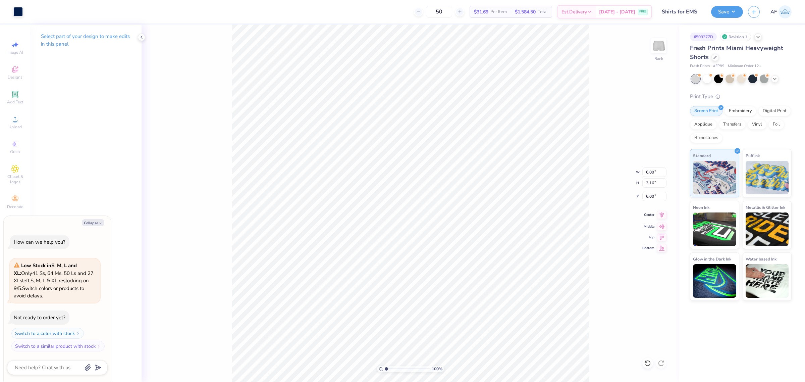
click at [663, 215] on icon at bounding box center [661, 215] width 9 height 8
click at [597, 241] on div "100 % Back W 6.00 6.00 " H 3.16 3.16 " Y 6.00 6.00 " Center Middle Top Bottom" at bounding box center [411, 202] width 538 height 357
type textarea "x"
type input "6.02"
type textarea "x"
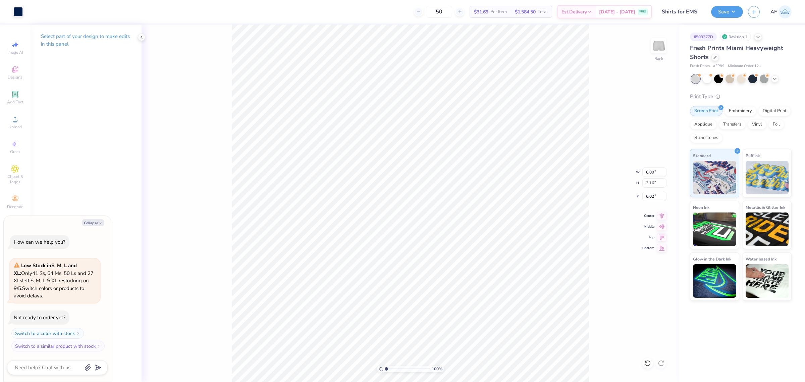
type input "6.00"
type textarea "x"
type input "6.02"
type textarea "x"
type input "1.23175200926507"
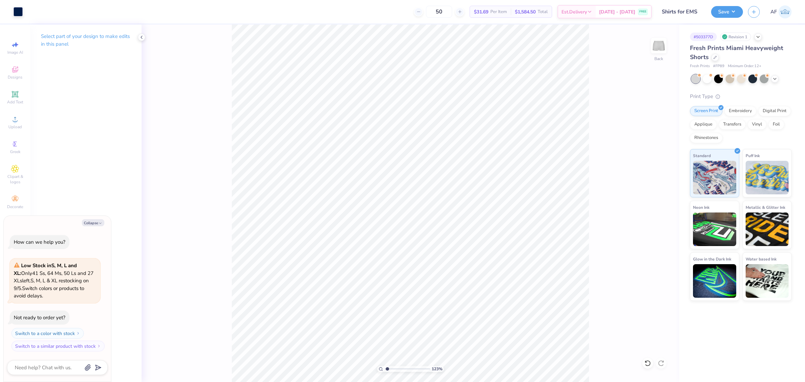
type textarea "x"
type input "1.23175200926507"
type textarea "x"
type input "1"
click at [740, 12] on button "Save" at bounding box center [727, 11] width 32 height 12
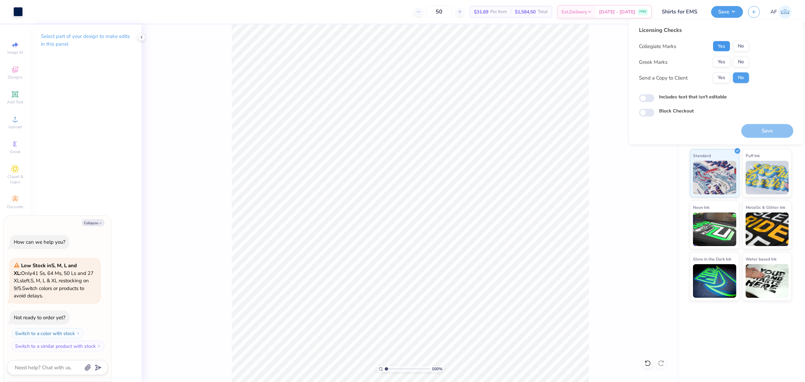
click at [718, 48] on button "Yes" at bounding box center [721, 46] width 17 height 11
click at [744, 64] on button "No" at bounding box center [741, 62] width 16 height 11
click at [717, 77] on button "Yes" at bounding box center [721, 77] width 17 height 11
click at [759, 131] on button "Save" at bounding box center [767, 131] width 52 height 14
type textarea "x"
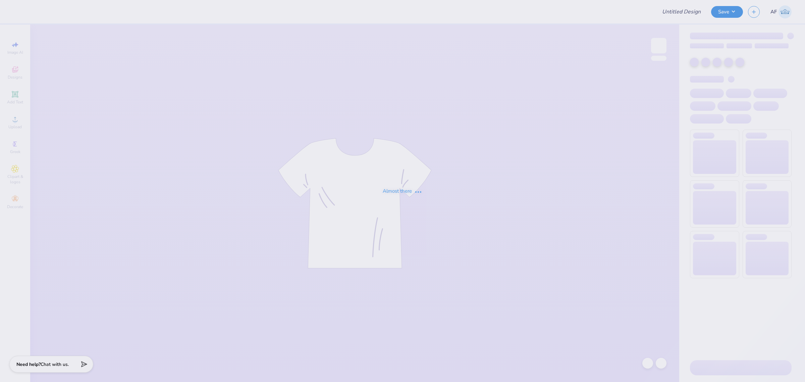
type input "Shirts for EMS"
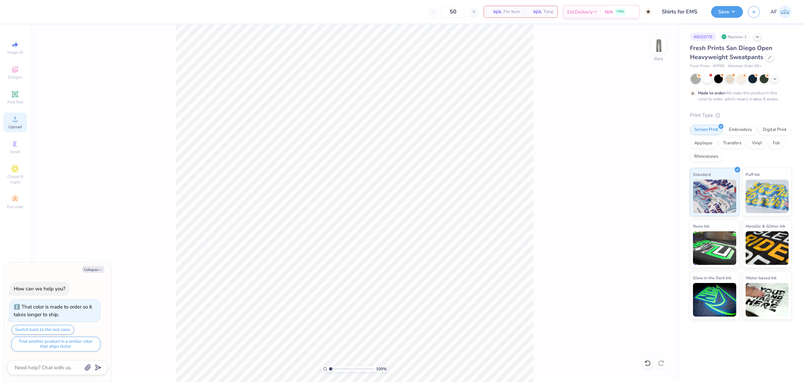
click at [18, 128] on span "Upload" at bounding box center [14, 126] width 13 height 5
click at [12, 121] on icon at bounding box center [15, 119] width 8 height 8
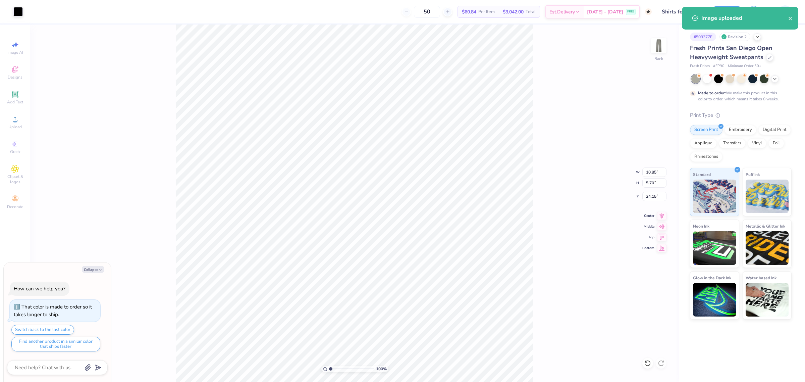
type textarea "x"
type input "26.85"
type input "3.00"
click at [28, 10] on div at bounding box center [29, 10] width 9 height 9
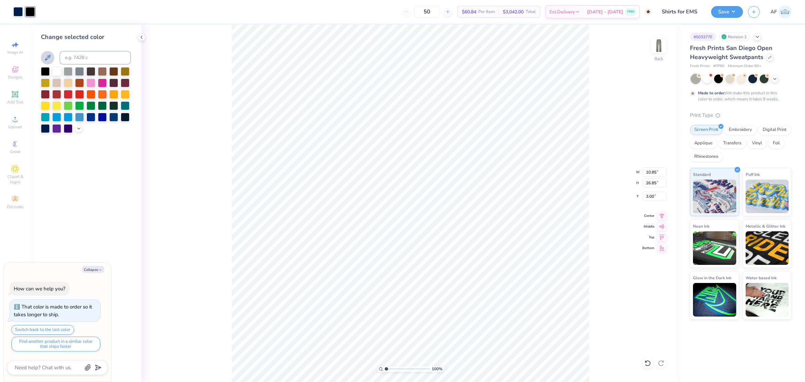
click at [47, 56] on icon at bounding box center [48, 58] width 8 height 8
type textarea "x"
type input "3.49252622829344"
type textarea "x"
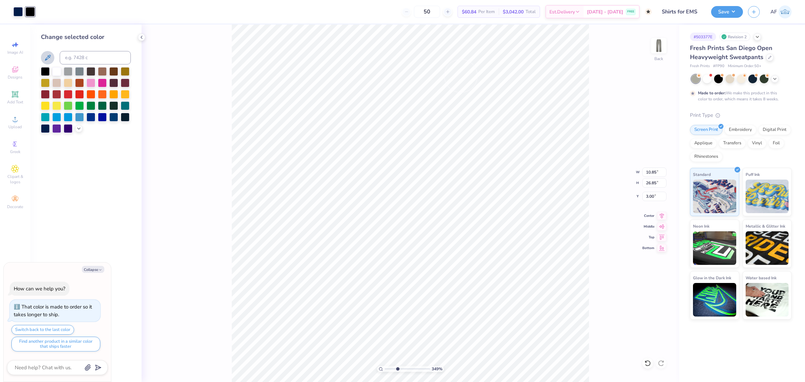
type input "3.49252622829344"
type textarea "x"
type input "3.49252622829344"
type textarea "x"
type input "1"
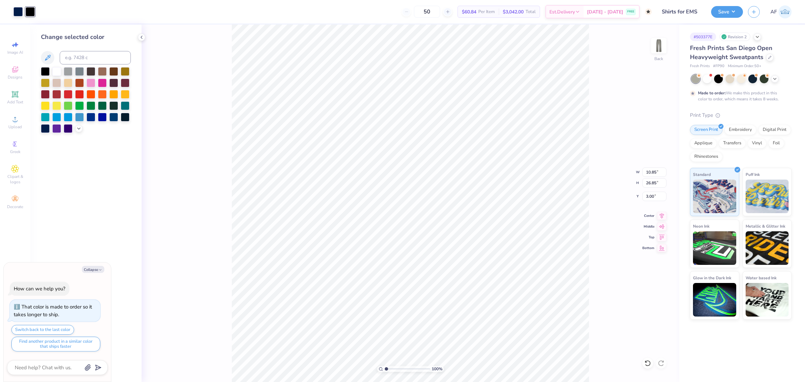
click at [34, 11] on div at bounding box center [29, 11] width 9 height 9
click at [51, 58] on icon at bounding box center [48, 58] width 8 height 8
type textarea "x"
type input "2.93"
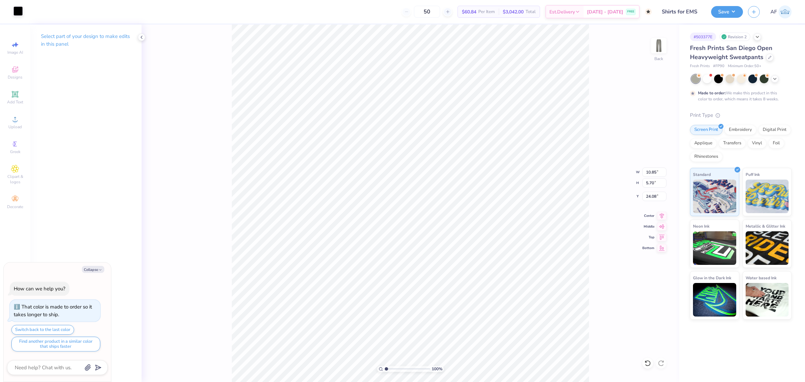
click at [15, 11] on div at bounding box center [17, 10] width 9 height 9
type textarea "x"
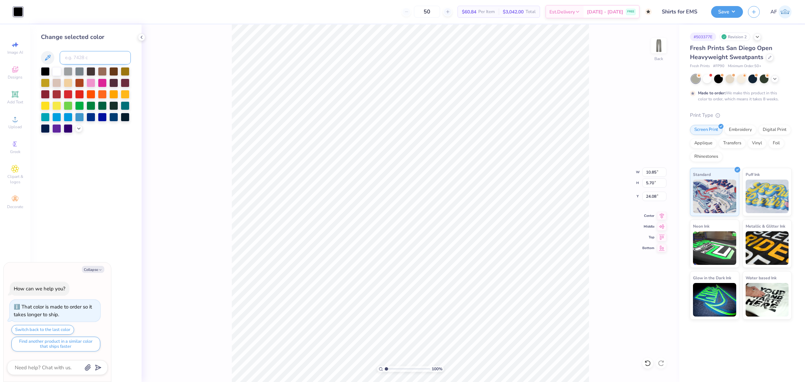
click at [96, 59] on input at bounding box center [95, 57] width 71 height 13
type input "2768"
type textarea "x"
type input "5.00"
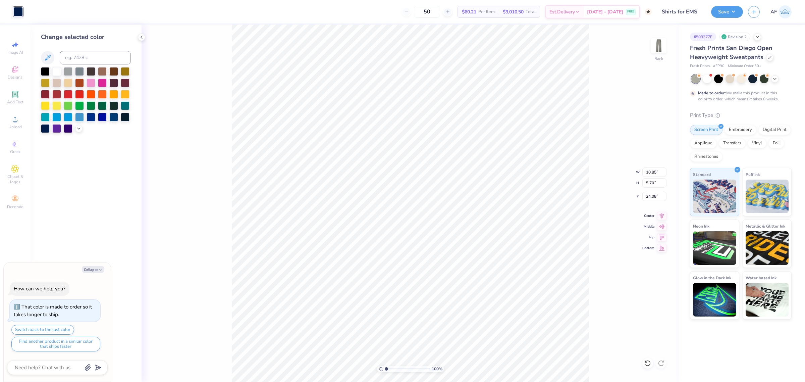
type input "2.54"
type input "2.93"
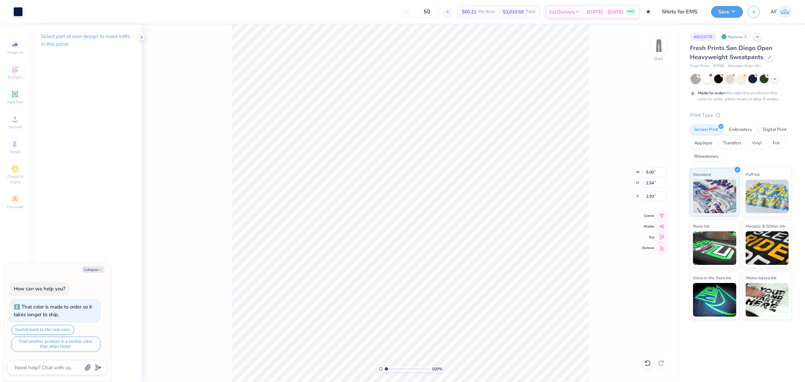
type textarea "x"
type input "10.85"
type input "5.70"
type input "24.08"
click at [657, 173] on input "10.85" at bounding box center [654, 171] width 24 height 9
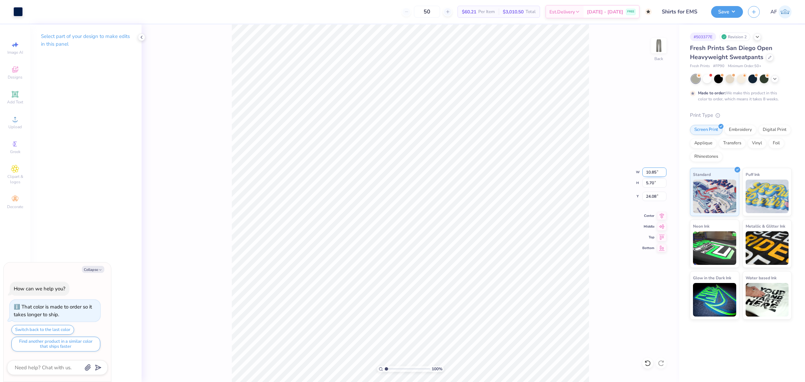
click at [657, 173] on input "10.85" at bounding box center [654, 171] width 24 height 9
type input "5"
type textarea "x"
type input "5.00"
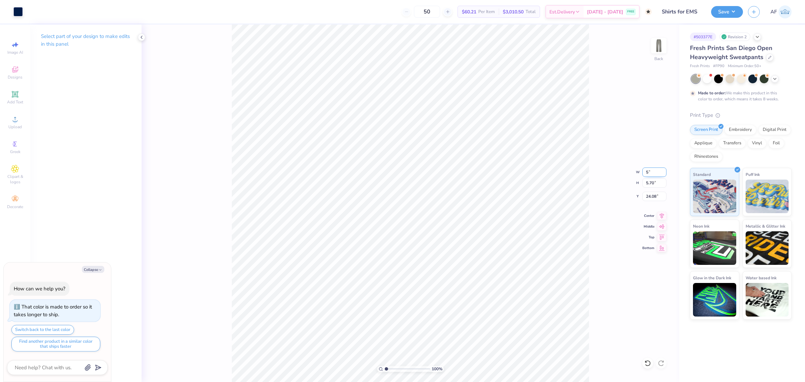
type input "2.63"
type input "25.61"
type textarea "x"
type input "2.54"
type input "2.93"
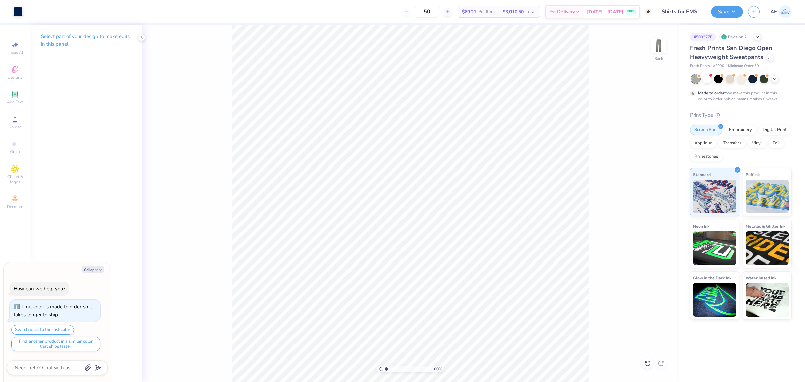
type textarea "x"
click at [653, 198] on input "25.61" at bounding box center [654, 196] width 24 height 9
type input "3"
type textarea "x"
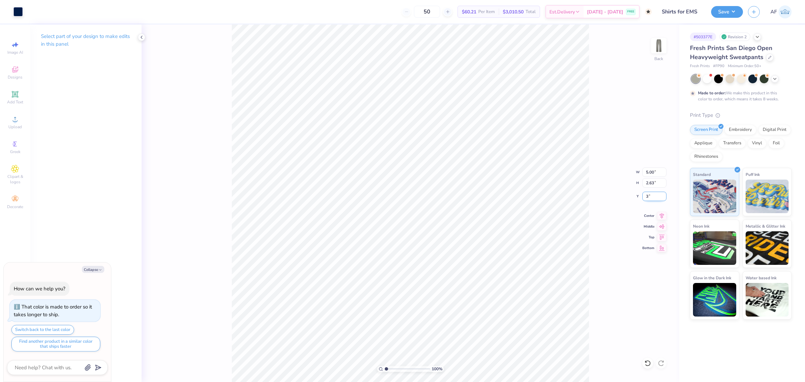
type input "3.00"
type textarea "x"
type input "9.9027558823269"
type textarea "x"
type input "9.9027558823269"
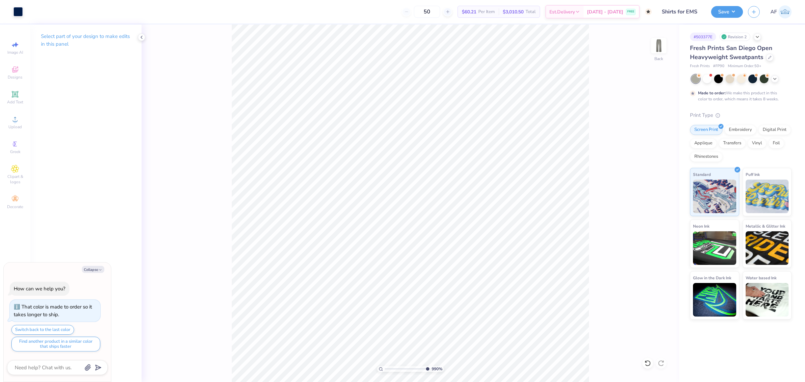
type textarea "x"
type input "4.3019261991114"
type textarea "x"
type input "4.3019261991114"
type textarea "x"
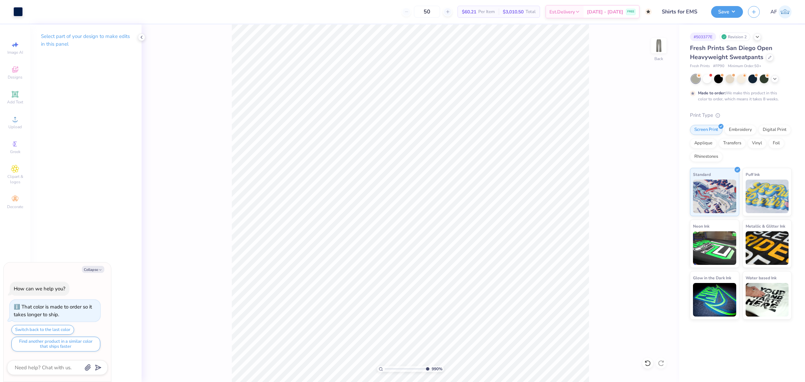
type input "10"
type textarea "x"
type input "0.07"
type input "0.08"
type input "3.83"
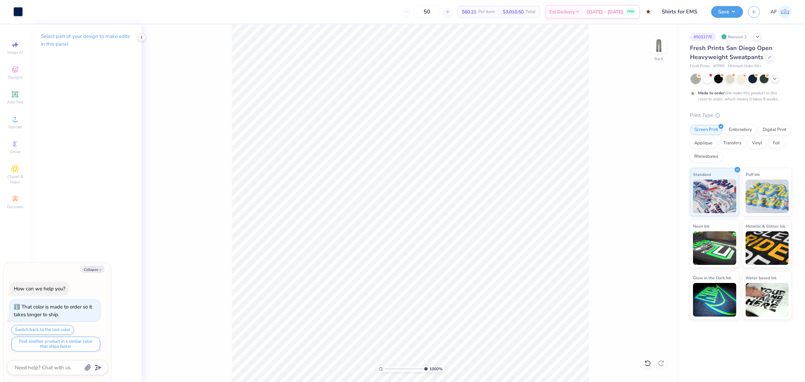
type textarea "x"
click at [654, 182] on input "0.08" at bounding box center [654, 182] width 24 height 9
type input "1"
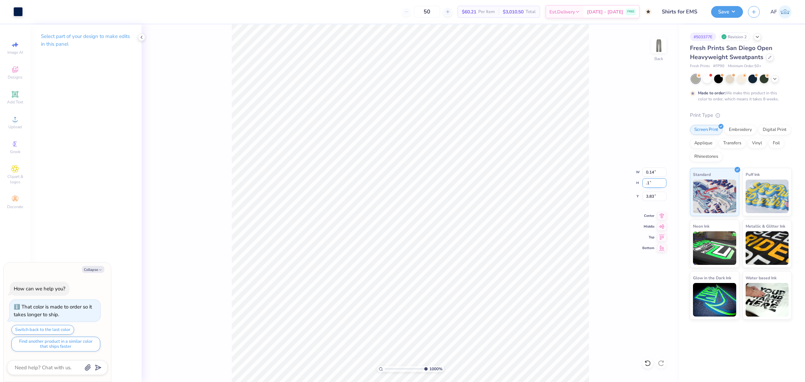
type input ".1"
type textarea "x"
type input "0.19"
type input "0.10"
type input "3.82"
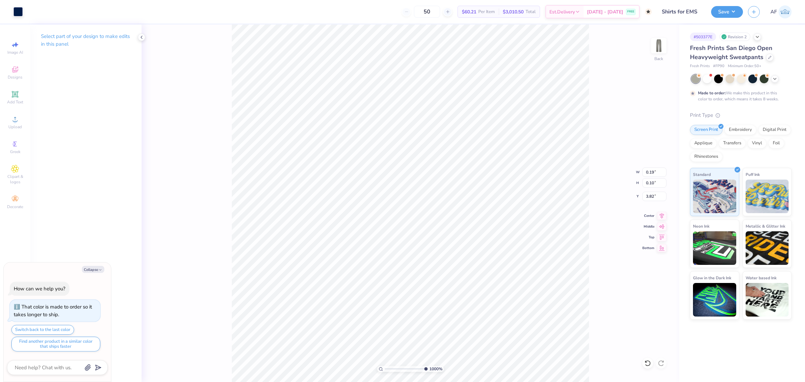
type textarea "x"
type input "3.89"
type textarea "x"
type input "4.34417070382286"
type textarea "x"
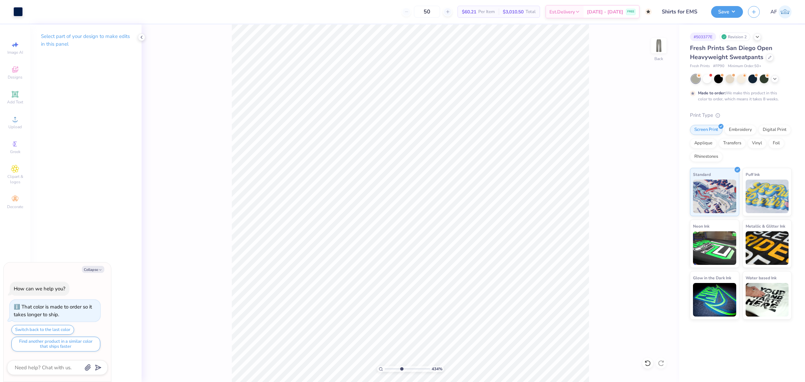
type input "4.34417070382286"
type textarea "x"
type input "4.34417070382286"
type textarea "x"
type input "4.34417070382286"
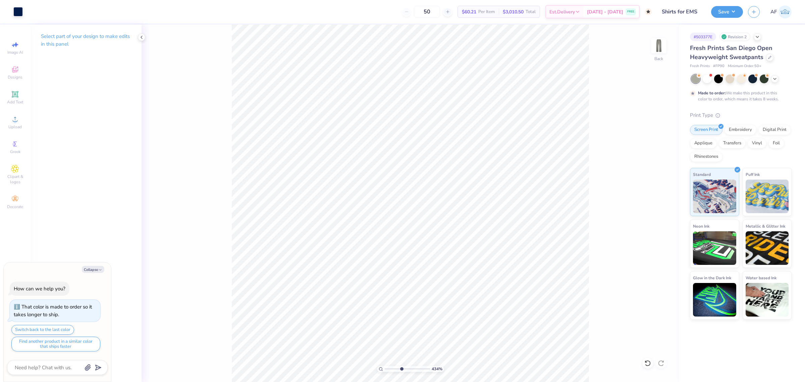
type textarea "x"
type input "10"
type textarea "x"
type input "4.34417070382286"
type textarea "x"
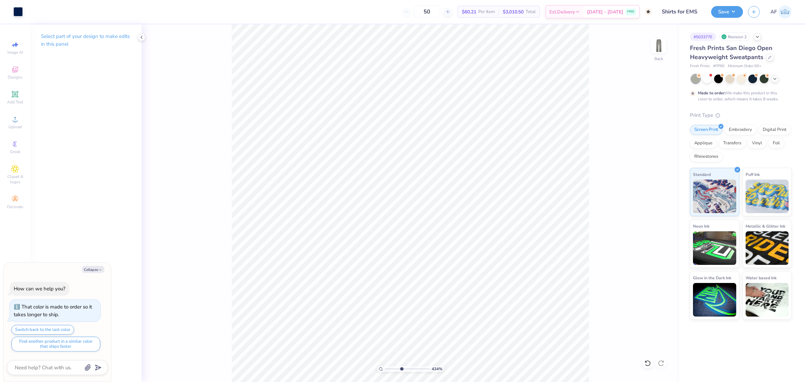
type input "4.34417070382286"
click at [648, 172] on input "5.07" at bounding box center [654, 171] width 24 height 9
type input "5"
type textarea "x"
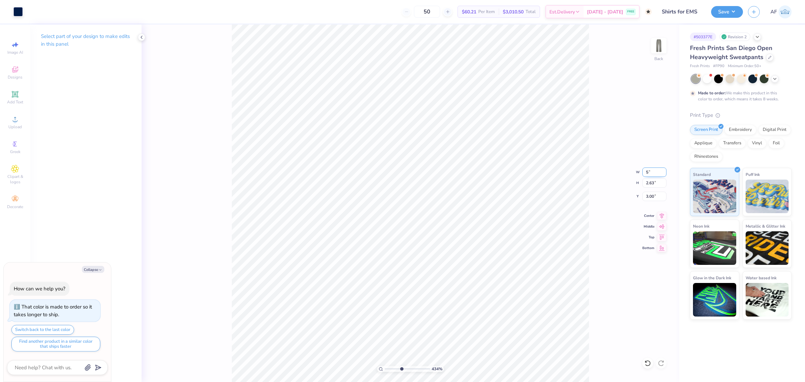
type input "4.34417070382286"
type input "5.00"
type input "2.59"
click at [646, 193] on input "3.02" at bounding box center [654, 196] width 24 height 9
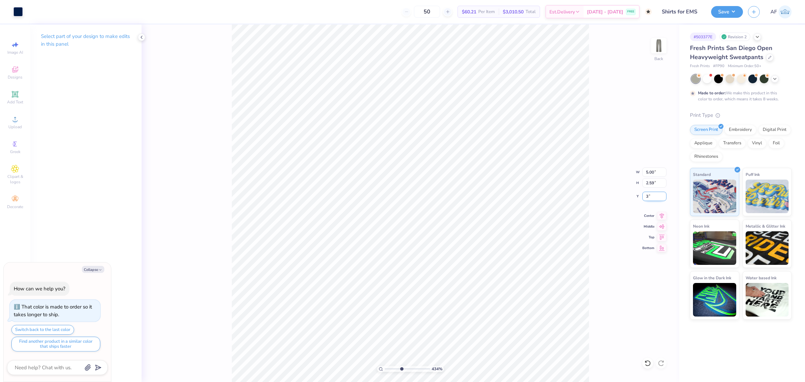
type input "3"
type textarea "x"
type input "4.34417070382286"
type input "3.00"
type textarea "x"
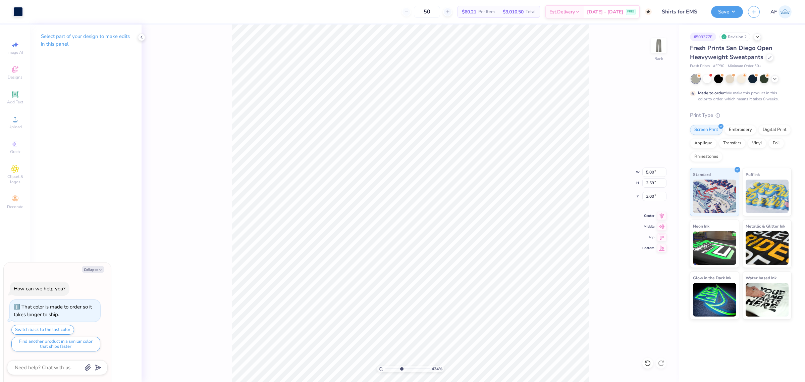
type input "4.34417070382286"
click at [147, 294] on div "434 % Back" at bounding box center [411, 202] width 538 height 357
type textarea "x"
type input "4.34417070382286"
type textarea "x"
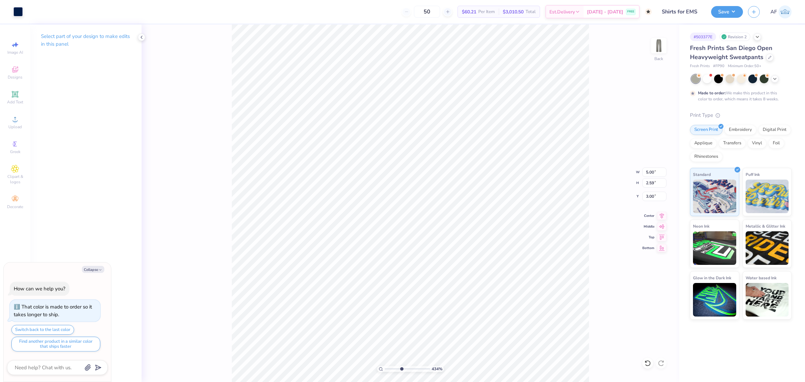
type input "4.34417070382286"
type textarea "x"
type input "2.32454010997808"
click at [738, 15] on button "Save" at bounding box center [727, 11] width 32 height 12
type textarea "x"
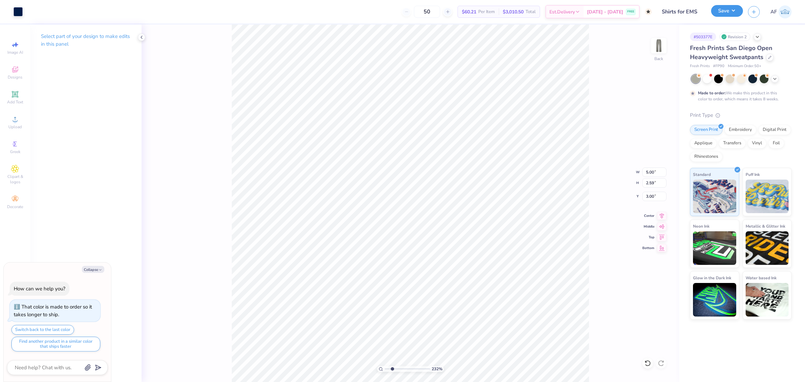
type input "2.32454010997808"
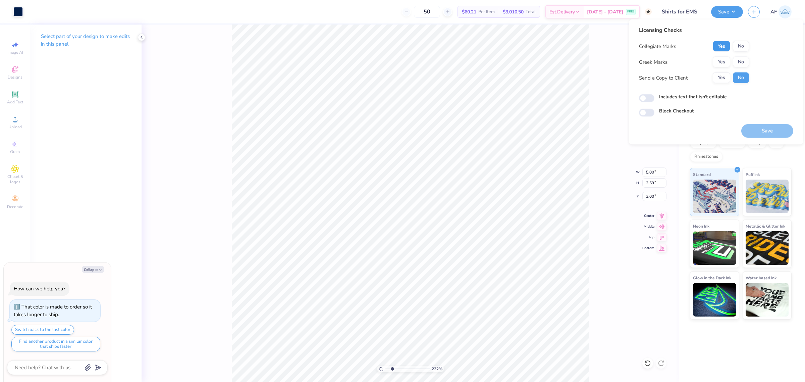
click at [726, 47] on button "Yes" at bounding box center [721, 46] width 17 height 11
click at [738, 57] on button "No" at bounding box center [741, 62] width 16 height 11
type textarea "x"
type input "2.32454010997808"
click at [720, 75] on button "Yes" at bounding box center [721, 77] width 17 height 11
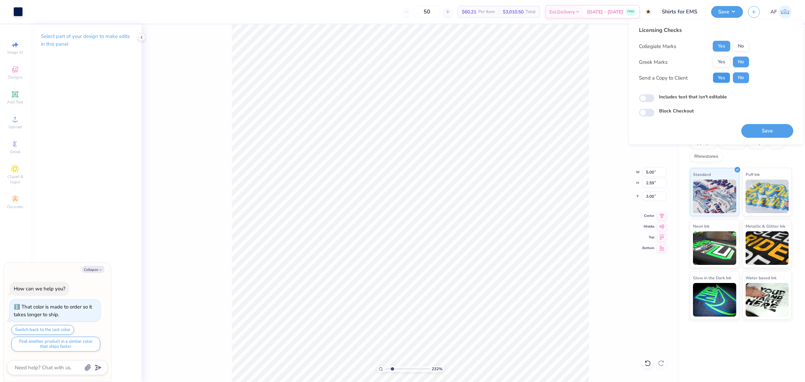
type textarea "x"
type input "2.32454010997808"
click at [755, 131] on button "Save" at bounding box center [767, 131] width 52 height 14
type textarea "x"
type input "2.32454010997808"
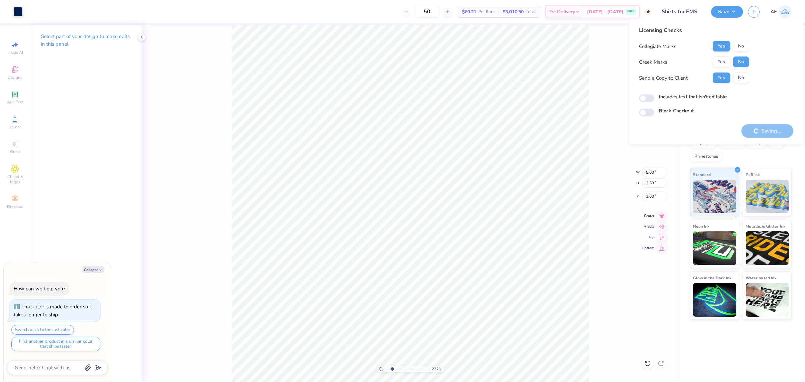
type textarea "x"
type input "2.32454010997808"
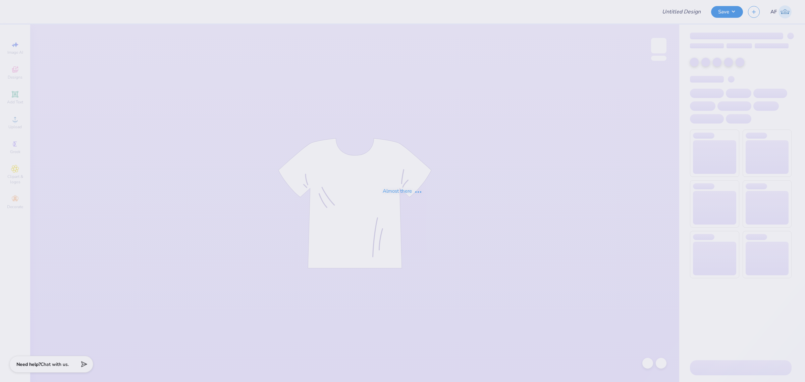
type input "Shirts for EMS"
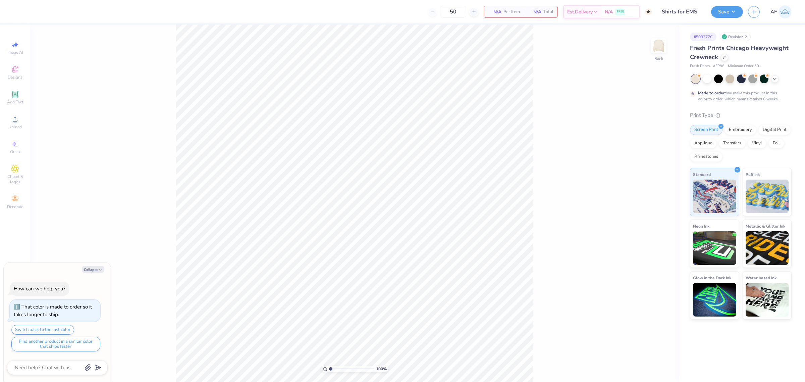
type textarea "x"
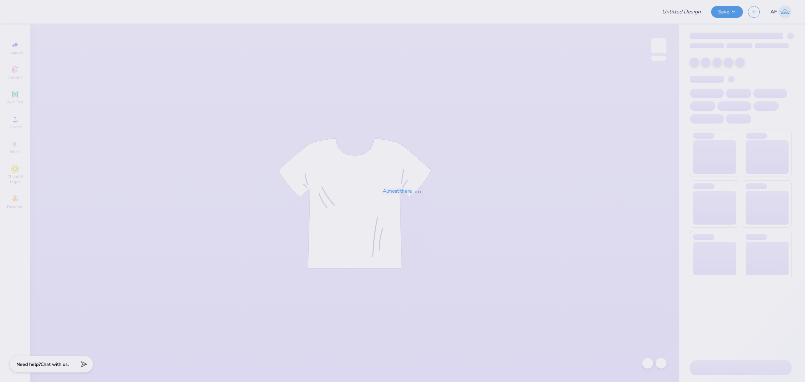
type input "Shirts for EMS"
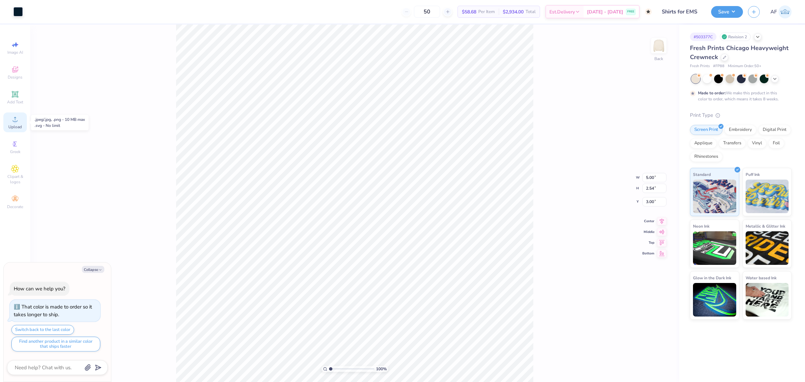
click at [17, 122] on icon at bounding box center [15, 119] width 8 height 8
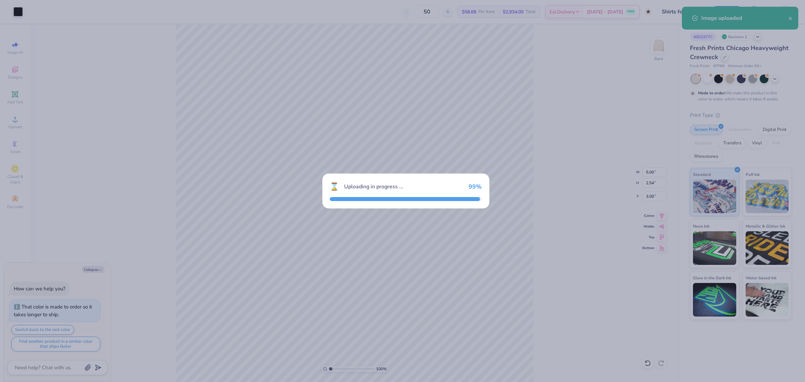
type textarea "x"
type input "15.00"
type input "7.89"
type input "6.56"
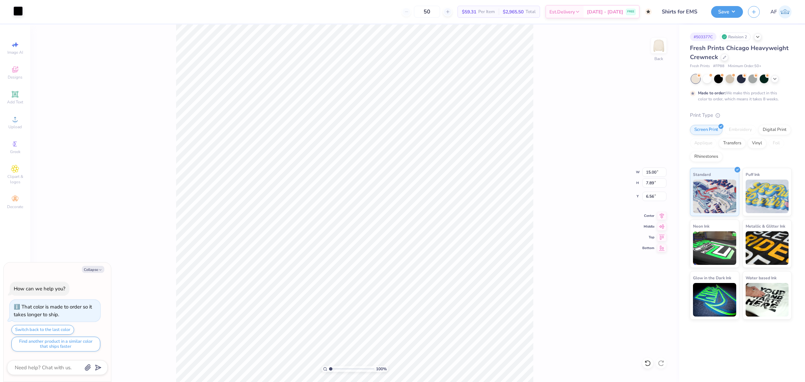
click at [16, 12] on div at bounding box center [17, 10] width 9 height 9
type textarea "x"
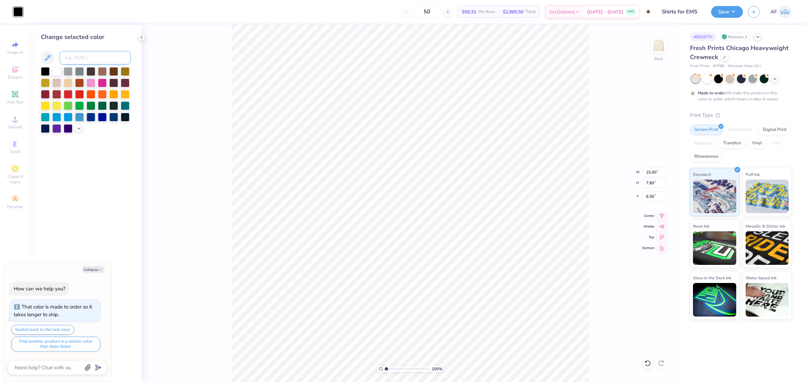
click at [85, 58] on input at bounding box center [95, 57] width 71 height 13
type input "296"
type textarea "x"
type input "5.00"
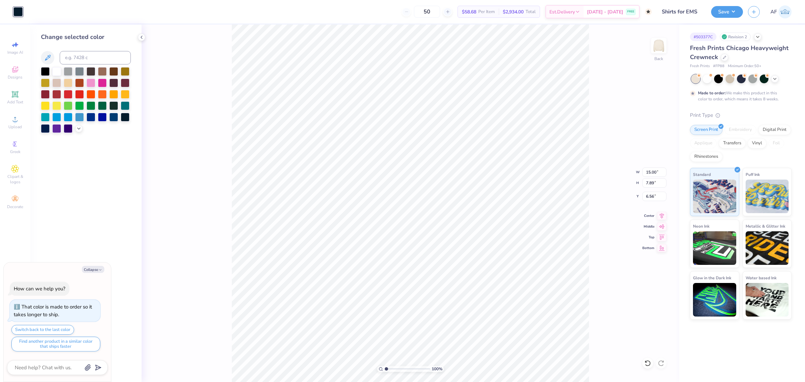
type input "2.54"
type input "3.00"
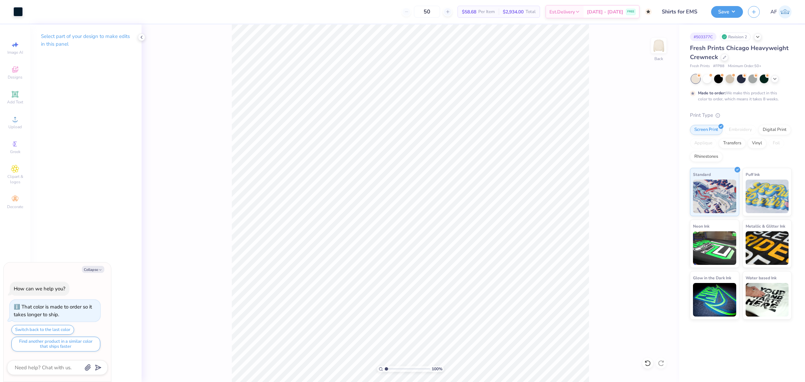
type textarea "x"
click at [651, 173] on input "15.00" at bounding box center [654, 171] width 24 height 9
type input "5"
type textarea "x"
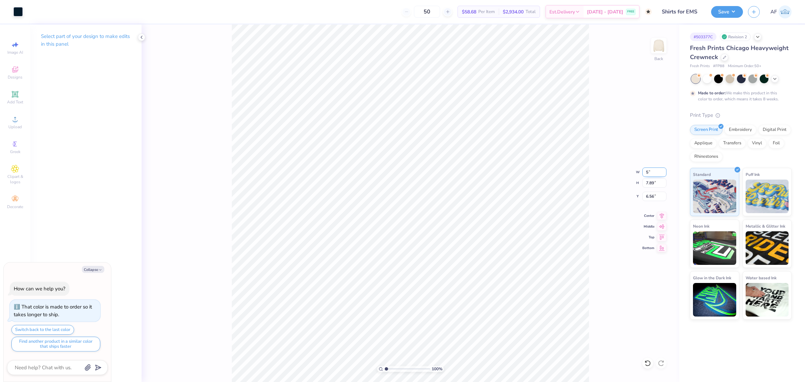
type input "5.00"
type input "2.63"
type input "9.19"
type input "2.30193532477902"
type textarea "x"
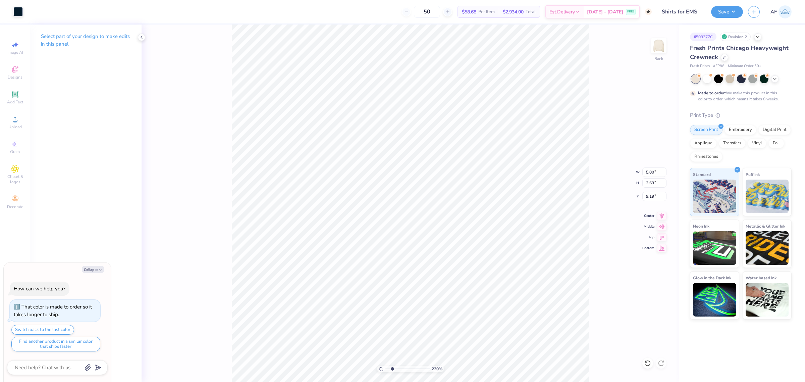
type input "2.30193532477902"
type textarea "x"
type input "2.30193532477902"
type textarea "x"
type input "2.30193532477902"
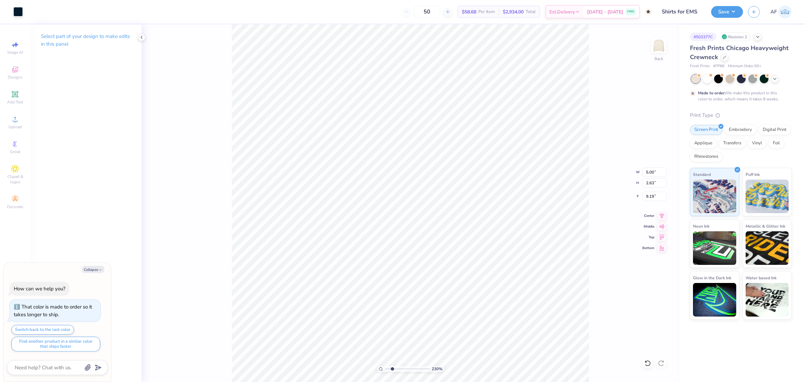
type textarea "x"
type input "2.30193532477902"
type textarea "x"
type input "2.30193532477902"
type input "0.25"
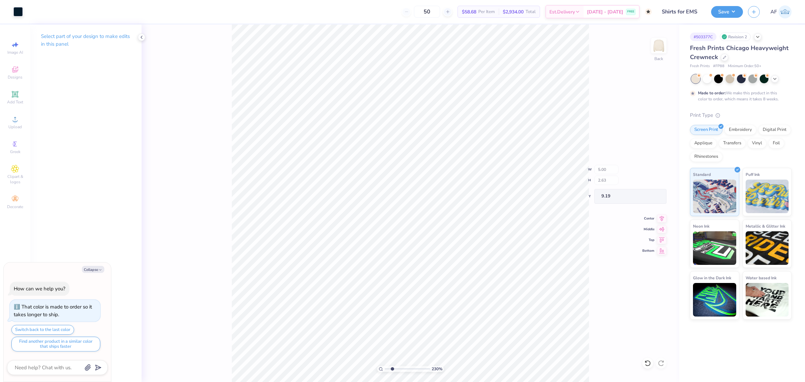
type input "0.91"
type input "9.29"
type textarea "x"
type input "2.30193532477902"
type textarea "x"
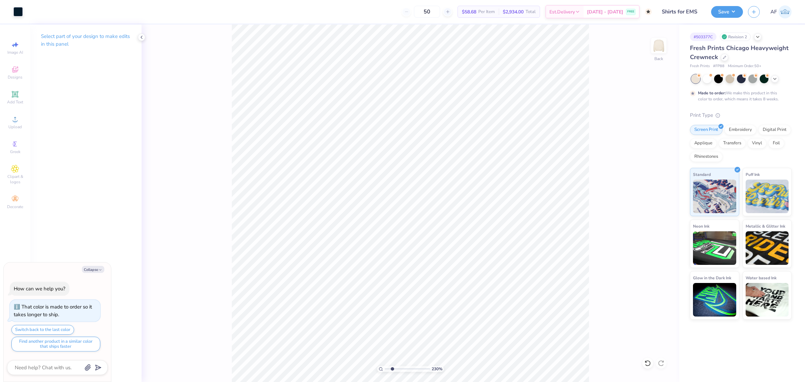
type input "2.30193532477902"
type textarea "x"
type input "2.30193532477902"
click at [227, 305] on div "230 % Back" at bounding box center [411, 202] width 538 height 357
type textarea "x"
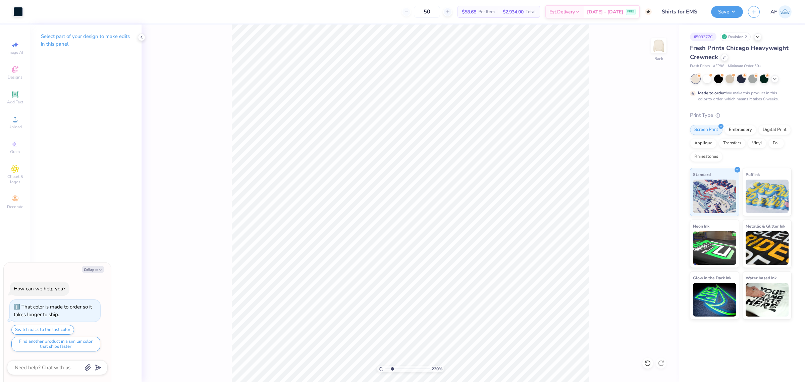
type input "2.30193532477902"
type textarea "x"
type input "2.30193532477902"
type textarea "x"
type input "2.30193532477902"
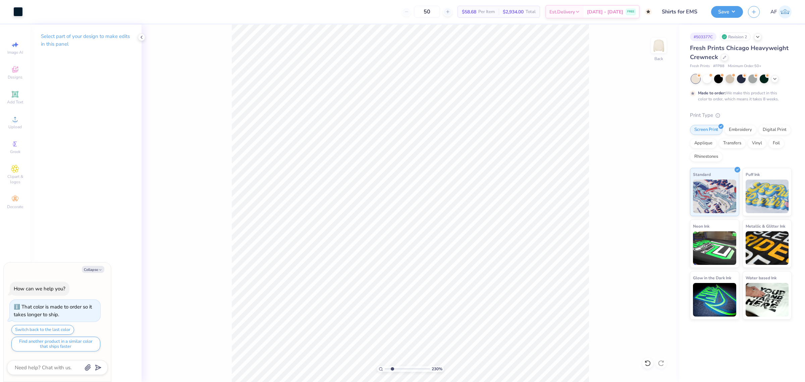
type textarea "x"
type input "2.30193532477902"
type textarea "x"
type input "2.30193532477902"
type textarea "x"
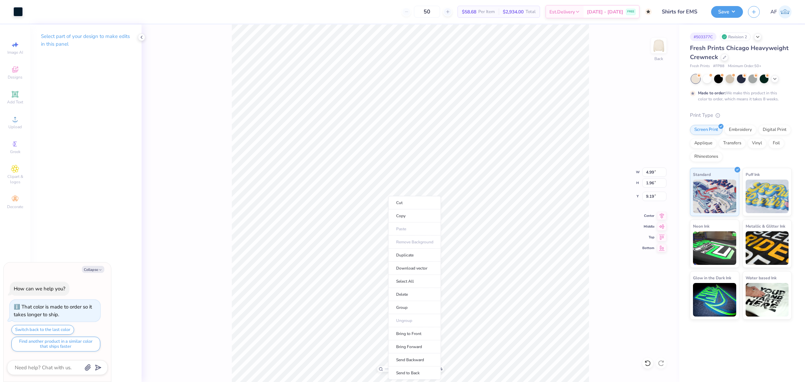
type input "1"
click at [398, 306] on li "Group" at bounding box center [414, 307] width 53 height 13
type textarea "x"
type input "1.51721301232853"
type textarea "x"
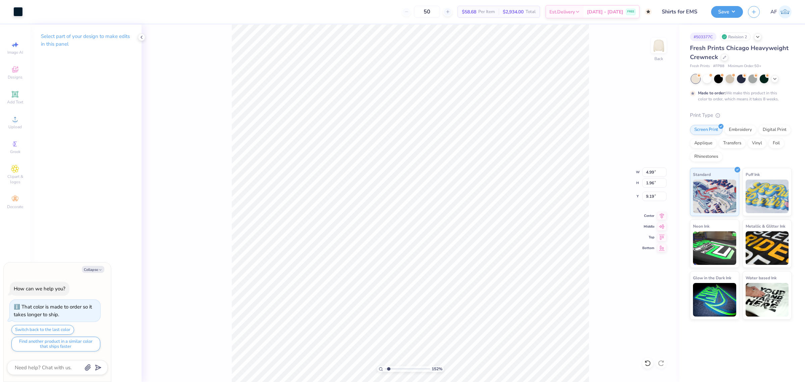
type input "1.51721301232853"
type input "5.00"
type input "2.54"
type input "3.00"
type textarea "x"
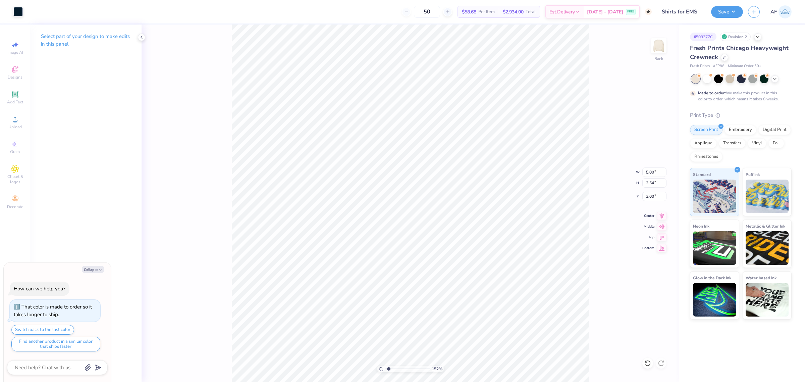
type input "1.51721301232853"
type textarea "x"
type input "1.51721301232853"
type textarea "x"
type input "1.51721301232853"
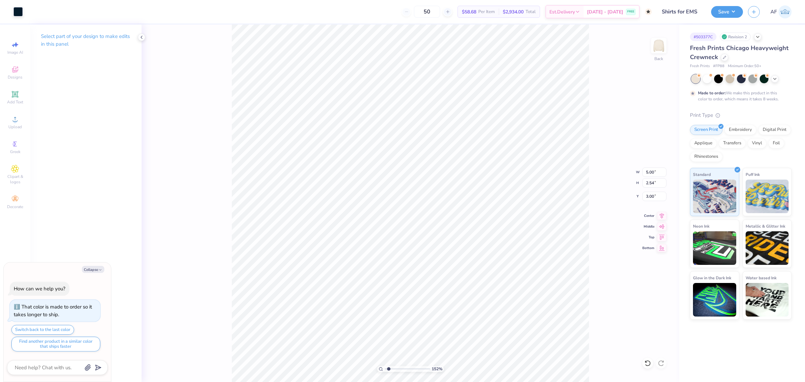
type textarea "x"
type input "1.51721301232853"
type textarea "x"
type input "1.51721301232853"
type textarea "x"
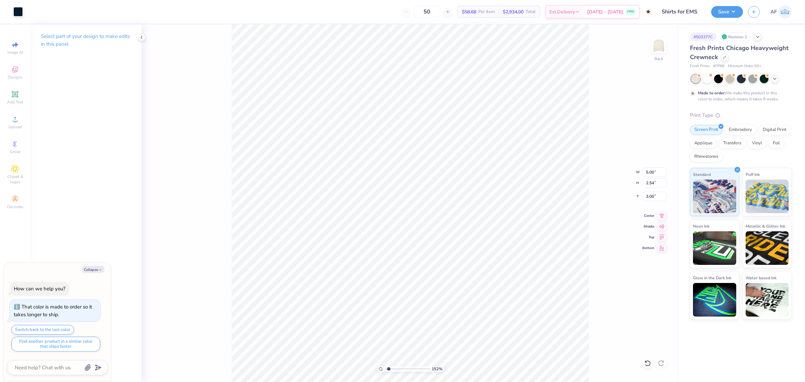
type input "1.51721301232853"
type input "1.72"
type input "0.70"
type input "4.10"
type textarea "x"
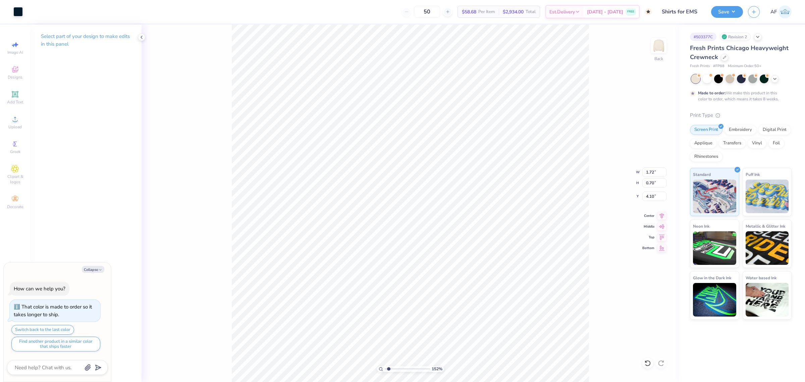
type input "1.51721301232853"
type textarea "x"
type input "1.51721301232853"
type textarea "x"
type input "1.51721301232853"
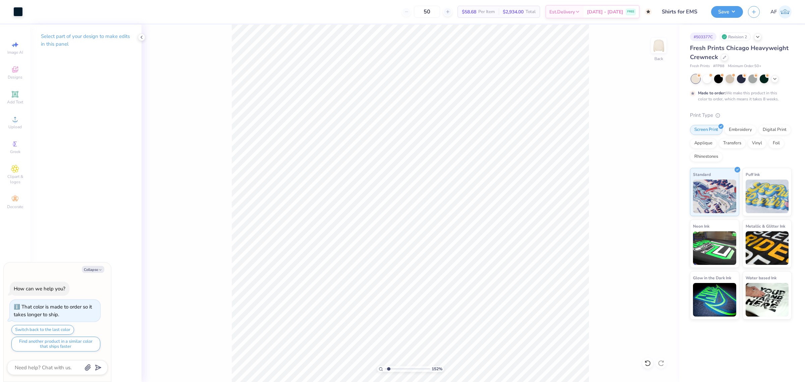
type textarea "x"
type input "1.51721301232853"
type textarea "x"
type input "1.51721301232853"
type textarea "x"
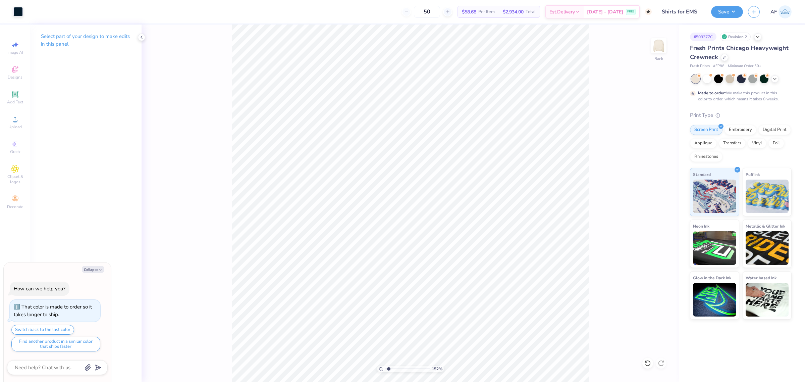
type input "1.51721301232853"
type textarea "x"
type input "1.51721301232853"
type textarea "x"
type input "1.51721301232853"
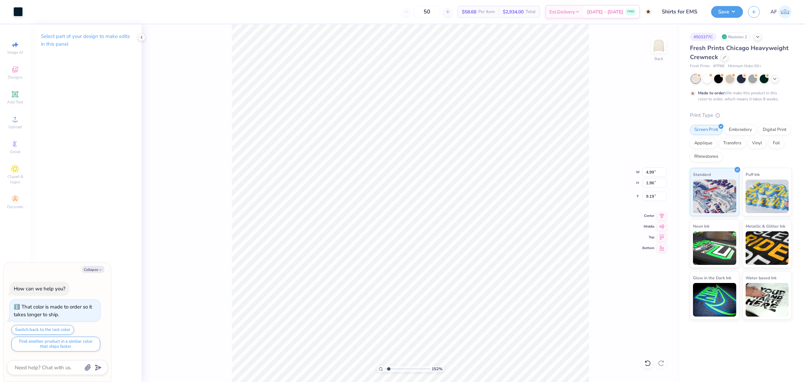
type textarea "x"
type input "1.51721301232853"
type input "3.00"
type textarea "x"
type input "1.51721301232853"
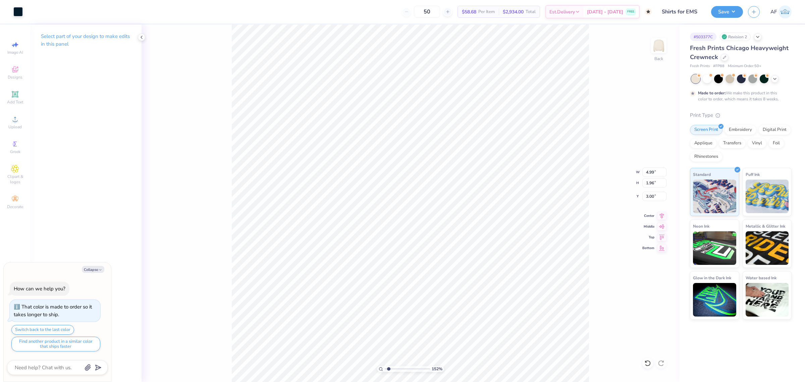
type textarea "x"
type input "1.51721301232853"
type textarea "x"
type input "1.51721301232853"
type textarea "x"
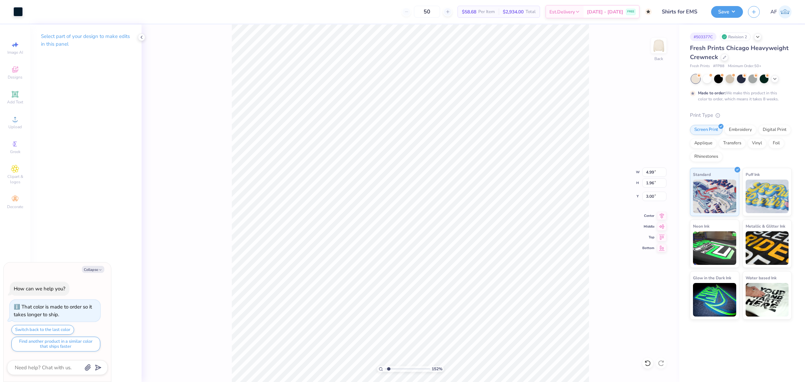
type input "1.51721301232853"
type textarea "x"
type input "1.51721301232853"
type textarea "x"
type input "1.51721301232853"
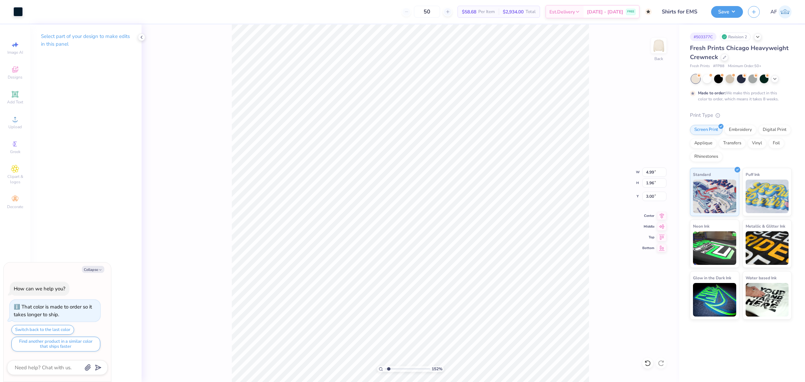
type textarea "x"
type input "1.51721301232853"
type textarea "x"
type input "1.51721301232853"
type textarea "x"
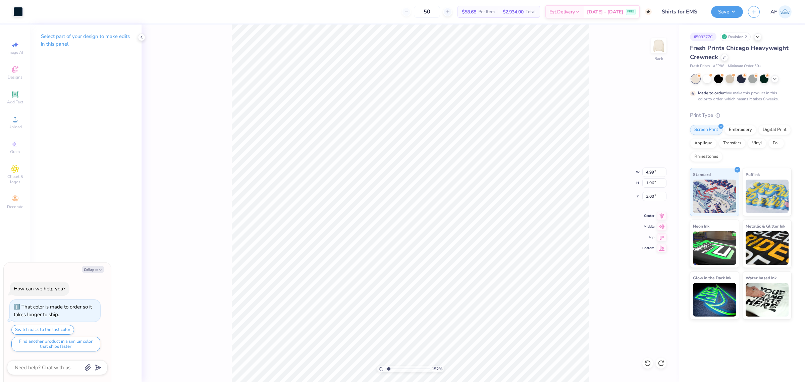
type input "1.51721301232853"
type input "0.21"
type input "0.50"
type input "5.04"
type textarea "x"
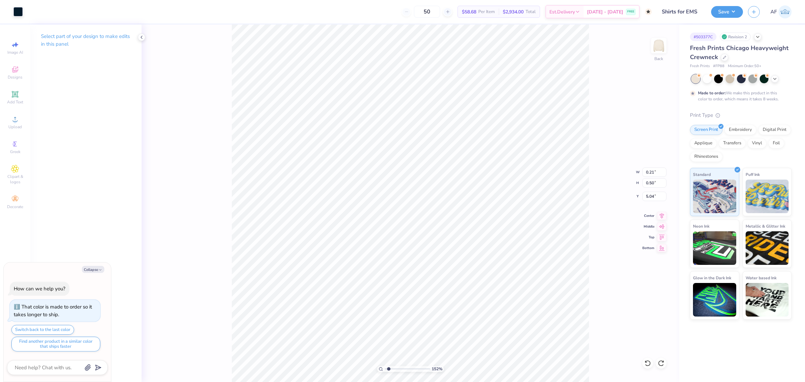
type input "1.51721301232853"
type textarea "x"
type input "1.51721301232853"
type textarea "x"
type input "1.51721301232853"
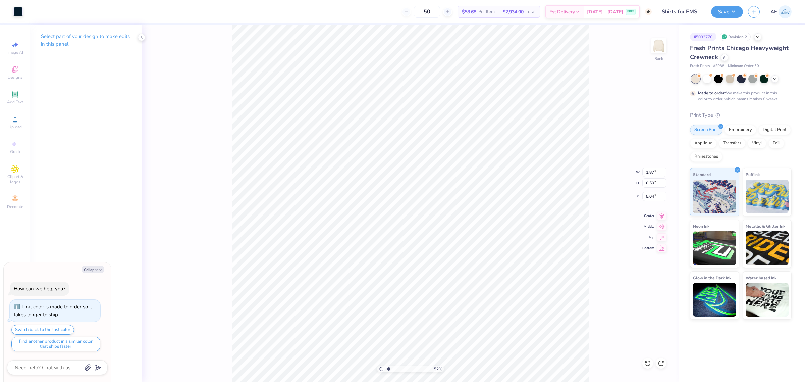
type textarea "x"
type input "1"
click at [467, 297] on li "Group" at bounding box center [473, 299] width 53 height 13
type textarea "x"
type input "1.23175200926507"
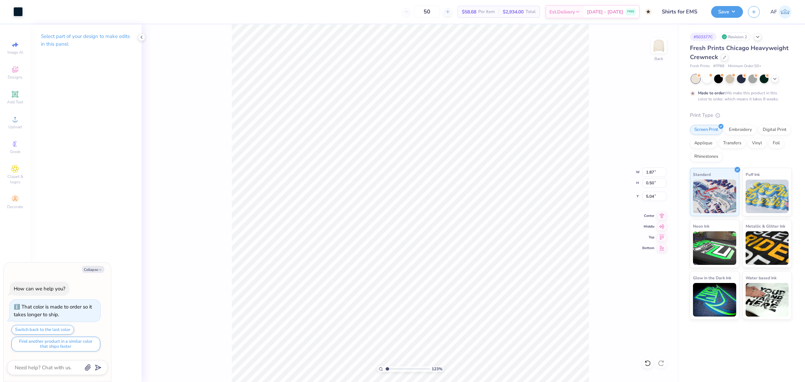
type textarea "x"
type input "1.23175200926507"
click at [666, 217] on div "123 % Back W 1.87 1.87 " H 0.50 0.50 " Y 5.04 5.04 " Center Middle Top Bottom" at bounding box center [411, 202] width 538 height 357
type textarea "x"
type input "1.23175200926507"
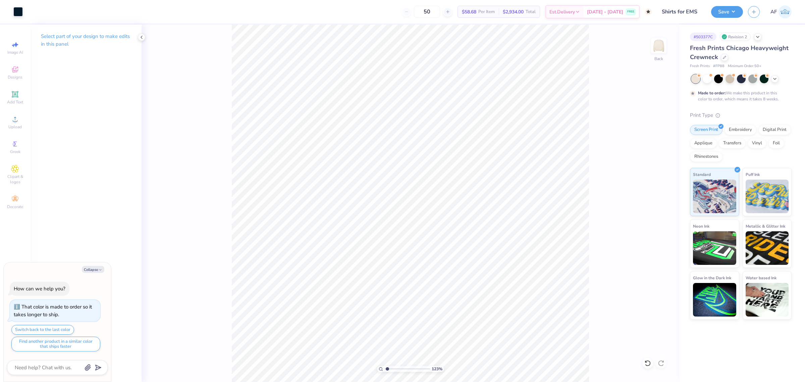
click at [664, 217] on div "123 % Back" at bounding box center [411, 202] width 538 height 357
type textarea "x"
type input "1.23175200926507"
click at [660, 217] on icon at bounding box center [661, 215] width 9 height 8
type textarea "x"
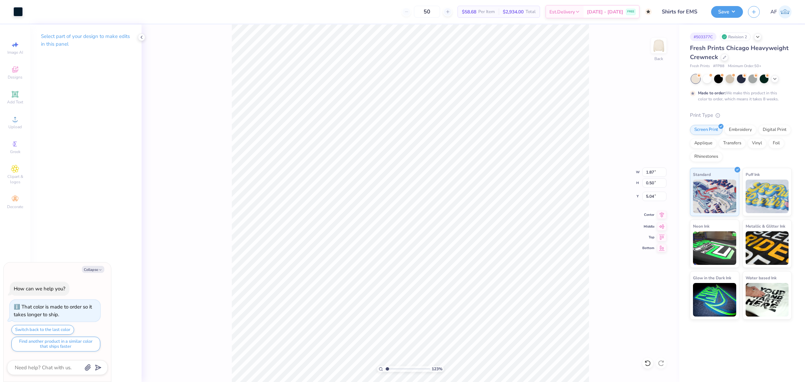
type input "1.23175200926507"
type textarea "x"
type input "1.23175200926507"
type input "4.99"
type input "1.96"
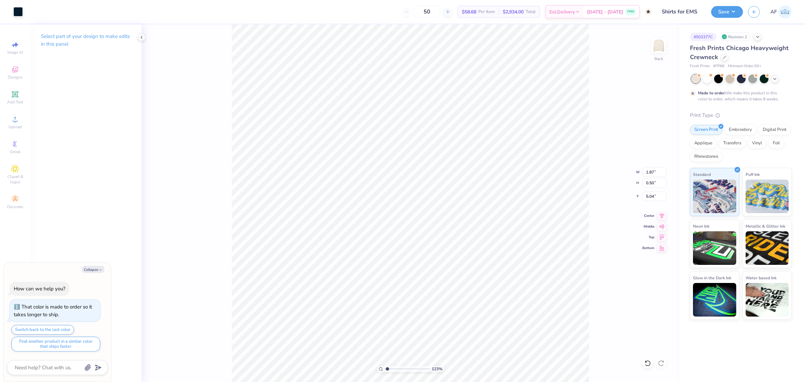
type input "3.00"
click at [661, 216] on icon at bounding box center [661, 215] width 9 height 8
type textarea "x"
type input "1.23175200926507"
type textarea "x"
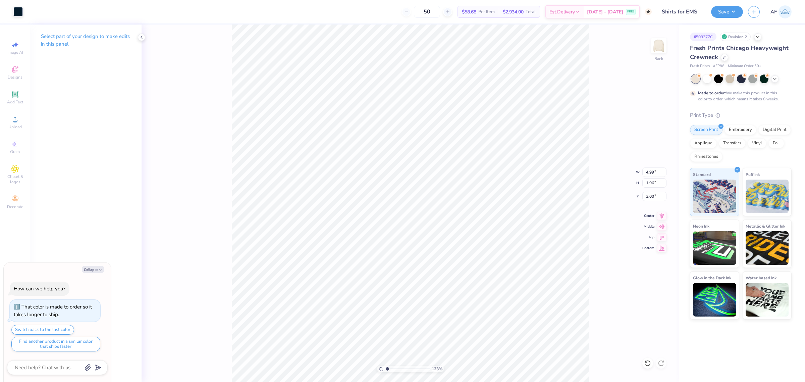
type input "1.23175200926507"
type textarea "x"
type input "1.23175200926507"
type textarea "x"
type input "1.23175200926507"
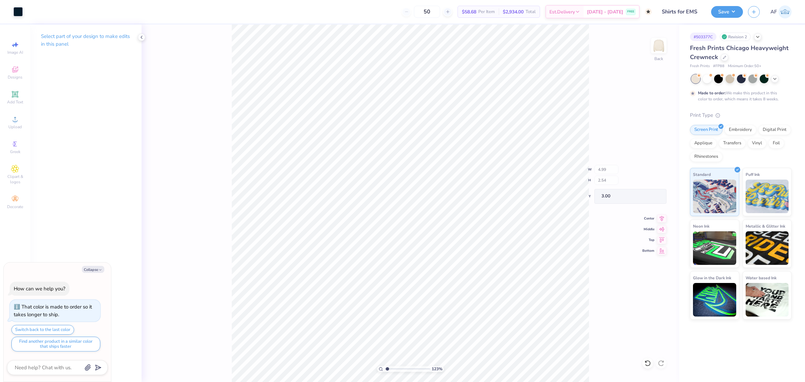
type textarea "x"
type input "1.23175200926507"
type textarea "x"
type input "1.23175200926507"
type textarea "x"
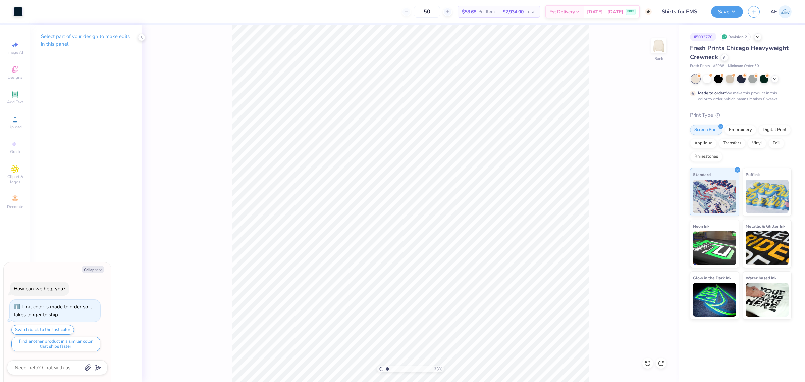
type input "1.23175200926507"
type textarea "x"
type input "1.23175200926507"
type textarea "x"
type input "1.23175200926507"
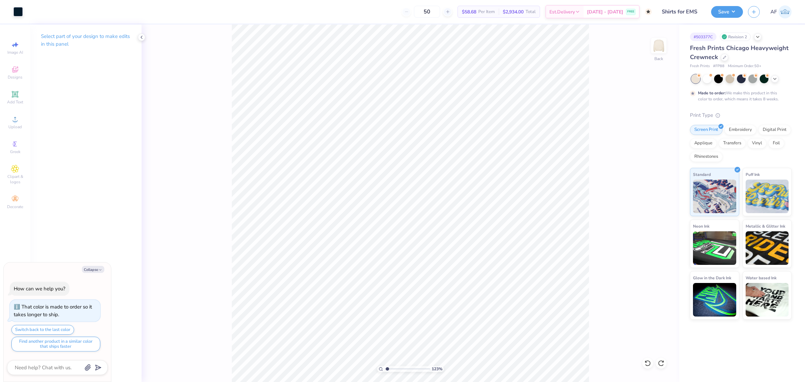
type textarea "x"
type input "1.23175200926507"
type textarea "x"
type input "1.23175200926507"
type textarea "x"
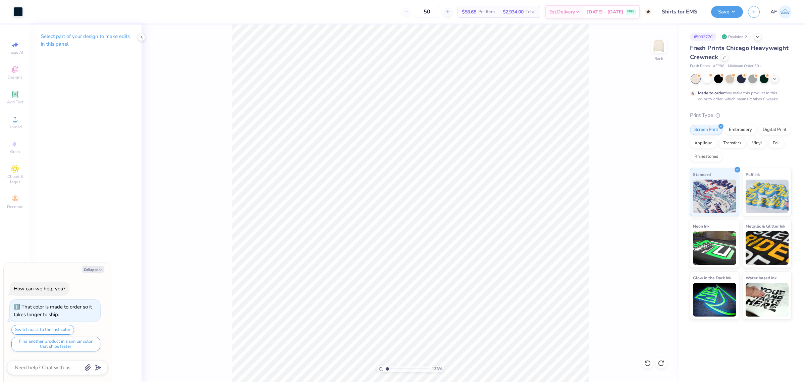
type input "1.23175200926507"
type textarea "x"
type input "1.23175200926507"
type textarea "x"
type input "1.23175200926507"
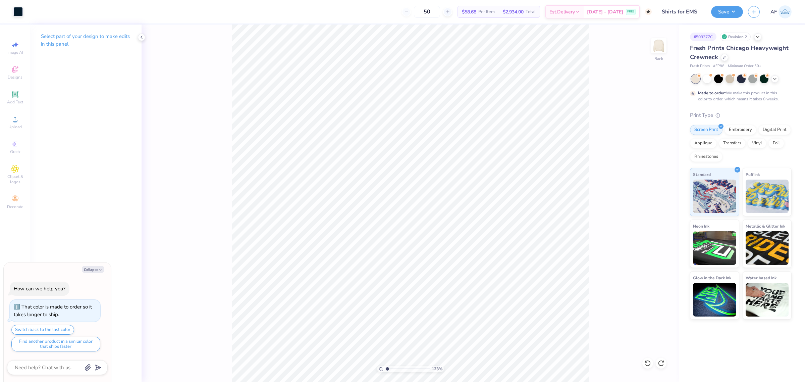
type textarea "x"
type input "1.23175200926507"
type textarea "x"
type input "1.23175200926507"
type textarea "x"
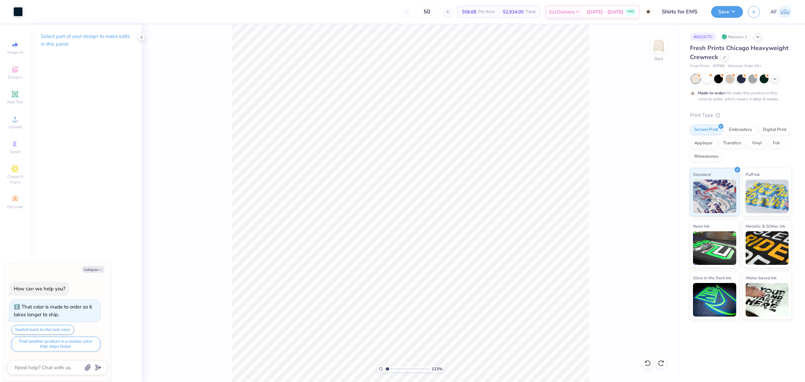
type input "1.23175200926507"
type textarea "x"
type input "1.23175200926507"
type textarea "x"
type input "1.23175200926507"
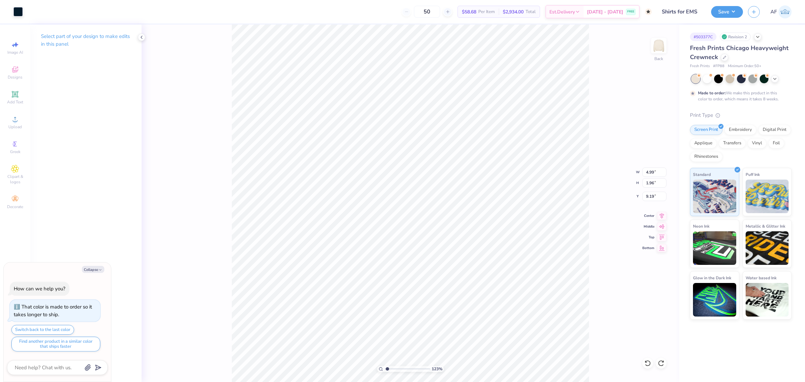
type textarea "x"
type input "1.23175200926507"
type textarea "x"
type input "1.23175200926507"
type input "3.51"
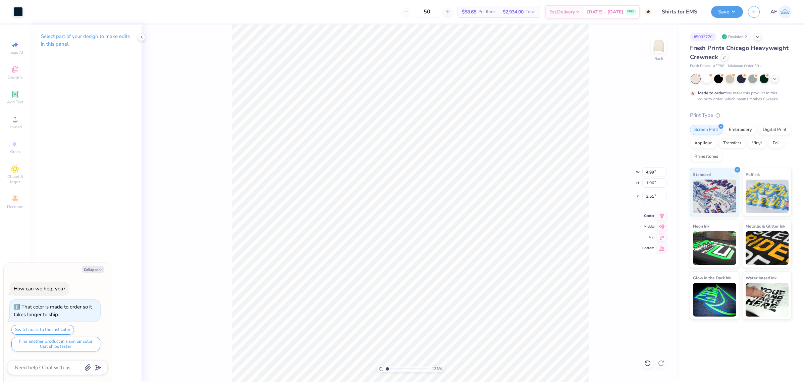
type textarea "x"
type input "1.23175200926507"
type textarea "x"
type input "1.23175200926507"
type textarea "x"
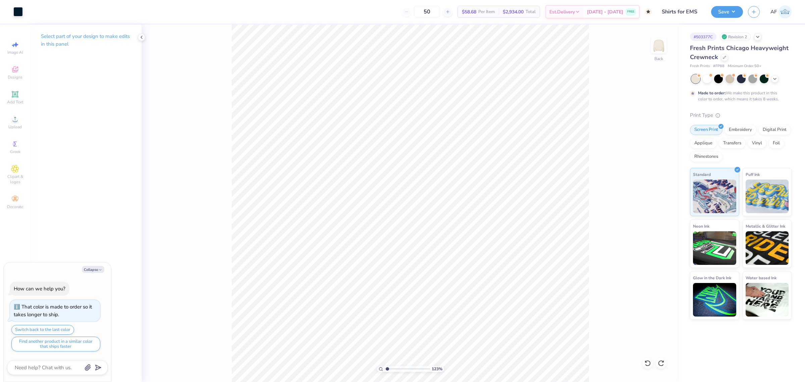
type input "1.23175200926507"
click at [654, 195] on input "9.19" at bounding box center [654, 196] width 24 height 9
type input "3"
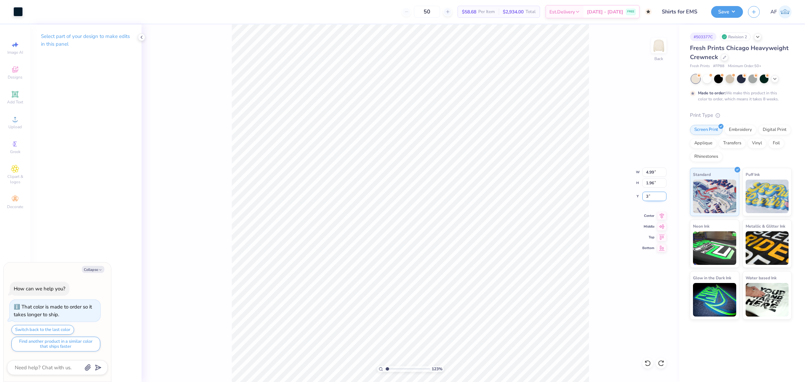
type textarea "x"
type input "1.23175200926507"
type input "3.00"
type textarea "x"
type input "1.23175200926507"
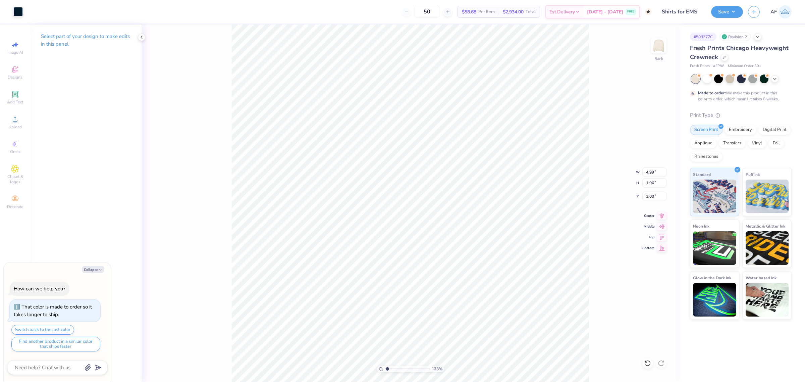
type textarea "x"
type input "1.23175200926507"
type textarea "x"
type input "2.30193532477902"
type textarea "x"
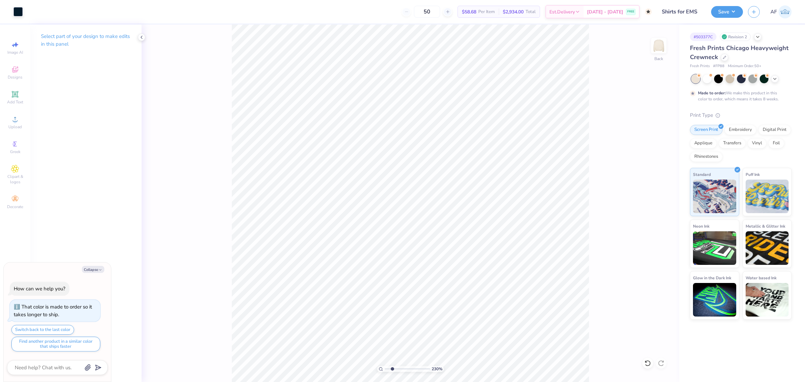
type input "2.30193532477902"
type textarea "x"
type input "2.30193532477902"
type input "4.99"
click at [489, 239] on li "Group" at bounding box center [495, 240] width 53 height 13
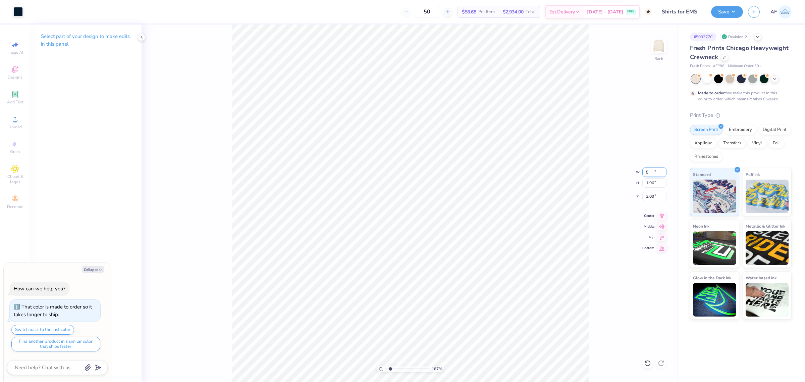
click at [664, 170] on input "5" at bounding box center [654, 171] width 24 height 9
click at [659, 215] on icon at bounding box center [661, 215] width 9 height 8
click at [660, 216] on icon at bounding box center [661, 215] width 9 height 8
click at [664, 215] on icon at bounding box center [661, 215] width 9 height 8
click at [651, 171] on input "4.99" at bounding box center [654, 171] width 24 height 9
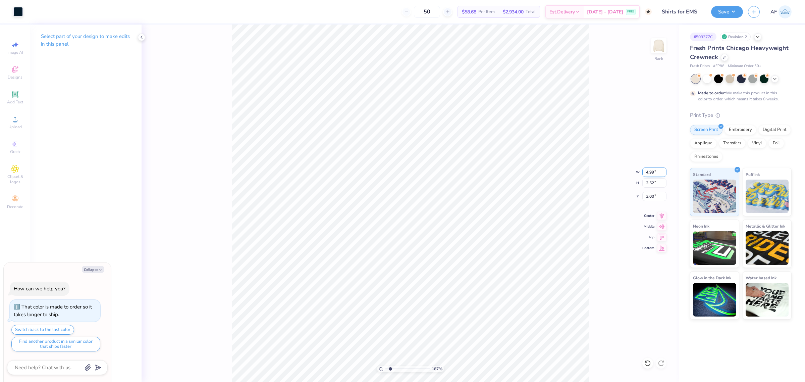
click at [651, 171] on input "4.99" at bounding box center [654, 171] width 24 height 9
click at [652, 195] on input "3.00" at bounding box center [654, 196] width 24 height 9
click at [735, 14] on button "Save" at bounding box center [727, 11] width 32 height 12
click at [739, 12] on button "Save" at bounding box center [727, 11] width 32 height 12
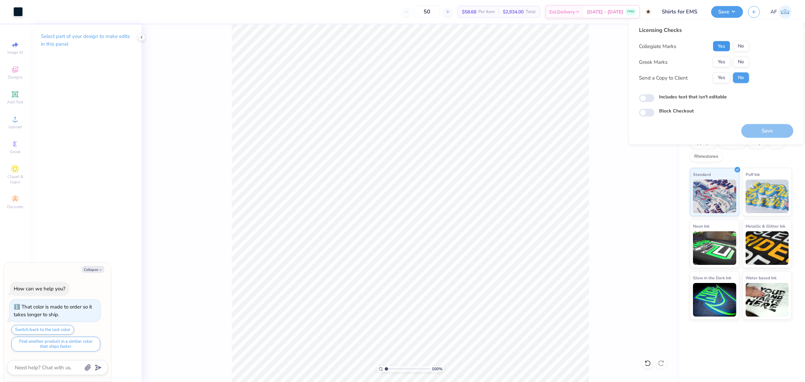
click at [724, 50] on button "Yes" at bounding box center [721, 46] width 17 height 11
click at [742, 59] on button "No" at bounding box center [741, 62] width 16 height 11
click at [720, 77] on button "Yes" at bounding box center [721, 77] width 17 height 11
click at [762, 133] on button "Save" at bounding box center [767, 131] width 52 height 14
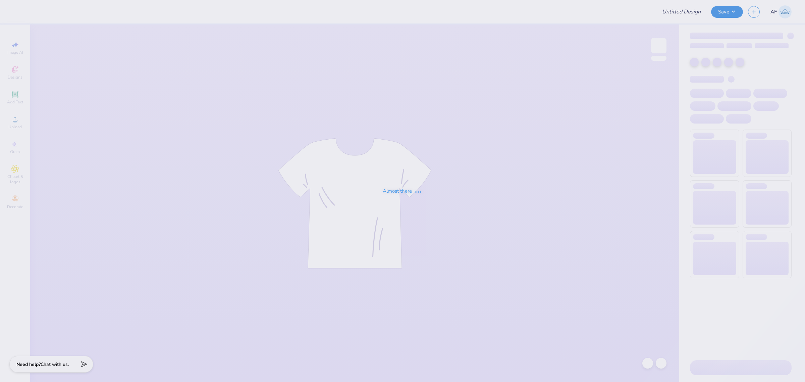
type input "Shirts for EMS"
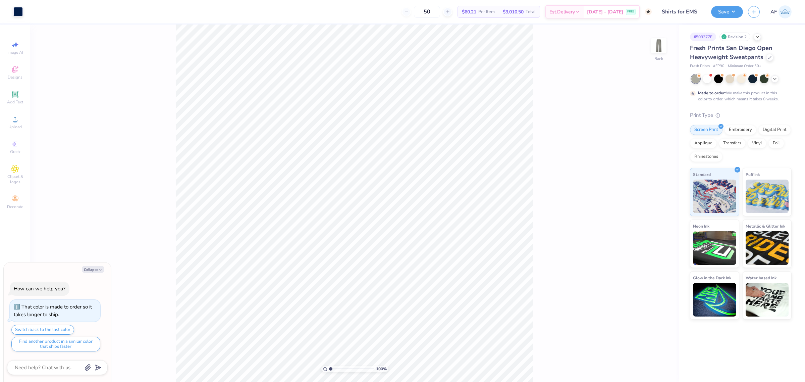
type textarea "x"
type input "3.49252622829344"
click at [755, 36] on icon at bounding box center [757, 36] width 5 height 5
type textarea "x"
type input "3.49252622829344"
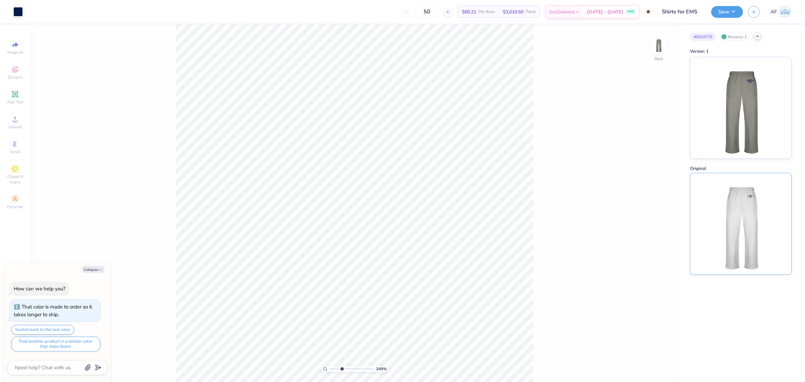
click at [755, 220] on img at bounding box center [740, 223] width 83 height 101
type textarea "x"
type input "3.49252622829344"
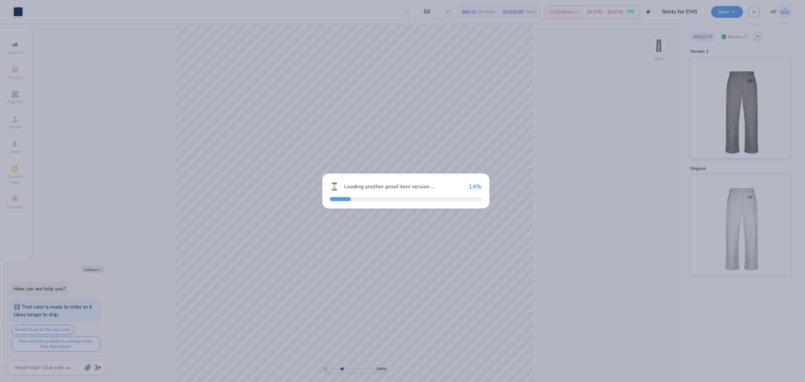
type textarea "x"
type input "3.49252622829344"
type textarea "x"
type input "3.49252622829344"
type textarea "x"
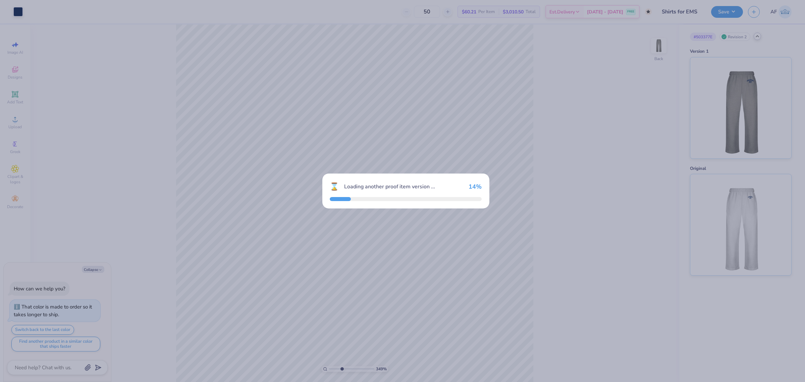
type input "3.49252622829344"
type textarea "x"
type input "3.49252622829344"
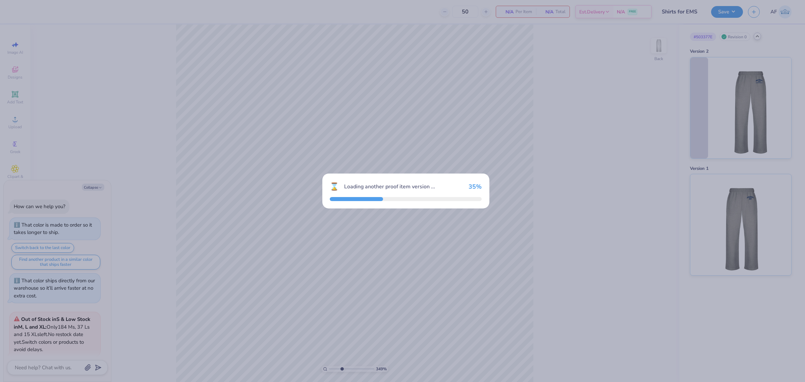
scroll to position [54, 0]
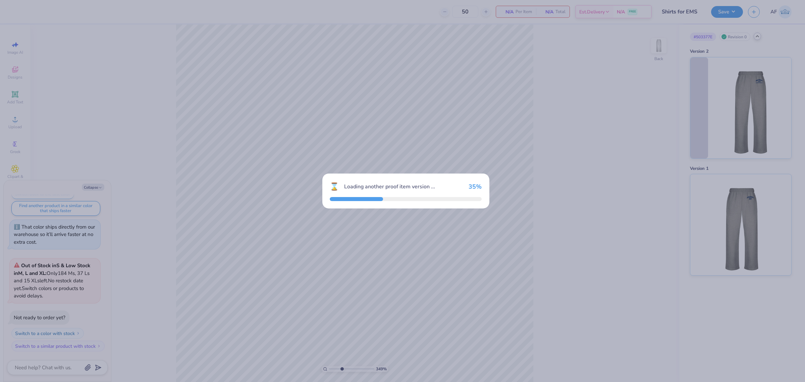
type textarea "x"
type input "3.49252622829344"
type textarea "x"
type input "3.49252622829344"
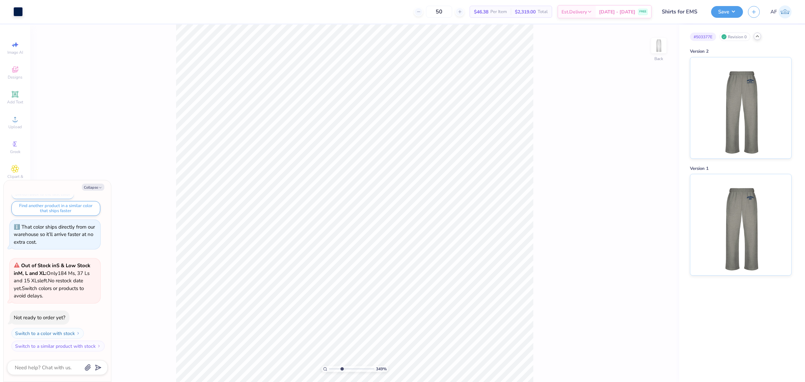
type textarea "x"
type input "3.49252622829344"
type textarea "x"
type input "10"
type textarea "x"
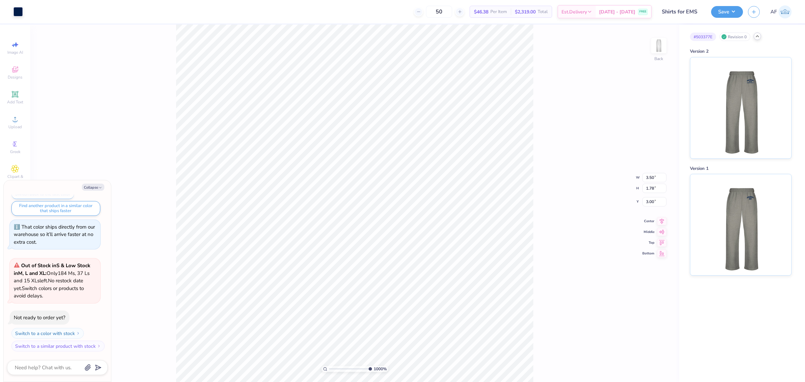
type input "0.15"
type input "0.35"
type input "4.43"
type textarea "x"
type input "1"
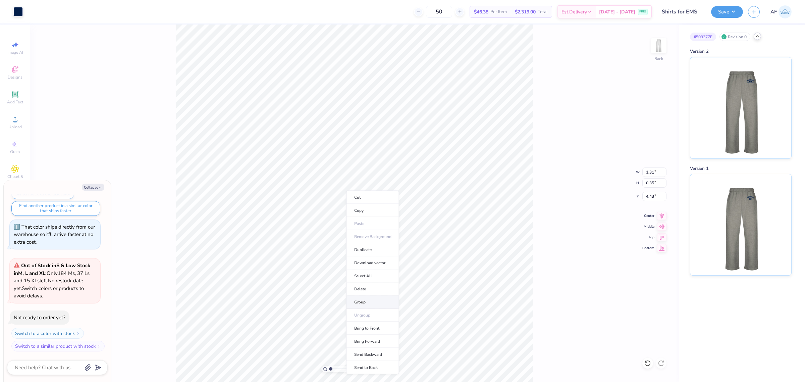
click at [367, 303] on li "Group" at bounding box center [372, 302] width 53 height 13
type textarea "x"
type input "6.52693840736885"
type textarea "x"
type input "6.52693840736885"
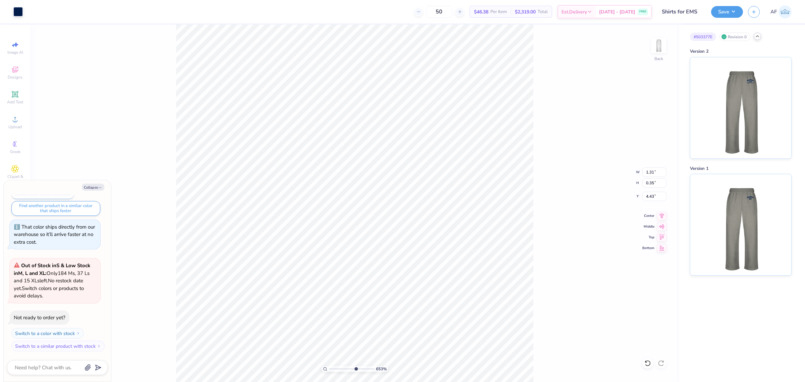
type textarea "x"
type input "1"
click at [468, 111] on li "Cut" at bounding box center [470, 113] width 53 height 13
click at [745, 116] on img at bounding box center [740, 106] width 83 height 101
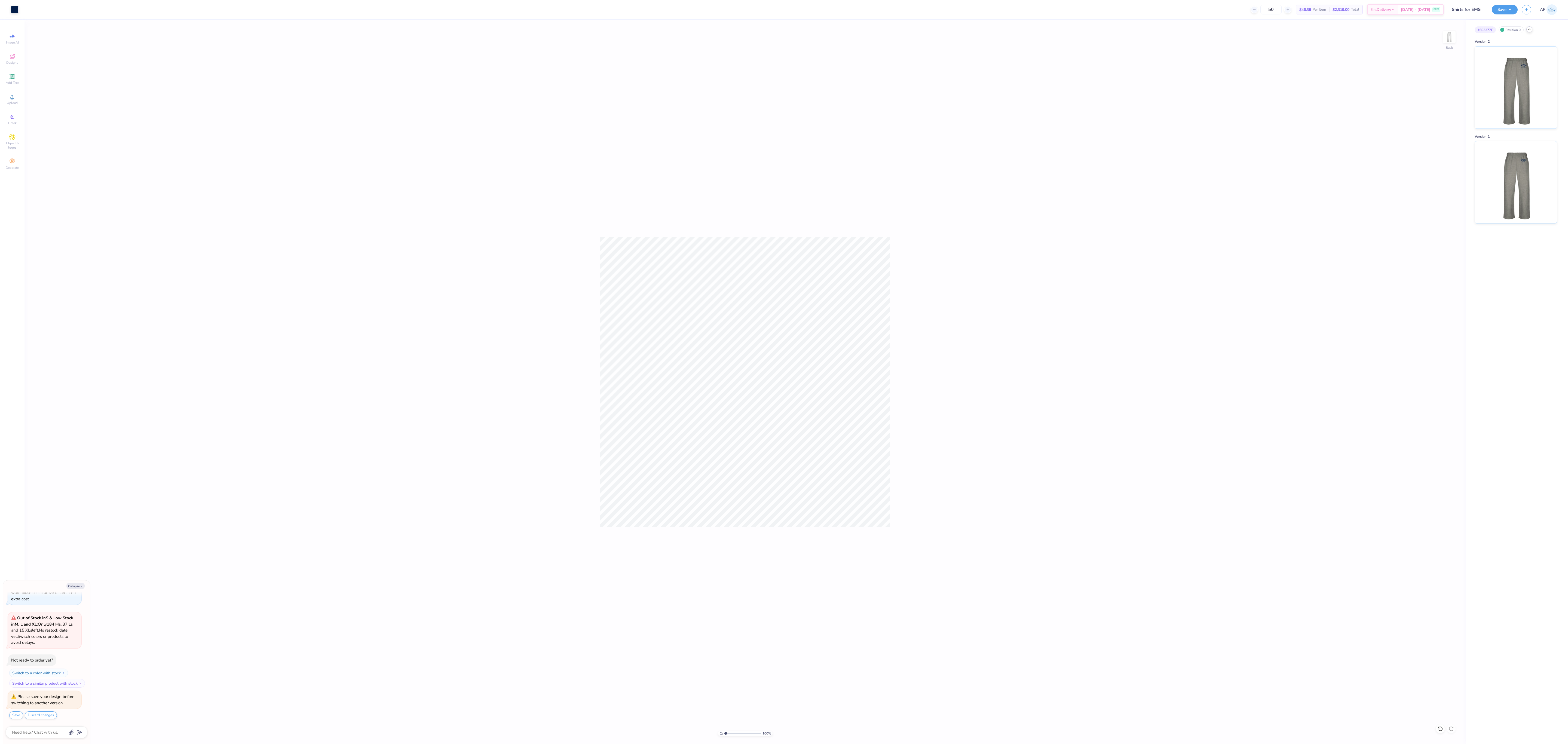
type textarea "x"
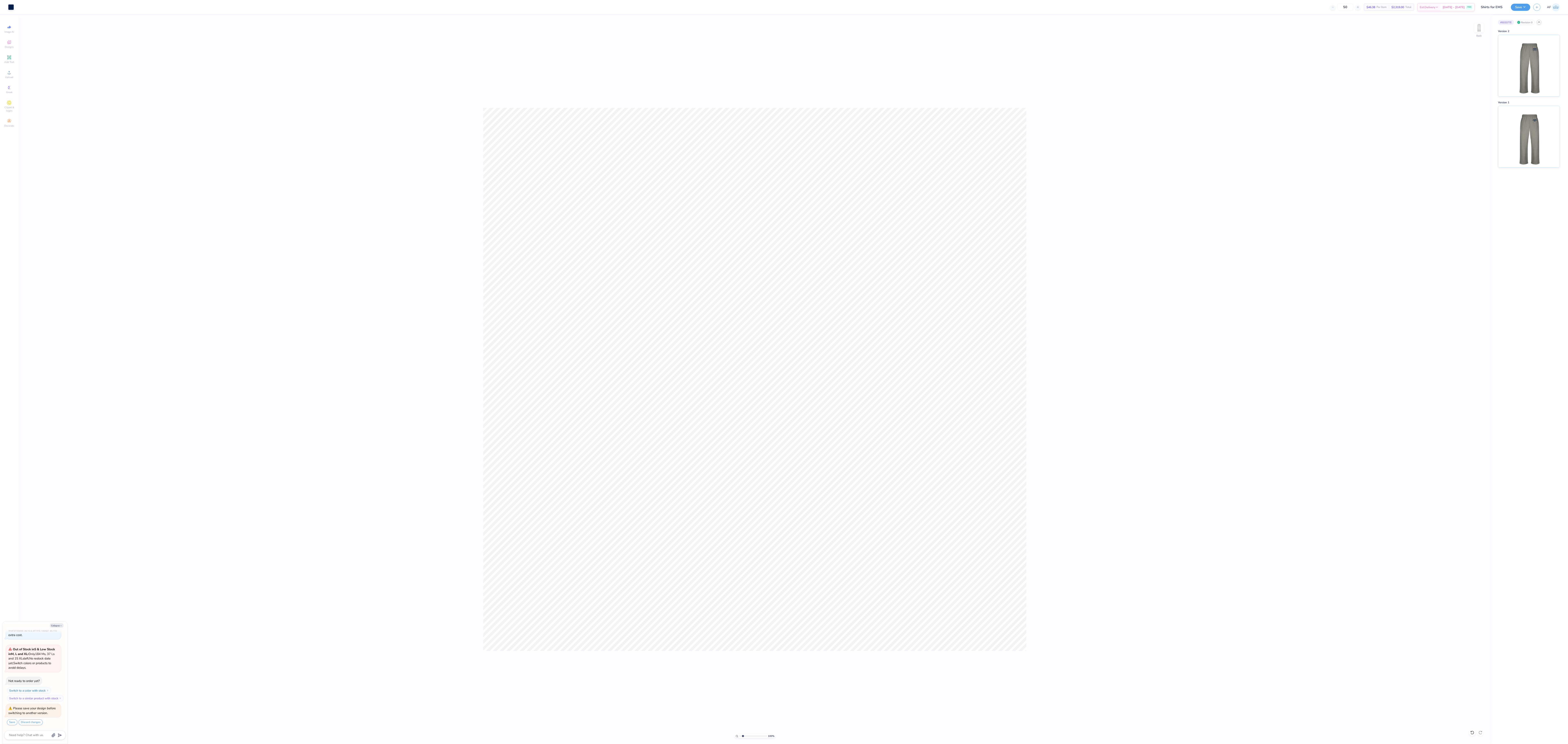
type input "3.79619922921342"
type textarea "x"
type input "1"
type textarea "x"
type input "1.35199941909655"
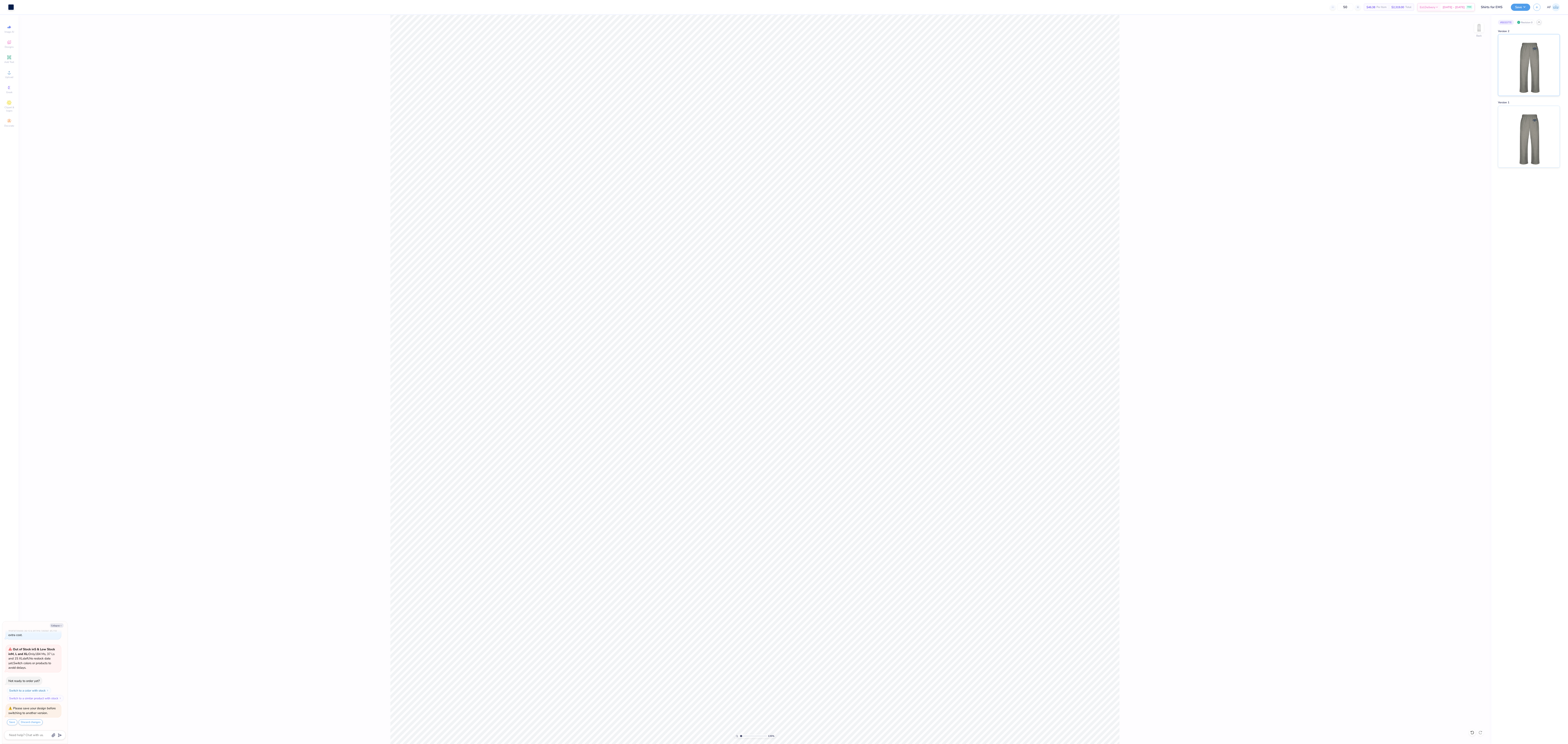
click at [490, 74] on img at bounding box center [1528, 65] width 51 height 61
type textarea "x"
type input "1.35199941909655"
type textarea "x"
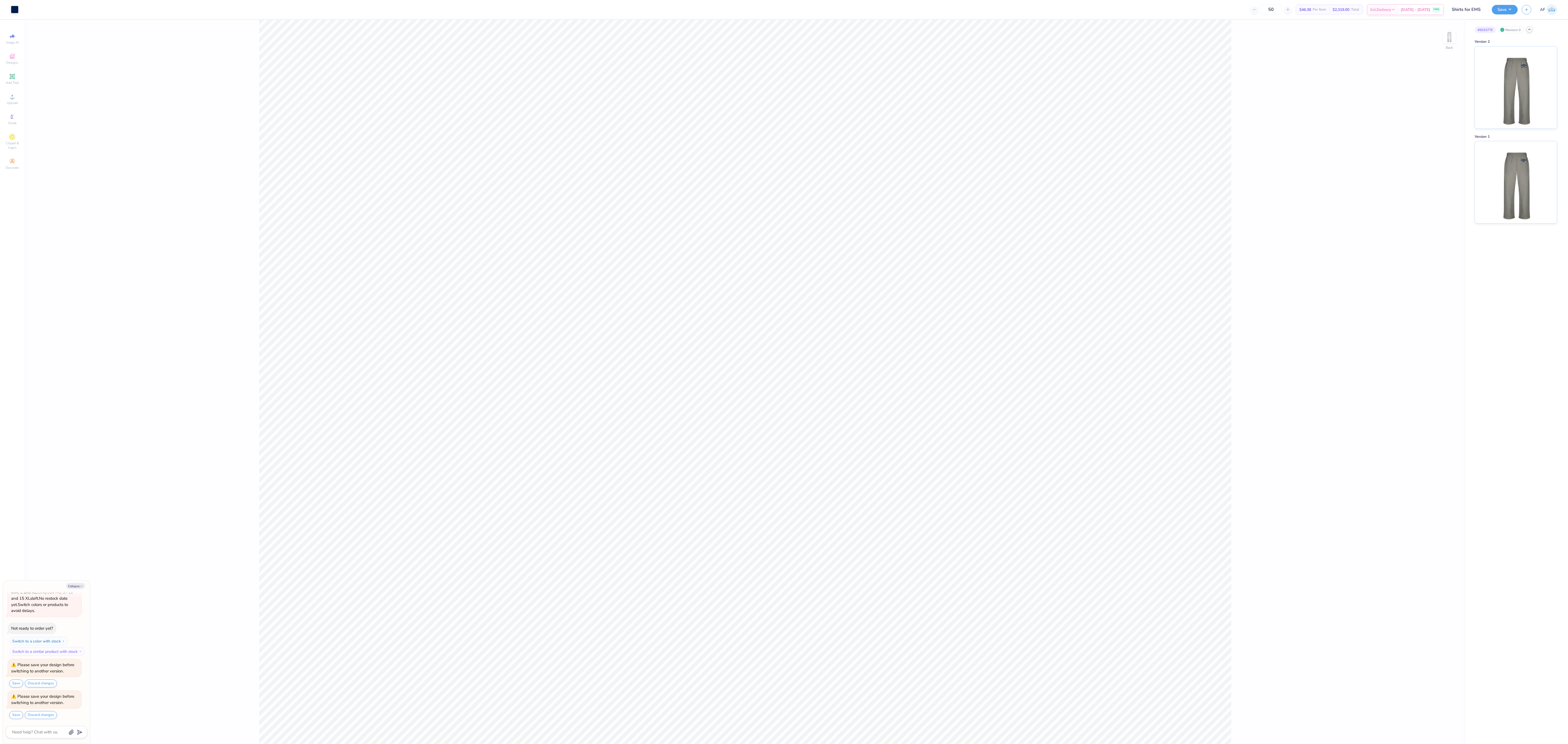
type input "6.06378936254849"
type textarea "x"
type input "1"
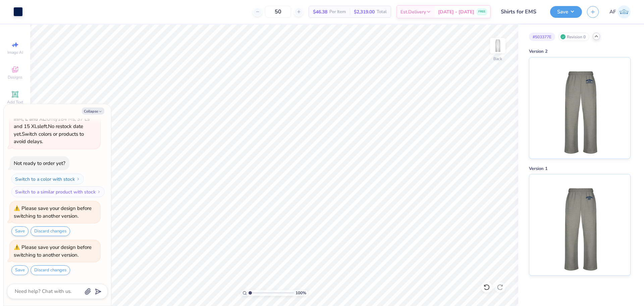
click at [575, 37] on div "Revision 0" at bounding box center [573, 37] width 31 height 8
click at [574, 80] on img at bounding box center [579, 106] width 83 height 101
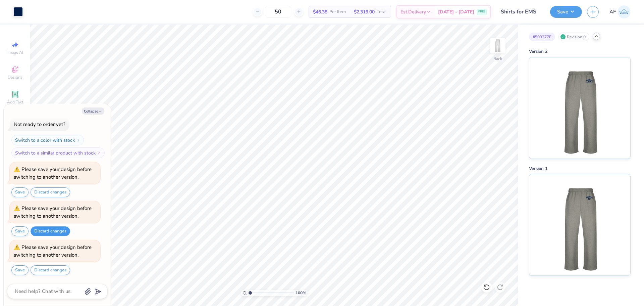
click at [61, 232] on button "Discard changes" at bounding box center [51, 231] width 40 height 10
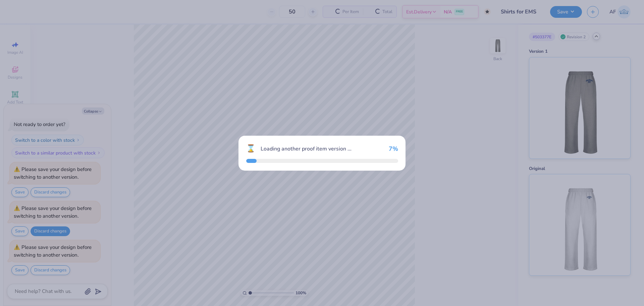
scroll to position [226, 0]
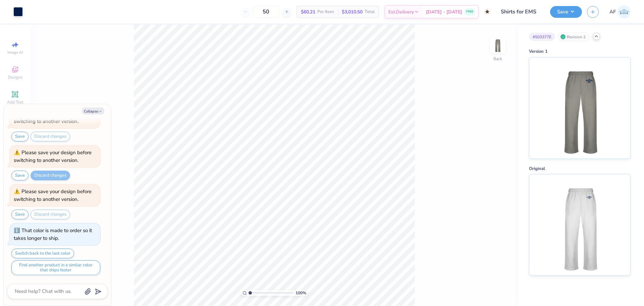
type textarea "x"
type input "3.21314535235116"
type textarea "x"
type input "3.21314535235116"
type textarea "x"
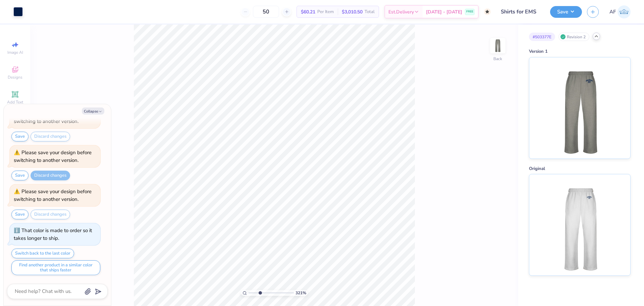
type input "3.21314535235116"
type textarea "x"
type input "3.21314535235116"
type textarea "x"
type input "3.21314535235116"
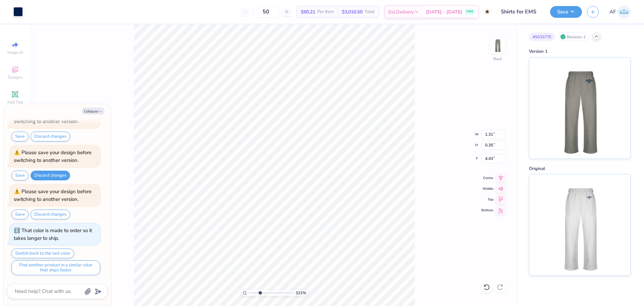
type textarea "x"
type input "3.21314535235116"
type textarea "x"
type input "3.21314535235116"
type input "5.79"
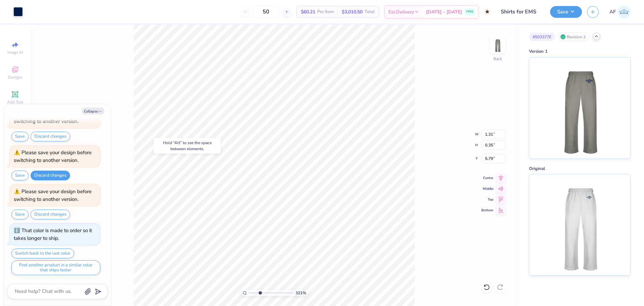
type textarea "x"
type input "3.21314535235116"
type textarea "x"
type input "3.21314535235116"
type textarea "x"
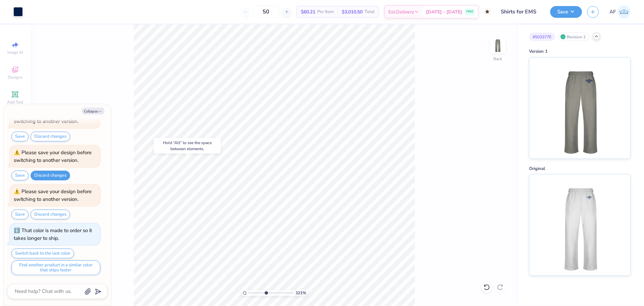
type input "5.2989063711311"
type textarea "x"
type input "5.2989063711311"
type textarea "x"
type input "5.2989063711311"
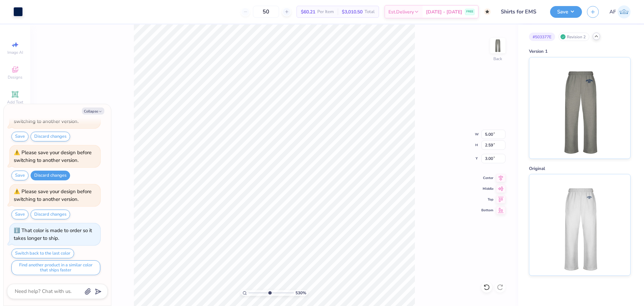
type textarea "x"
type input "5.2989063711311"
type textarea "x"
type input "5.2989063711311"
type textarea "x"
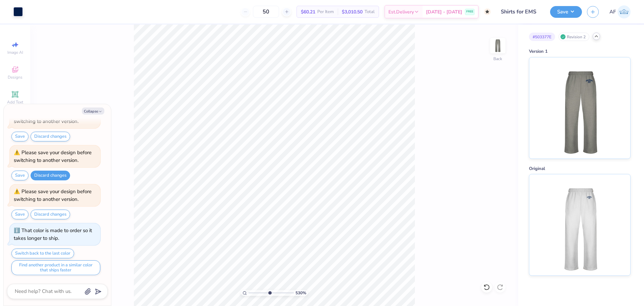
type input "5.2989063711311"
type textarea "x"
type input "5.2989063711311"
type textarea "x"
type input "5.2989063711311"
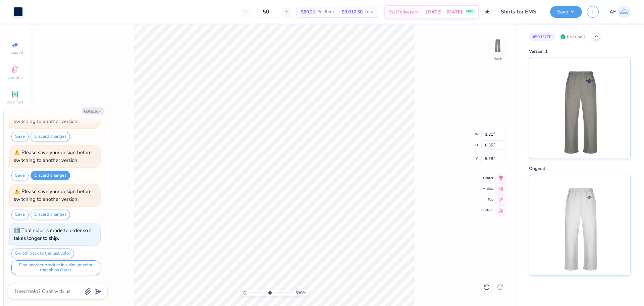
type textarea "x"
type input "5.2989063711311"
type textarea "x"
type input "5.2989063711311"
type textarea "x"
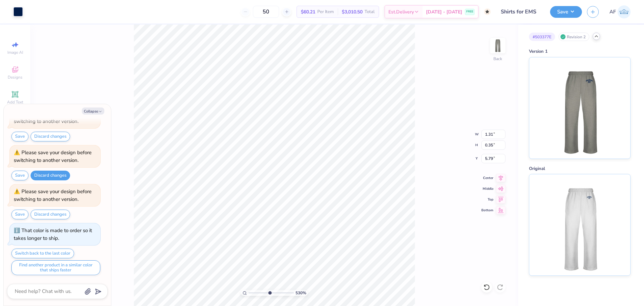
type input "5.2989063711311"
type input "5.12"
type textarea "x"
type input "5.2989063711311"
click at [130, 194] on div "530 % Back" at bounding box center [274, 164] width 488 height 281
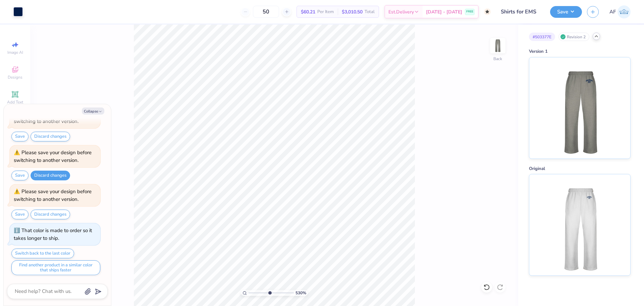
type textarea "x"
type input "5.2989063711311"
type textarea "x"
type input "5.2989063711311"
type input "5"
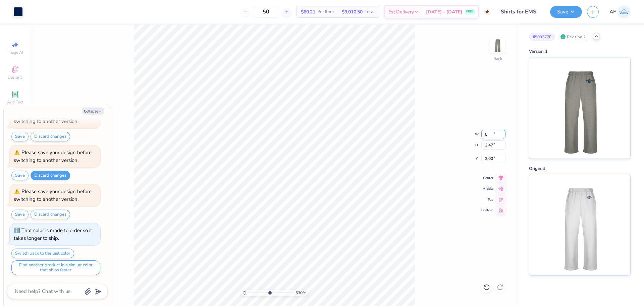
click at [503, 132] on input "5" at bounding box center [493, 133] width 24 height 9
type textarea "x"
type input "5.2989063711311"
type textarea "x"
type input "5.2989063711311"
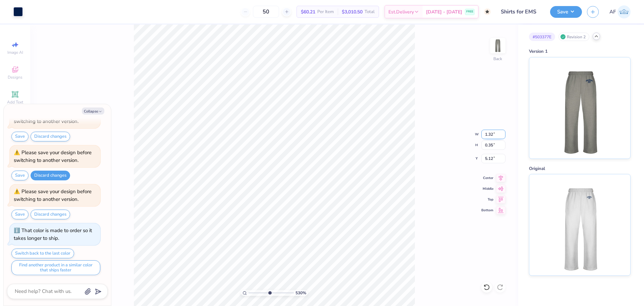
click at [503, 132] on input "1.32" at bounding box center [493, 133] width 24 height 9
click at [503, 132] on input "1.33" at bounding box center [493, 133] width 24 height 9
click at [502, 132] on input "1.34" at bounding box center [493, 133] width 24 height 9
type input "1.35"
click at [502, 132] on input "1.35" at bounding box center [493, 133] width 24 height 9
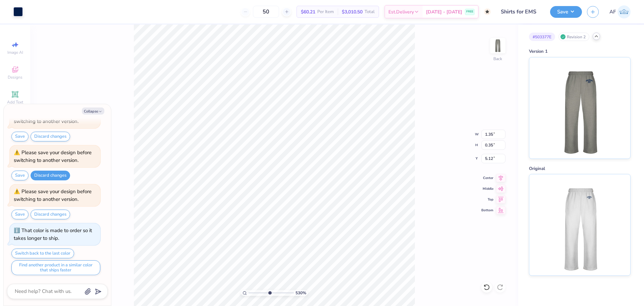
type textarea "x"
type input "5.2989063711311"
type textarea "x"
type input "5.2989063711311"
click at [489, 133] on input "1.31" at bounding box center [493, 133] width 24 height 9
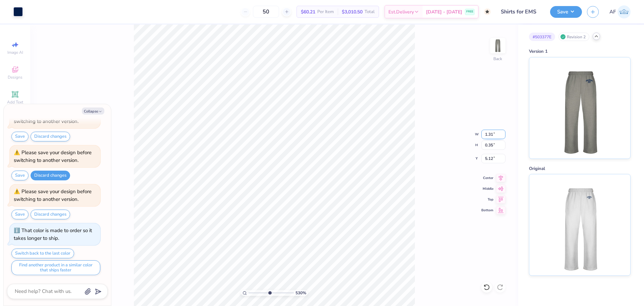
click at [489, 133] on input "1.31" at bounding box center [493, 133] width 24 height 9
click at [485, 146] on input "0.35" at bounding box center [493, 144] width 24 height 9
click at [498, 131] on input "1.31" at bounding box center [493, 133] width 24 height 9
type textarea "x"
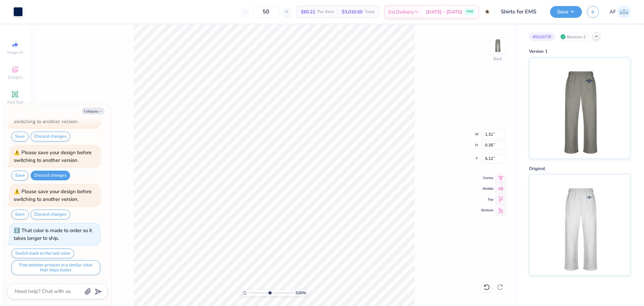
type input "5.2989063711311"
type textarea "x"
type input "5.2989063711311"
type textarea "x"
type input "5.2989063711311"
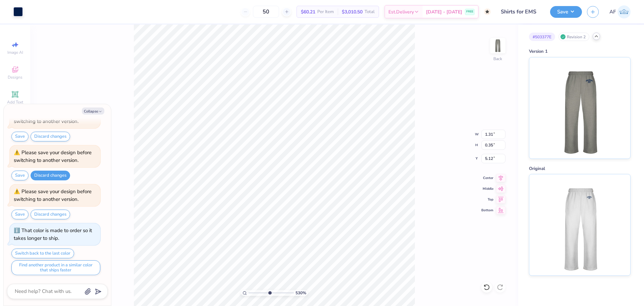
type textarea "x"
type input "3.79619922921342"
type textarea "x"
type input "3.79619922921342"
type textarea "x"
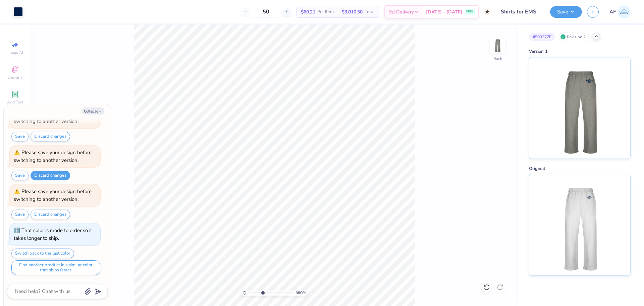
type input "3.79619922921342"
type textarea "x"
type input "3.79619922921342"
type textarea "x"
type input "3.79619922921342"
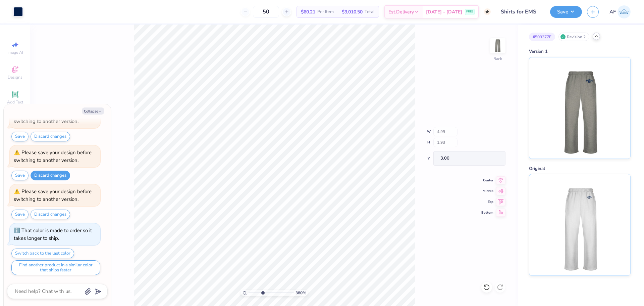
type textarea "x"
type input "6.26044018427074"
type textarea "x"
type input "6.26044018427074"
click at [293, 232] on li "Group" at bounding box center [293, 231] width 53 height 13
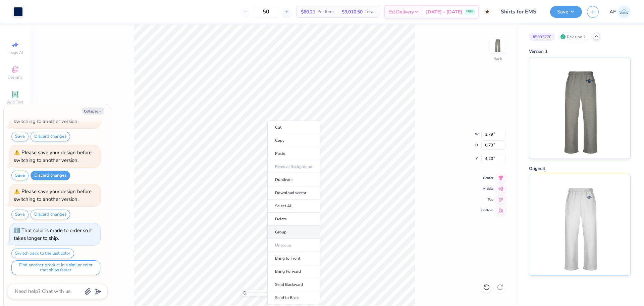
type textarea "x"
type input "6.26044018427074"
type textarea "x"
type input "6.26044018427074"
type input "4.99"
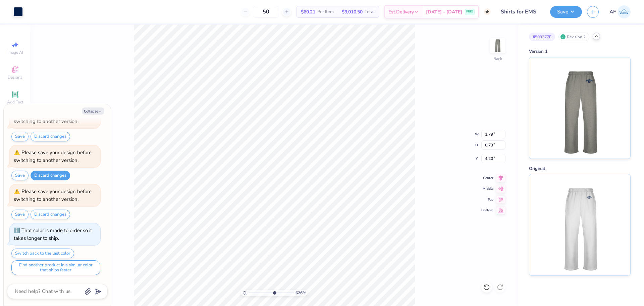
type input "1.63"
type input "3.00"
type input "6.26044018427074"
drag, startPoint x: 324, startPoint y: 215, endPoint x: 321, endPoint y: 224, distance: 10.0
click at [321, 224] on ul "Cut Copy Paste Remove Background Duplicate Download vector Select All Delete Gr…" at bounding box center [330, 208] width 53 height 183
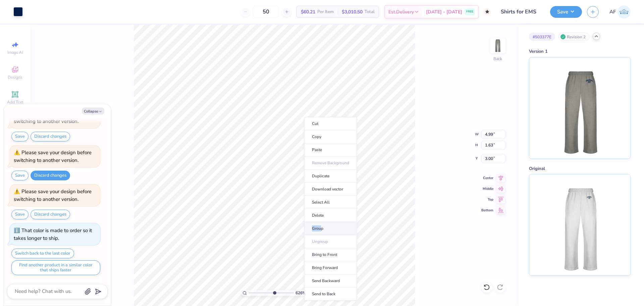
click at [321, 224] on li "Group" at bounding box center [330, 228] width 53 height 13
type textarea "x"
type input "6.26044018427074"
type textarea "x"
type input "6.26044018427074"
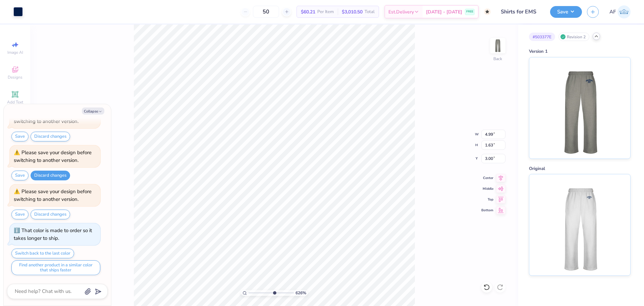
type textarea "x"
type input "2.30193535337791"
type textarea "x"
type input "2.30193535337791"
click at [501, 175] on icon at bounding box center [501, 177] width 4 height 6
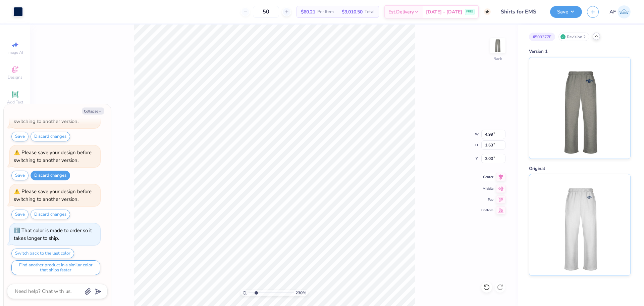
type textarea "x"
type input "2.30193535337791"
type textarea "x"
type input "2.30193535337791"
type textarea "x"
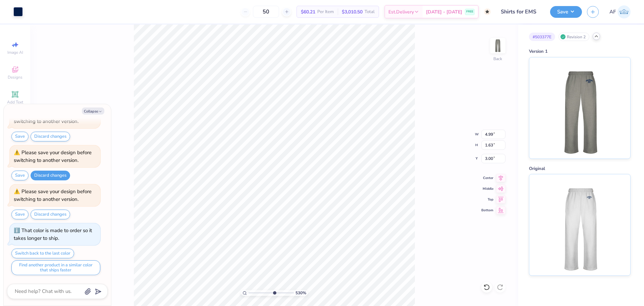
type input "7.39645288211908"
type textarea "x"
type input "7.39645288211908"
type input "1.79"
type input "0.73"
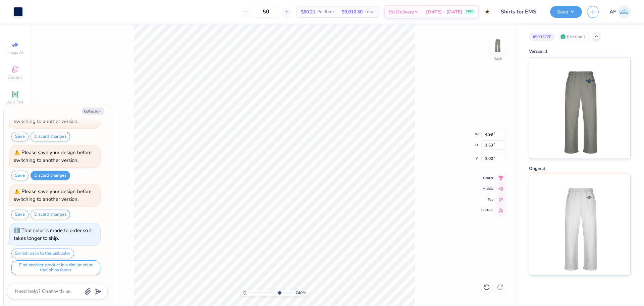
type input "4.20"
type textarea "x"
type input "7.39645288211908"
type textarea "x"
type input "7.39645288211908"
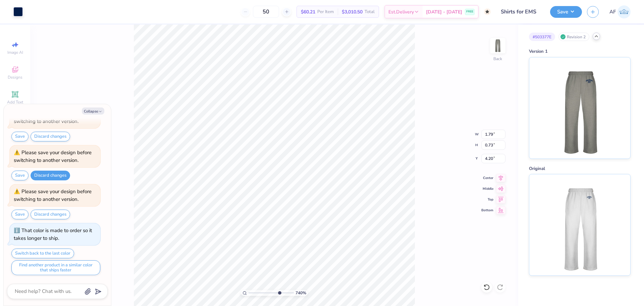
type textarea "x"
type input "7.39645288211908"
type input "4.06"
type textarea "x"
type input "7.39645288211908"
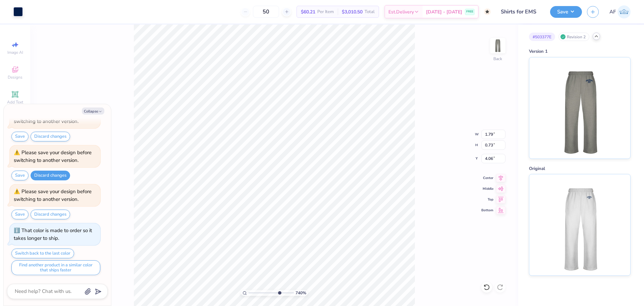
type textarea "x"
type input "7.39645288211908"
type textarea "x"
type input "7.39645288211908"
type textarea "x"
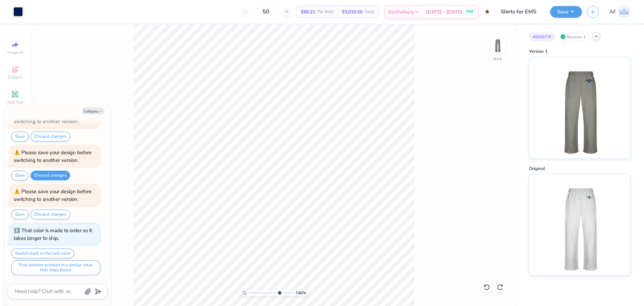
type input "7.39645288211908"
type textarea "x"
type input "7.39645288211908"
type textarea "x"
type input "7.39645288211908"
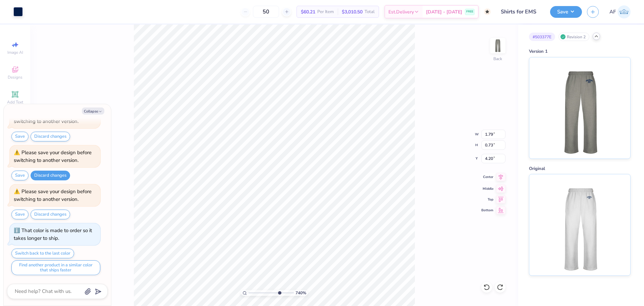
click at [501, 180] on icon at bounding box center [500, 177] width 9 height 8
type textarea "x"
type input "7.39645288211908"
type textarea "x"
type input "7.39645288211908"
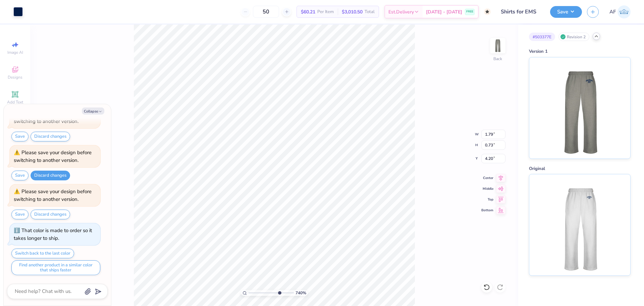
type input "4.99"
type input "1.63"
type input "3.00"
type textarea "x"
type input "7.39645288211908"
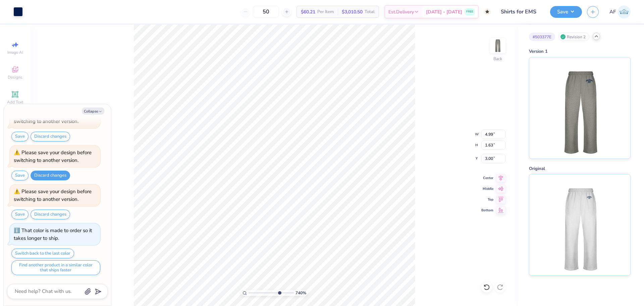
type textarea "x"
type input "7.39645288211908"
type input "2.94"
type textarea "x"
type input "7.39645288211908"
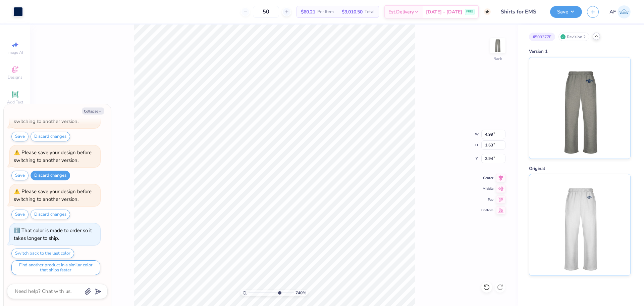
type textarea "x"
type input "7.39645288211908"
type input "3.00"
type textarea "x"
type input "7.39645288211908"
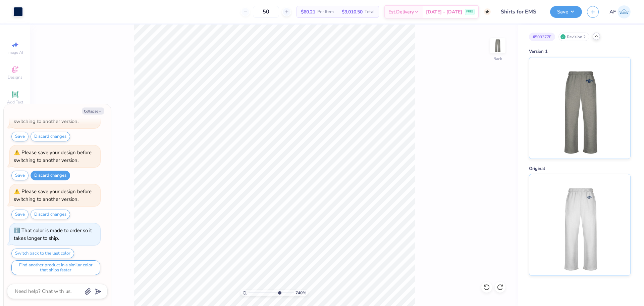
type textarea "x"
type input "7.39645288211908"
click at [499, 178] on icon at bounding box center [500, 177] width 9 height 8
type textarea "x"
type input "7.39645288211908"
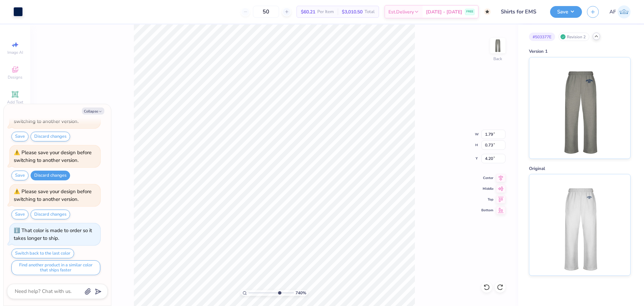
type textarea "x"
type input "7.39645288211908"
type textarea "x"
type input "7.39645288211908"
type textarea "x"
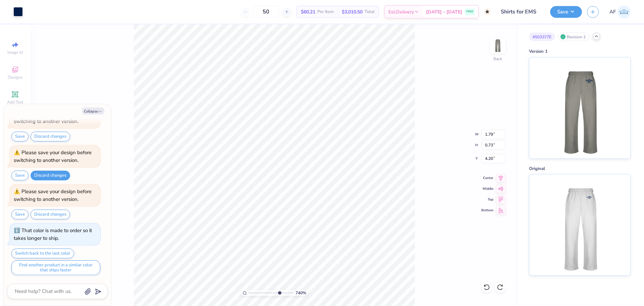
type input "7.39645288211908"
click at [500, 178] on icon at bounding box center [501, 177] width 4 height 6
click at [501, 132] on input "1.32" at bounding box center [493, 133] width 24 height 9
click at [501, 132] on input "1.33" at bounding box center [493, 133] width 24 height 9
click at [501, 132] on input "1.34" at bounding box center [493, 133] width 24 height 9
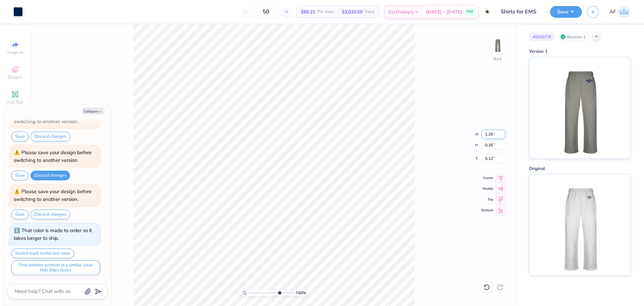
click at [501, 132] on input "1.35" at bounding box center [493, 133] width 24 height 9
click at [501, 132] on input "1.36" at bounding box center [493, 133] width 24 height 9
click at [502, 180] on icon at bounding box center [500, 177] width 9 height 8
click at [503, 132] on input "5" at bounding box center [493, 133] width 24 height 9
click at [488, 134] on input "4.99" at bounding box center [493, 133] width 24 height 9
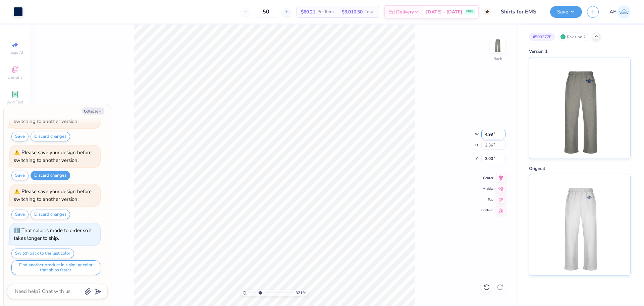
click at [488, 134] on input "4.99" at bounding box center [493, 133] width 24 height 9
click at [572, 12] on button "Save" at bounding box center [566, 11] width 32 height 12
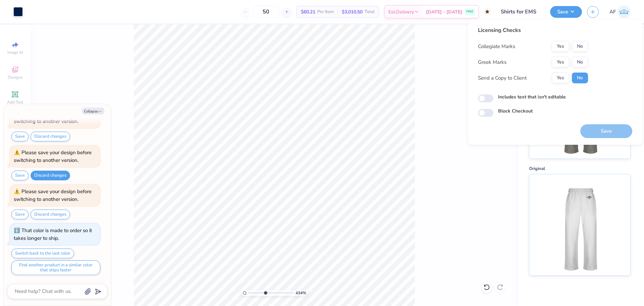
click at [562, 52] on div "Collegiate Marks Yes No Greek Marks Yes No Send a Copy to Client Yes No" at bounding box center [533, 62] width 110 height 42
click at [563, 49] on button "Yes" at bounding box center [560, 46] width 17 height 11
click at [577, 60] on button "No" at bounding box center [580, 62] width 16 height 11
click at [611, 132] on button "Save" at bounding box center [606, 131] width 52 height 14
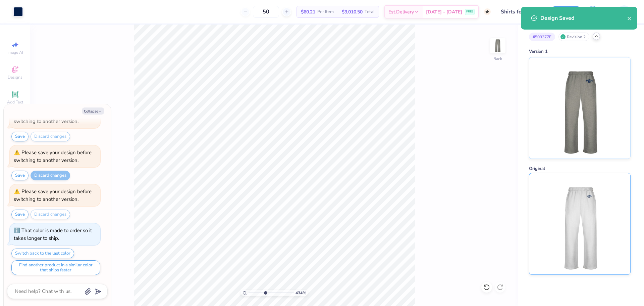
click at [584, 207] on img at bounding box center [579, 223] width 83 height 101
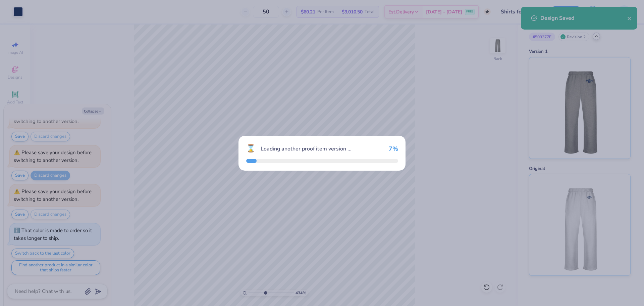
scroll to position [260, 0]
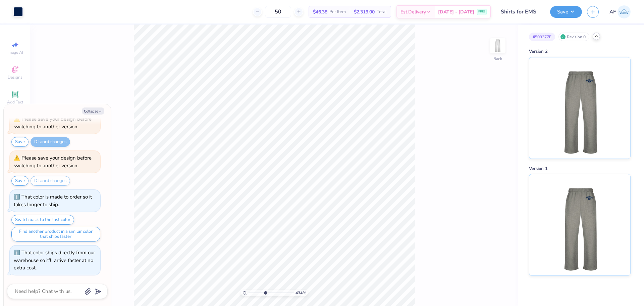
click at [581, 125] on img at bounding box center [579, 107] width 83 height 101
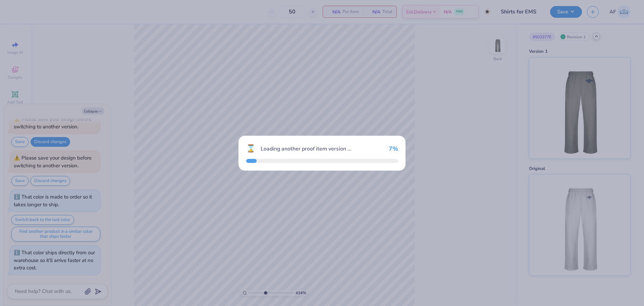
scroll to position [316, 0]
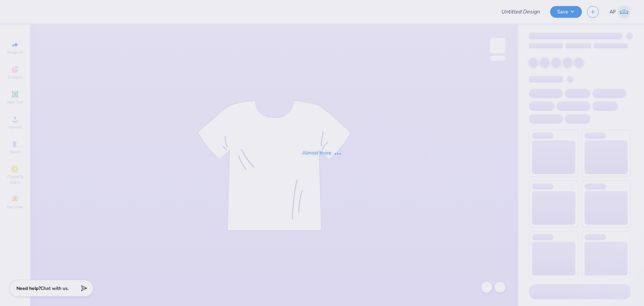
type input "Shirts for EMS"
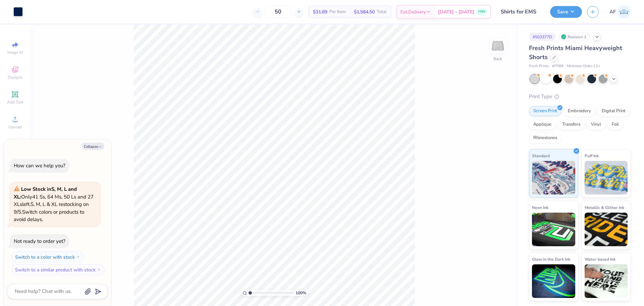
type textarea "x"
type input "1.6491337272538"
type textarea "x"
type input "1.6491337272538"
type textarea "x"
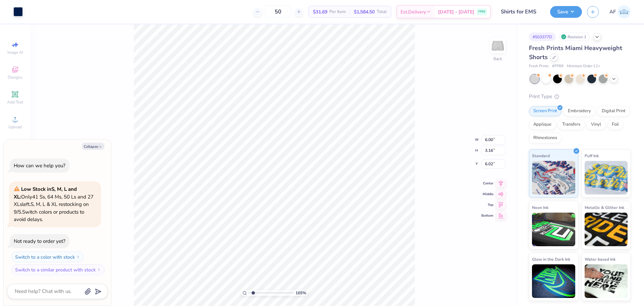
type input "1.6491337272538"
type textarea "x"
type input "1.6491337272538"
type textarea "x"
type input "1.6491337272538"
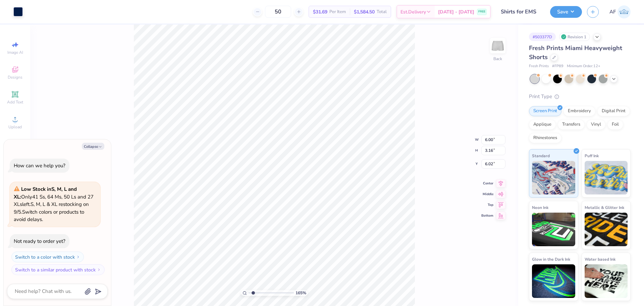
type textarea "x"
type input "0.19"
type input "0.51"
type input "8.66"
type input "1.6491337272538"
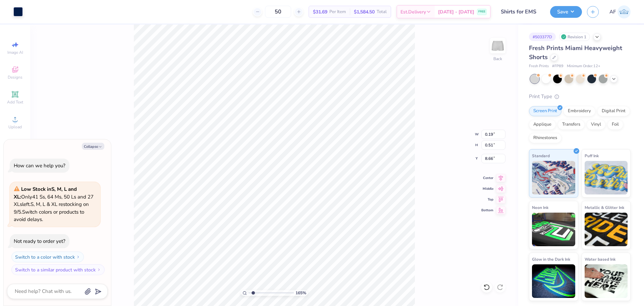
type textarea "x"
type input "1.6491337272538"
type textarea "x"
type input "1.6491337272538"
type textarea "x"
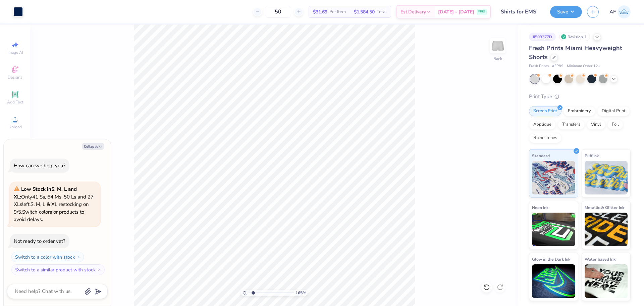
type input "1.6491337272538"
type textarea "x"
click at [327, 231] on li "Group" at bounding box center [336, 231] width 53 height 13
type input "1.6491337272538"
type textarea "x"
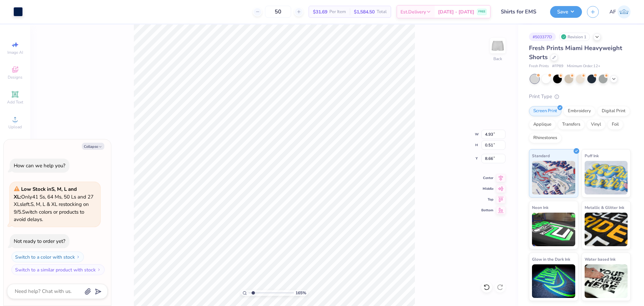
type input "1.6491337272538"
type textarea "x"
type input "1.6491337272538"
type textarea "x"
type input "1.6491337272538"
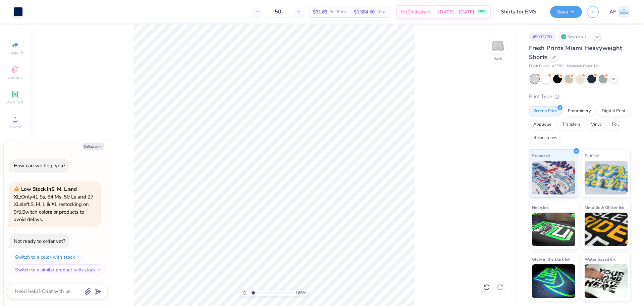
type textarea "x"
click at [333, 231] on li "Group" at bounding box center [348, 231] width 53 height 13
type input "1.6491337272538"
type textarea "x"
type input "1.6491337272538"
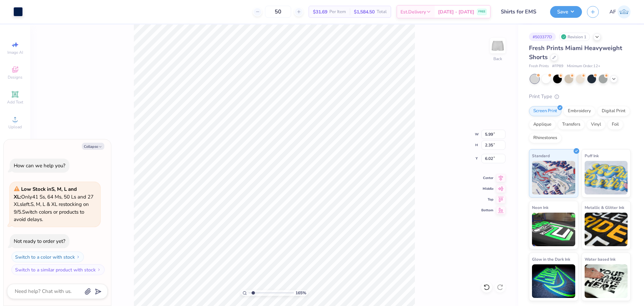
type textarea "x"
type input "4.93"
type input "0.51"
type input "8.66"
click at [502, 178] on icon at bounding box center [500, 177] width 9 height 8
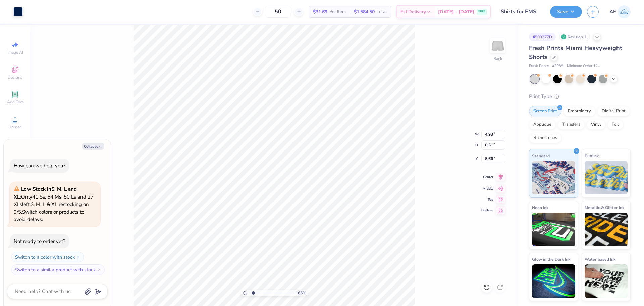
type input "1.6491337272538"
type textarea "x"
type input "1.6491337272538"
type textarea "x"
type input "5.99"
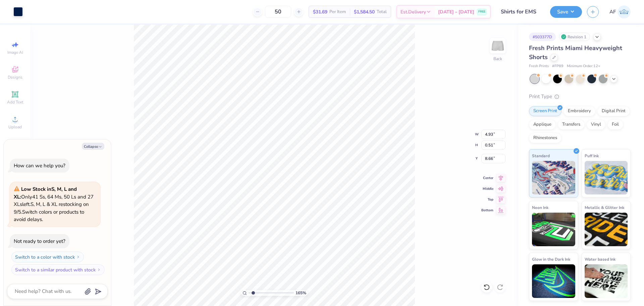
type input "2.35"
type input "6.02"
click at [498, 179] on icon at bounding box center [500, 177] width 9 height 8
type input "1.6491337272538"
type textarea "x"
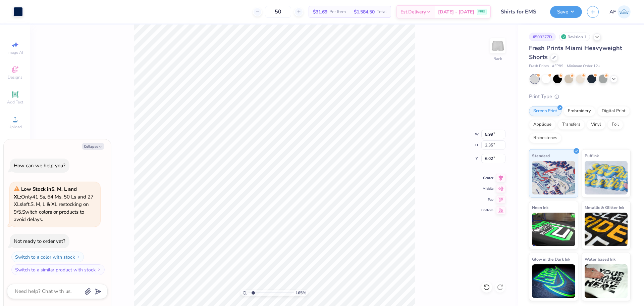
type input "1.6491337272538"
type textarea "x"
type input "1.6491337272538"
type textarea "x"
type input "1.6491337272538"
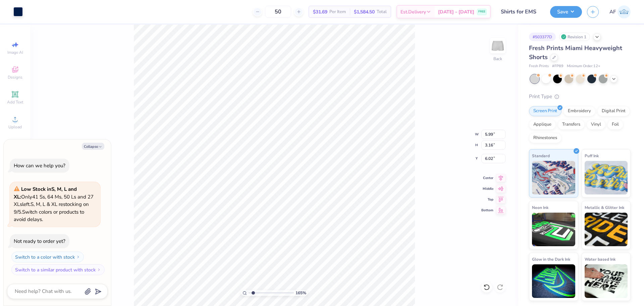
type textarea "x"
type input "1.6491337272538"
type textarea "x"
type input "1.6491337272538"
type textarea "x"
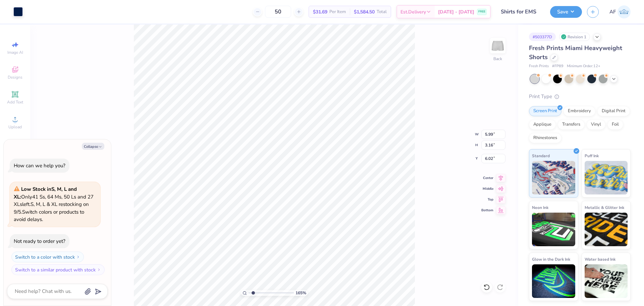
type input "6.04"
type input "1.6491337272538"
type textarea "x"
type input "1.6491337272538"
type textarea "x"
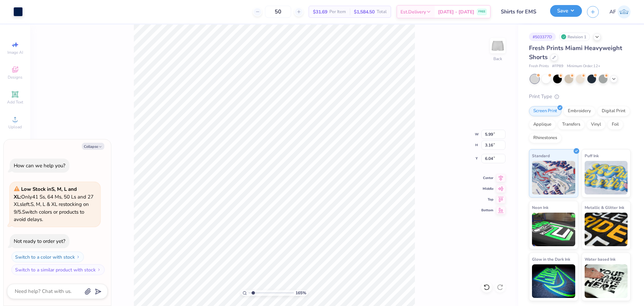
click at [575, 14] on button "Save" at bounding box center [566, 11] width 32 height 12
type input "1.6491337272538"
type textarea "x"
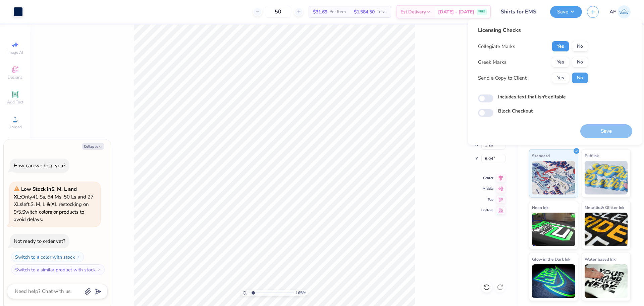
click at [564, 47] on button "Yes" at bounding box center [560, 46] width 17 height 11
click at [576, 61] on button "No" at bounding box center [580, 62] width 16 height 11
type input "1.6491337272538"
type textarea "x"
click at [556, 76] on button "Yes" at bounding box center [560, 77] width 17 height 11
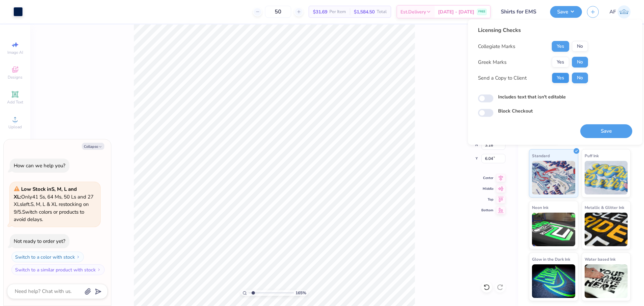
type input "1.6491337272538"
type textarea "x"
click at [580, 79] on button "No" at bounding box center [580, 77] width 16 height 11
type input "1.6491337272538"
type textarea "x"
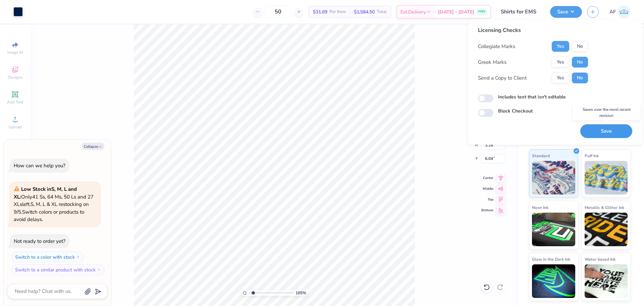
click at [602, 132] on button "Save" at bounding box center [606, 131] width 52 height 14
type input "1.6491337272538"
type textarea "x"
type input "1.6491337272538"
type textarea "x"
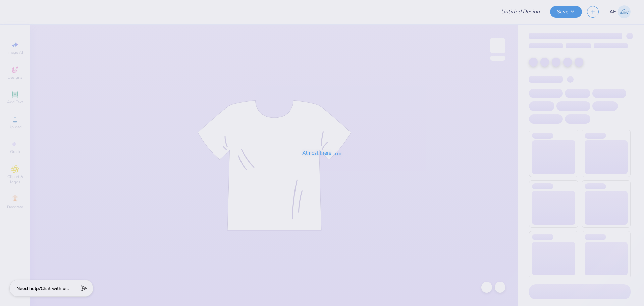
type input "Shirts for EMS"
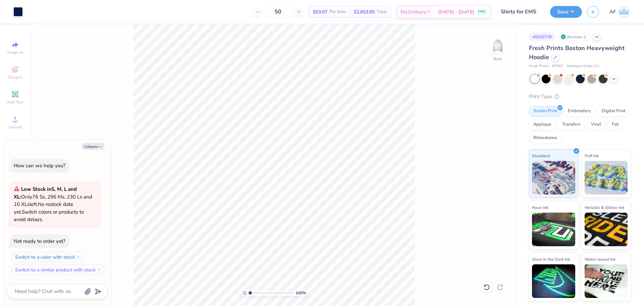
type textarea "x"
type input "1.94838374793402"
type textarea "x"
type input "1.94838374793402"
type textarea "x"
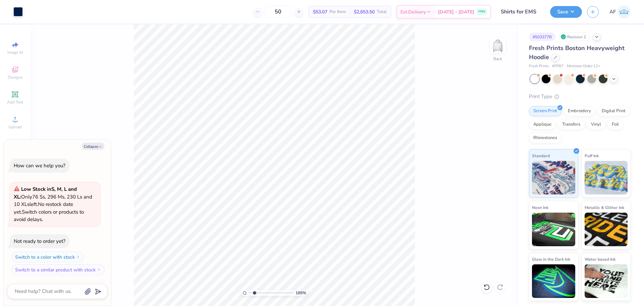
type input "1.94838374793402"
type textarea "x"
type input "1.94838374793402"
type textarea "x"
type input "1.6491337272538"
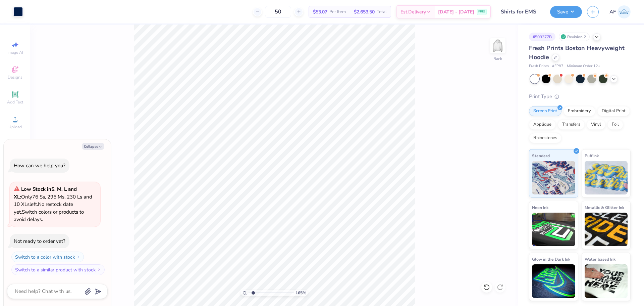
type textarea "x"
click at [246, 229] on li "Group" at bounding box center [251, 231] width 53 height 13
type input "1.6491337272538"
type textarea "x"
type input "1.6491337272538"
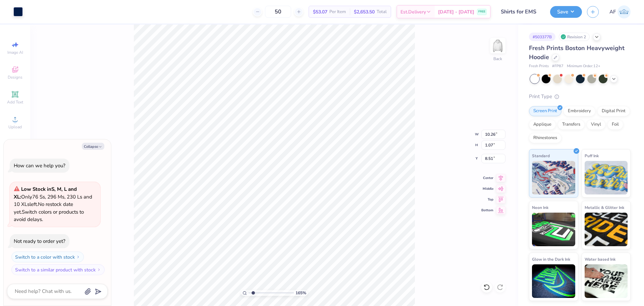
type textarea "x"
type input "12.48"
type input "4.89"
type input "3.00"
click at [251, 224] on li "Group" at bounding box center [259, 225] width 53 height 13
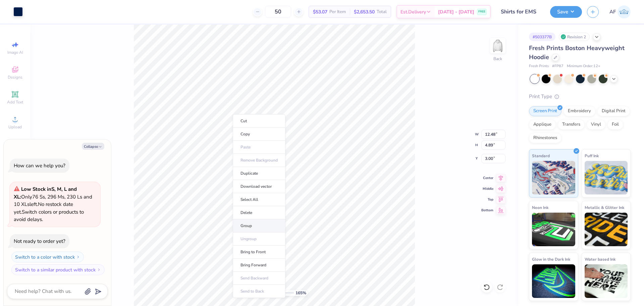
type input "1.6491337272538"
type textarea "x"
type input "1.6491337272538"
type textarea "x"
click at [502, 177] on icon at bounding box center [500, 177] width 9 height 8
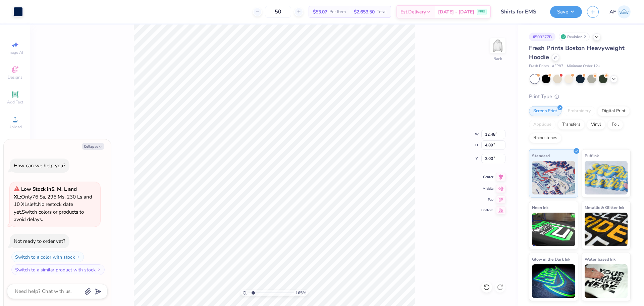
type input "1.6491337272538"
type textarea "x"
type input "1.6491337272538"
type textarea "x"
type input "10.26"
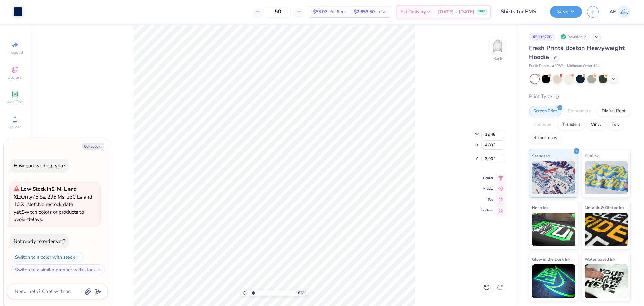
type input "1.07"
type input "8.51"
click at [500, 177] on icon at bounding box center [501, 177] width 4 height 6
type input "1.6491337272538"
type textarea "x"
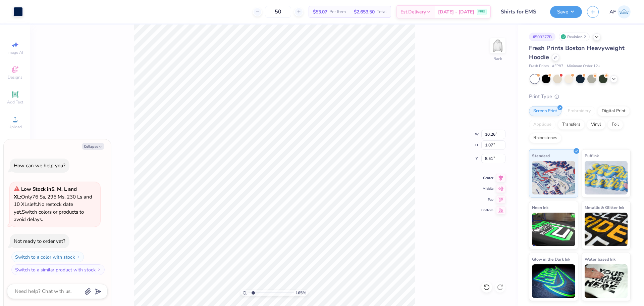
type input "1.6491337272538"
type textarea "x"
type input "1.6491337272538"
type textarea "x"
type input "1.6491337272538"
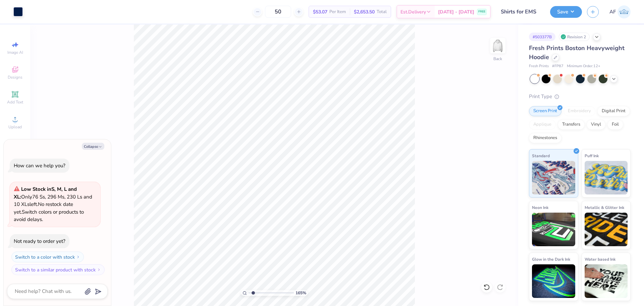
type textarea "x"
type input "1.6491337272538"
type textarea "x"
type input "1.94838374793402"
type textarea "x"
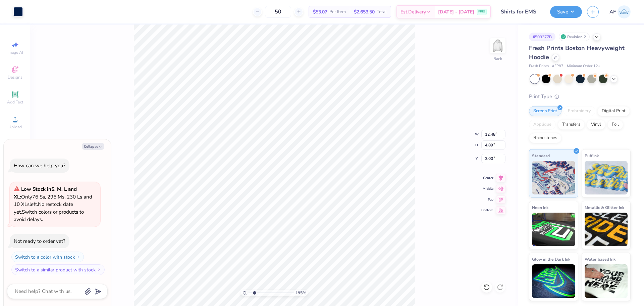
type input "1.94838374793402"
type textarea "x"
type input "1.94838374793402"
type textarea "x"
type input "1.94838374793402"
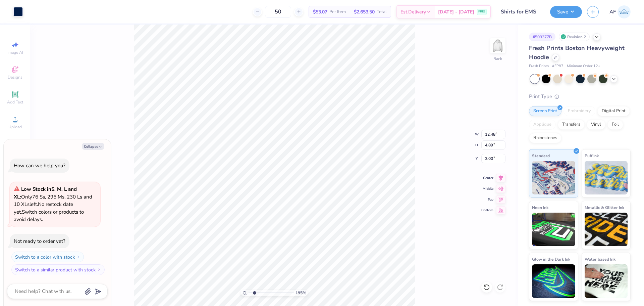
type textarea "x"
type input "1.94838374793402"
type textarea "x"
type input "1.94838374793402"
type textarea "x"
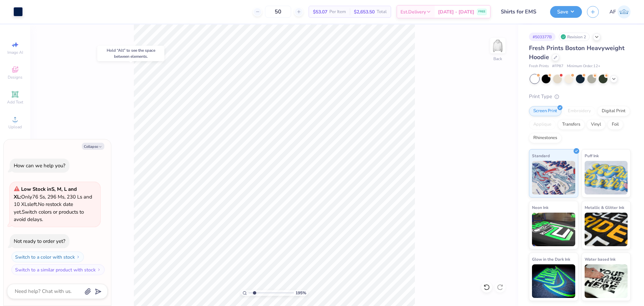
type input "1.94838374793402"
type textarea "x"
type input "1.18145891733022"
type textarea "x"
type input "1.18145891733022"
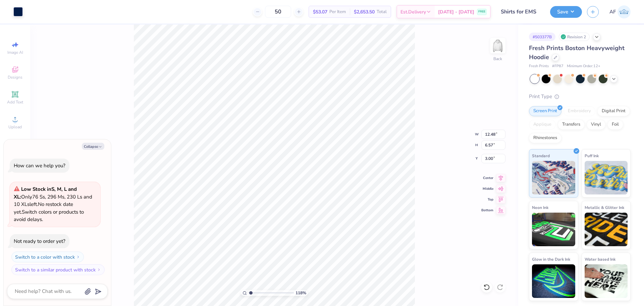
type textarea "x"
type input "1.18145891733022"
type textarea "x"
type input "1.18145891733022"
type textarea "x"
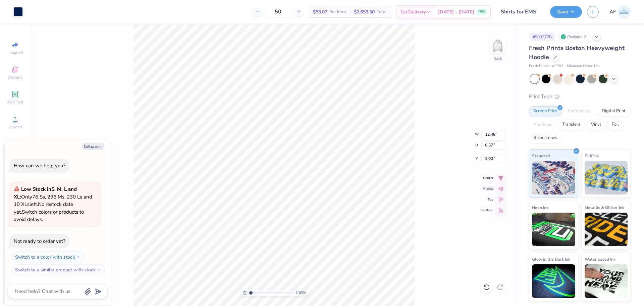
type input "1.18145891733022"
type textarea "x"
type input "1.18145891733022"
type textarea "x"
type input "1.18145891733022"
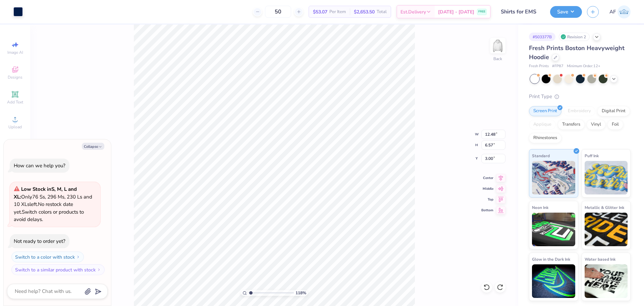
type textarea "x"
type input "1.18145891733022"
type textarea "x"
type input "1.18145891733022"
type textarea "x"
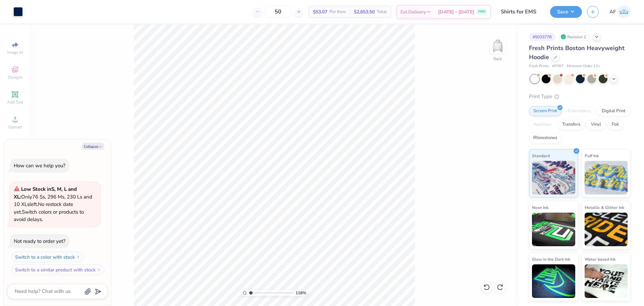
type input "1"
click at [129, 171] on div "100 % Back" at bounding box center [274, 164] width 488 height 281
type textarea "x"
type input "2.71964205036602"
type textarea "x"
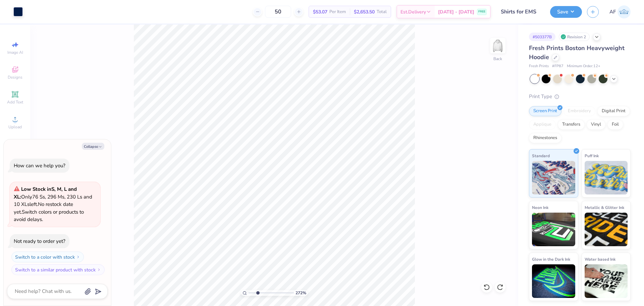
type input "2.30193535337791"
type textarea "x"
type input "1.94838374793402"
type textarea "x"
type input "1.94838374793402"
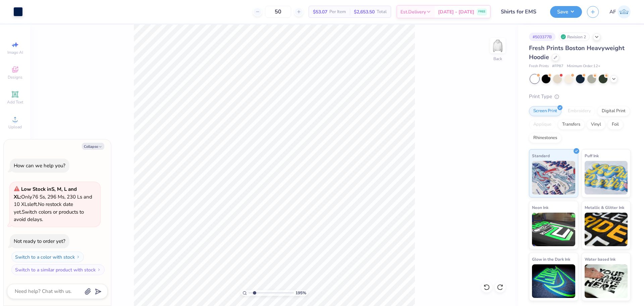
type textarea "x"
type input "1.94838374793402"
type textarea "x"
type input "1.94838374793402"
type textarea "x"
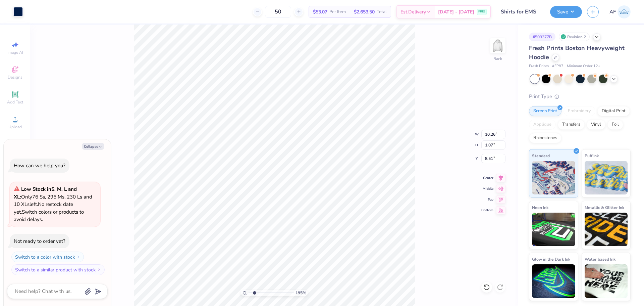
type input "1.94838374793402"
type textarea "x"
type input "1.94838374793402"
type textarea "x"
type input "1.94838374793402"
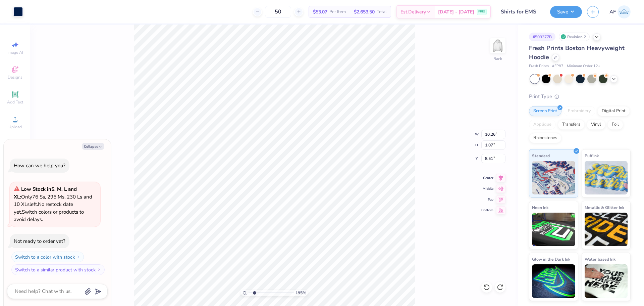
type textarea "x"
type input "12.48"
type input "6.57"
type input "3.00"
type input "1.94838374793402"
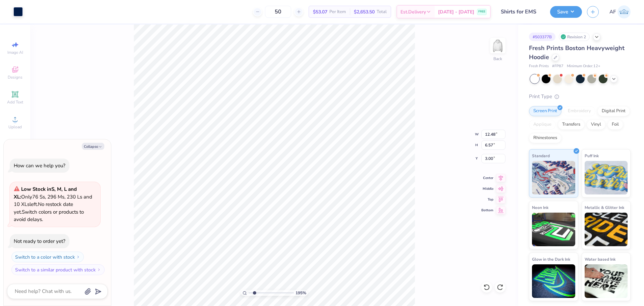
type textarea "x"
type input "1.94838374793402"
type textarea "x"
type input "1.94838374793402"
type textarea "x"
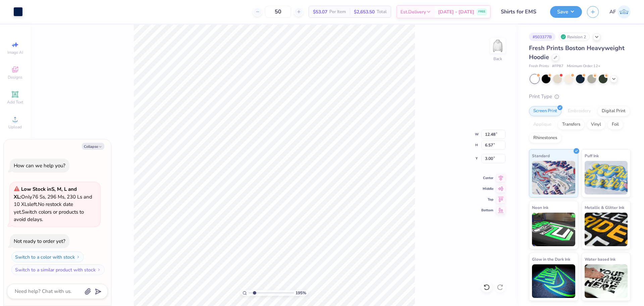
type input "1.94838374793402"
type textarea "x"
type input "1.94838374793402"
type textarea "x"
type input "1.94838374793402"
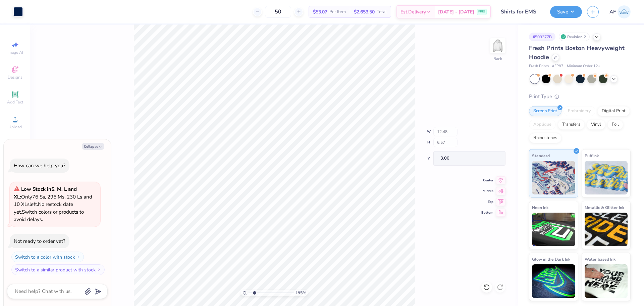
type textarea "x"
click at [573, 12] on button "Save" at bounding box center [566, 11] width 32 height 12
type input "1.18145891733022"
type textarea "x"
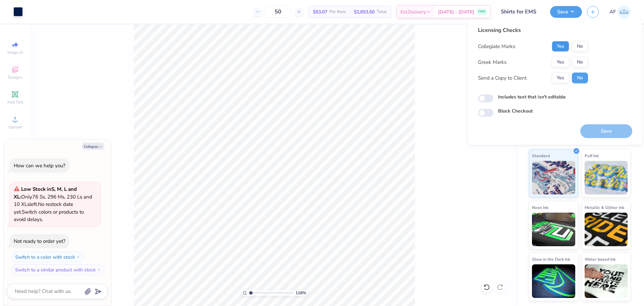
click at [563, 49] on button "Yes" at bounding box center [560, 46] width 17 height 11
click at [580, 60] on button "No" at bounding box center [580, 62] width 16 height 11
type input "1.18145891733022"
type textarea "x"
click at [624, 134] on button "Save" at bounding box center [606, 131] width 52 height 14
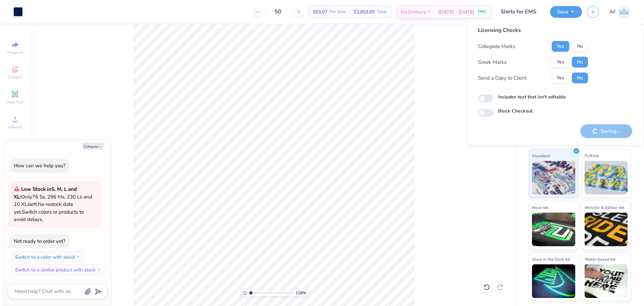
type input "1.18145891733022"
type textarea "x"
type input "1.18145891733022"
type textarea "x"
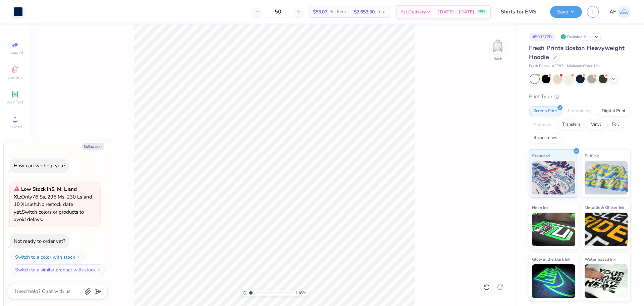
click at [573, 39] on div "Revision 2" at bounding box center [574, 37] width 31 height 8
click at [595, 37] on icon at bounding box center [596, 36] width 5 height 5
type input "1.18145891733022"
type textarea "x"
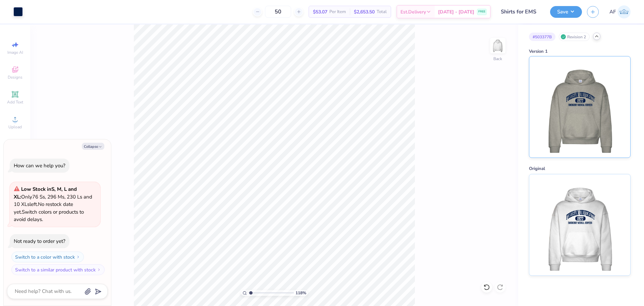
click at [597, 137] on img at bounding box center [579, 106] width 83 height 101
type input "1.18145891733022"
type textarea "x"
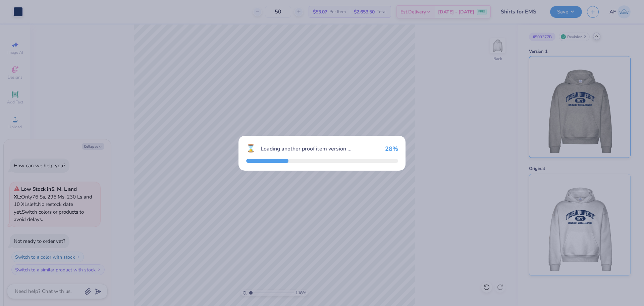
type input "1.18145891733022"
type textarea "x"
type input "1.18145891733022"
type textarea "x"
type input "1.18145891733022"
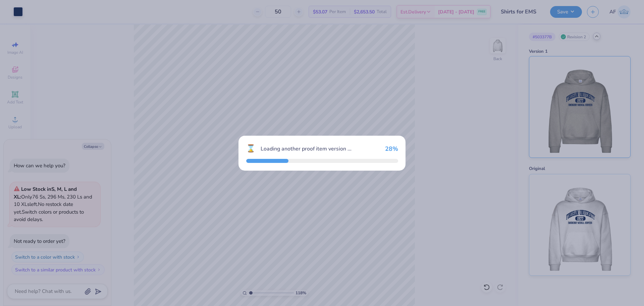
type textarea "x"
type input "1.18145891733022"
type textarea "x"
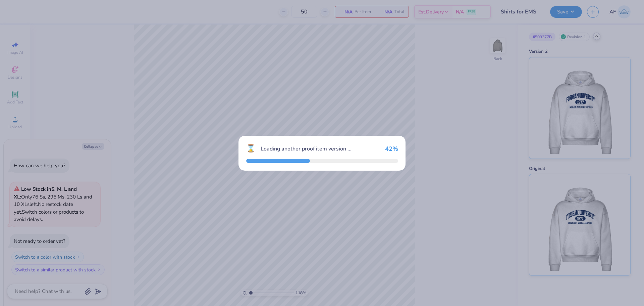
type input "1.18145891733022"
type textarea "x"
type input "1.18145891733022"
type textarea "x"
type input "1.18145891733022"
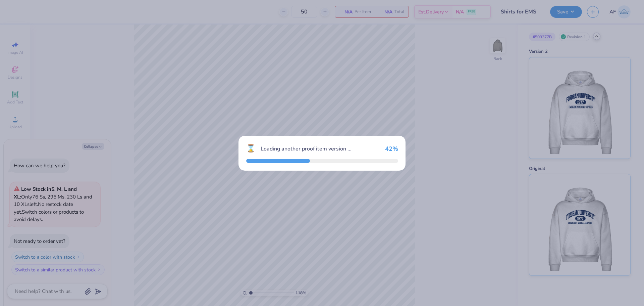
type textarea "x"
